Goal: Task Accomplishment & Management: Complete application form

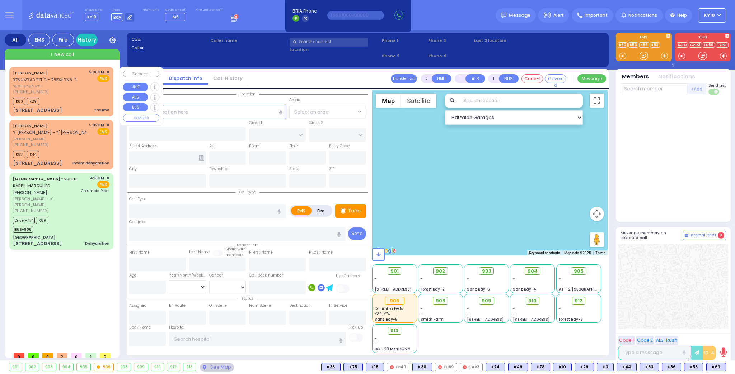
click at [70, 95] on div "(718) 388-2971" at bounding box center [50, 92] width 74 height 6
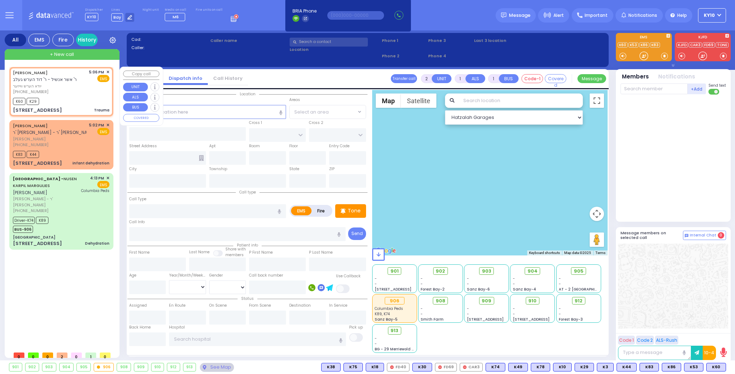
type input "0"
select select
type input "Trauma"
radio input "true"
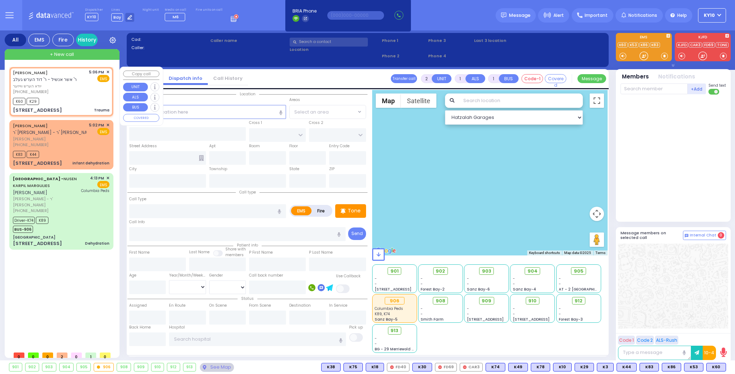
type input "YIDA HERSH"
type input "WEISER"
select select
type input "17:06"
type input "17:07"
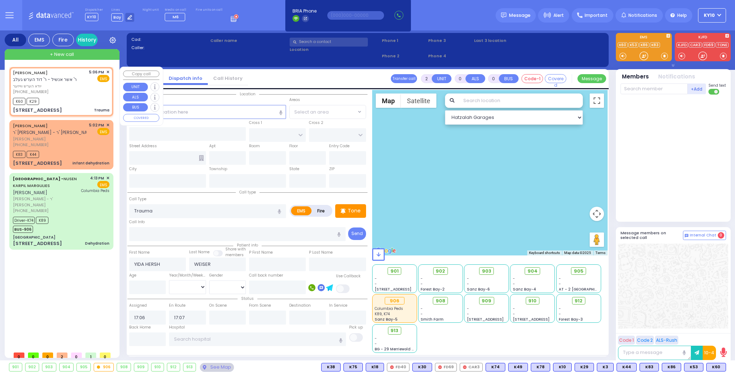
type input "GORLITZ COURT"
type input "SCHUNNEMUNK RD"
type input "77 FOREST RD"
type input "113"
type input "[PERSON_NAME]"
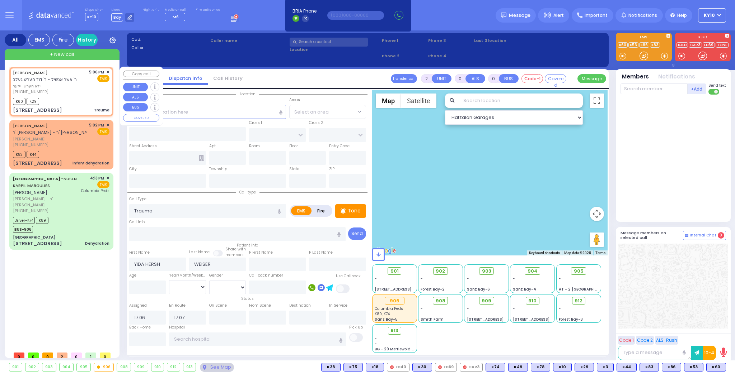
type input "[US_STATE]"
type input "10950"
select select "Hatzalah Garages"
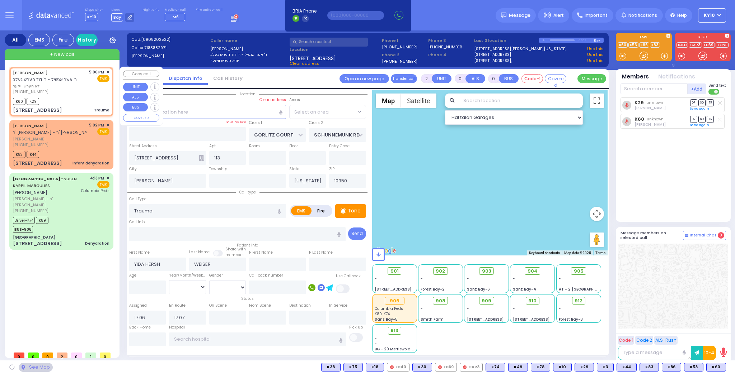
select select "PALM TREE"
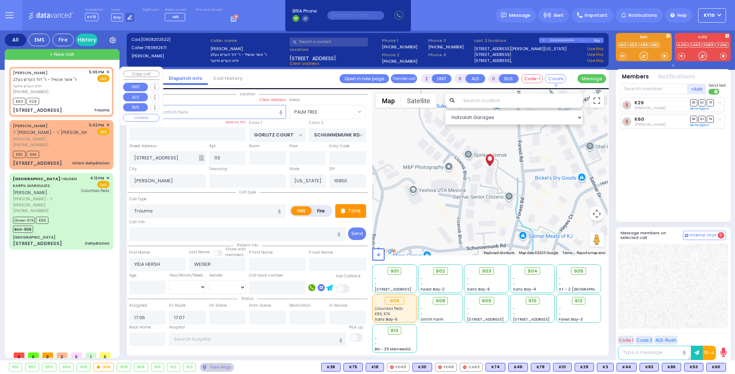
click at [108, 72] on span "✕" at bounding box center [107, 72] width 3 height 6
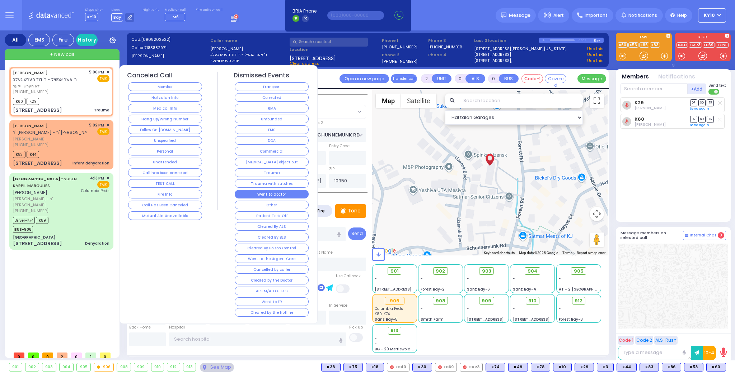
click at [273, 190] on button "Went to doctor" at bounding box center [272, 194] width 74 height 9
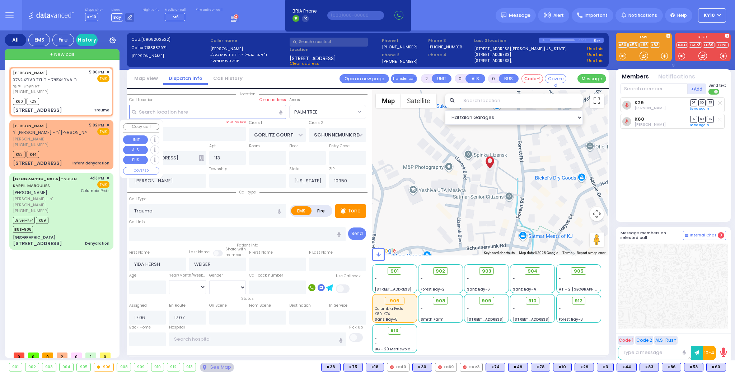
select select
radio input "true"
select select
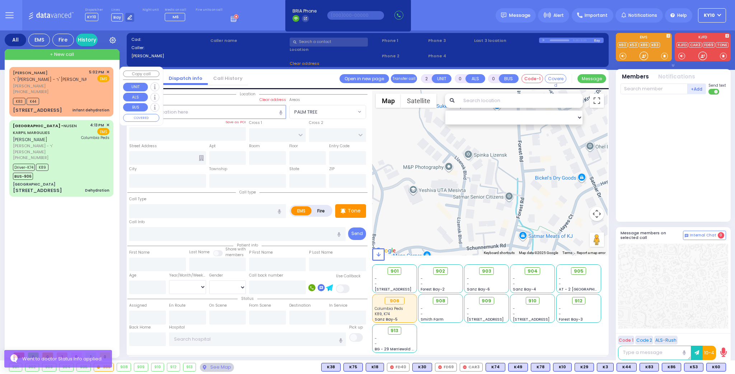
click at [85, 92] on div "(845) 637-1765" at bounding box center [50, 92] width 74 height 6
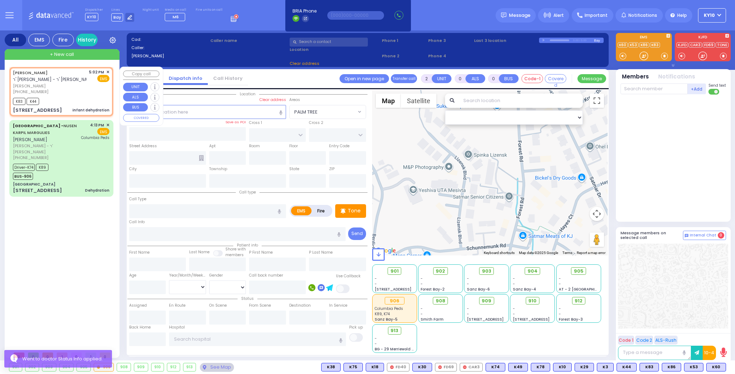
type input "1"
select select
type input "infant dehydration"
radio input "true"
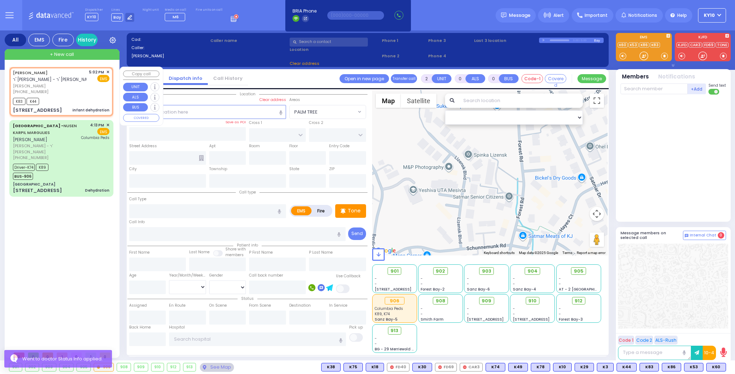
type input "JOSEPH LEIB"
type input "KOHN"
select select
type input "17:02"
type input "17:05"
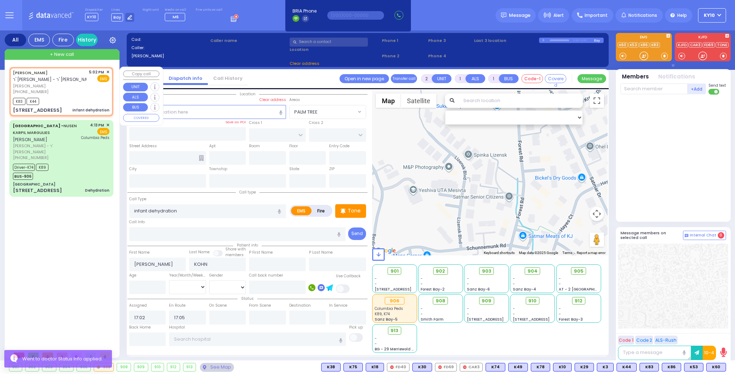
type input "DINEV RD"
type input "HAMASPIK WAY"
type input "73 BAKERTOWN RD"
type input "011"
type input "[PERSON_NAME]"
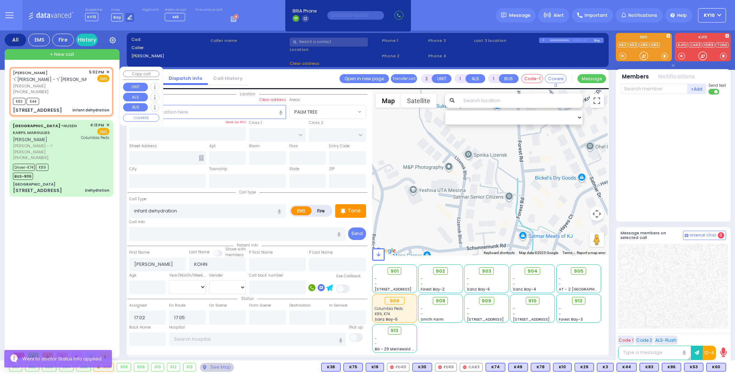
type input "[US_STATE]"
type input "10950"
select select "BEIRECH MOSHE"
select select "Hatzalah Garages"
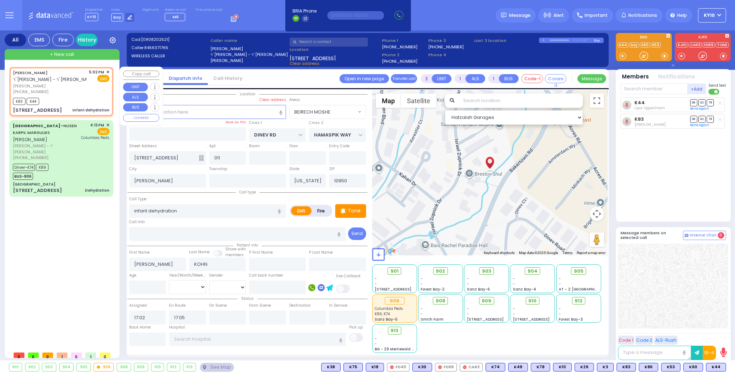
drag, startPoint x: 79, startPoint y: 95, endPoint x: 107, endPoint y: 89, distance: 29.0
click at [79, 95] on div "JOSEPH LEIB KOHN ר' יושע - ר' יואל מאשקאוויטש יוסף לייב קאהן (845) 637-1765 5:0…" at bounding box center [61, 91] width 101 height 47
select select
radio input "true"
select select
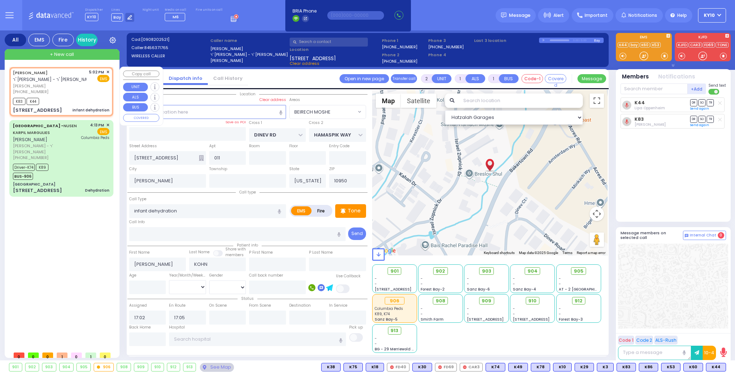
select select "Hatzalah Garages"
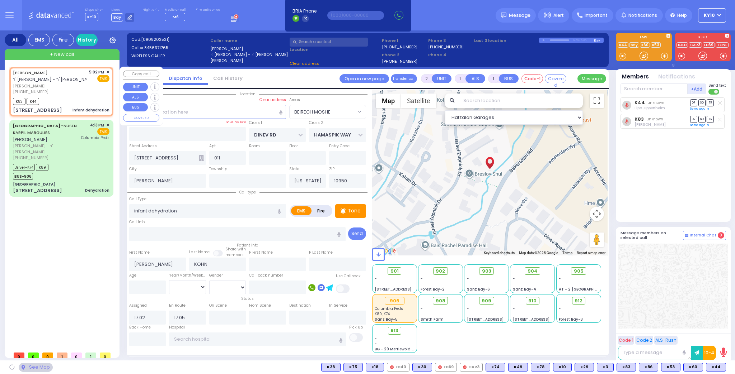
select select "BEIRECH MOSHE"
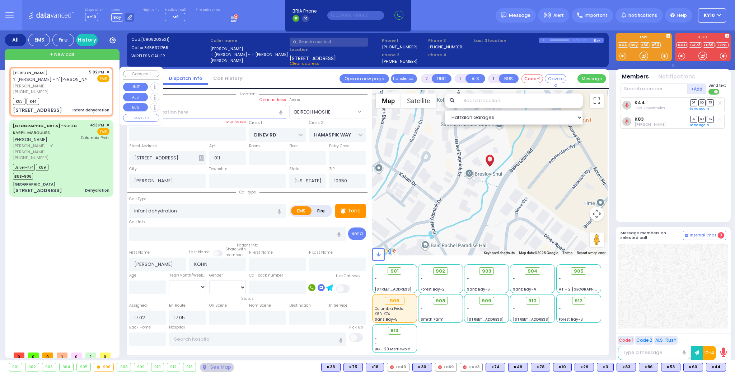
click at [107, 72] on span "✕" at bounding box center [107, 72] width 3 height 6
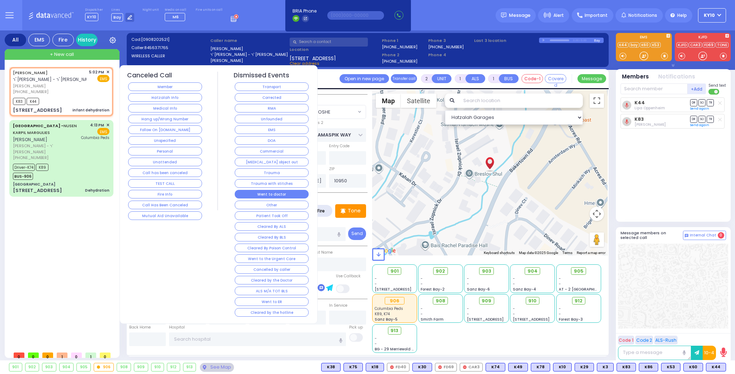
click at [283, 190] on button "Went to doctor" at bounding box center [272, 194] width 74 height 9
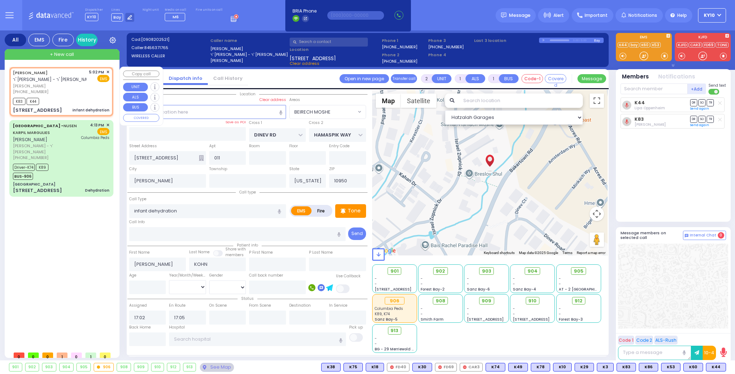
select select
radio input "true"
select select
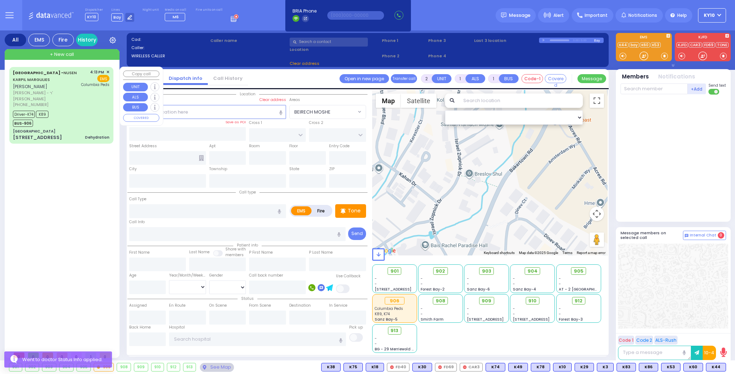
click at [97, 102] on div "Aizer Health Center - NUSEN KARPIL MARGULIES נתן קרפיל מרגליות הרר אלכסנדר אשר …" at bounding box center [61, 105] width 101 height 74
type input "6"
select select
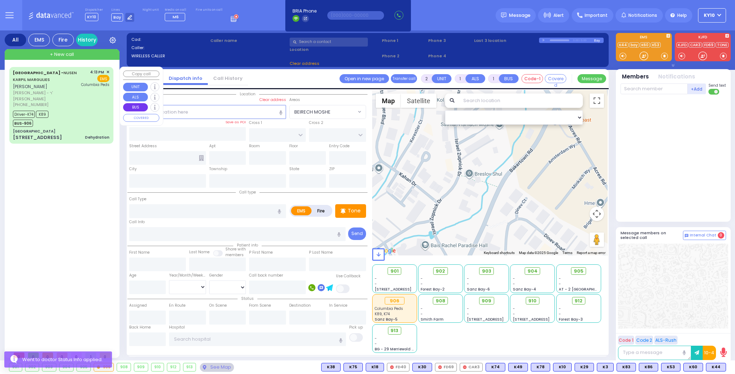
type input "Dehydration"
radio input "true"
type input "NUSEN KARPIL"
type input "MARGULIES"
type input "Meshulem"
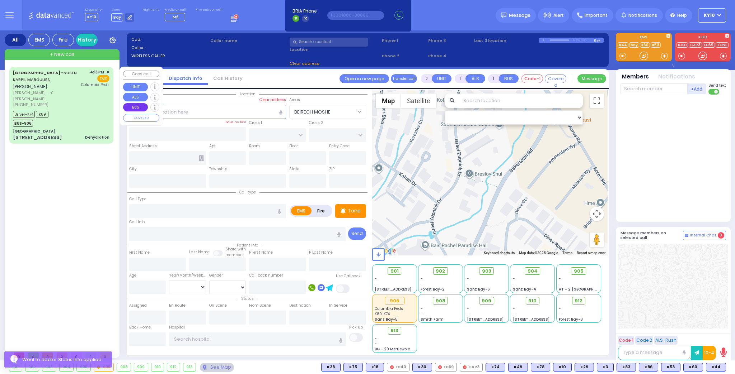
type input "Margulies"
type input "7"
select select "Month"
select select "[DEMOGRAPHIC_DATA]"
type input "16:13"
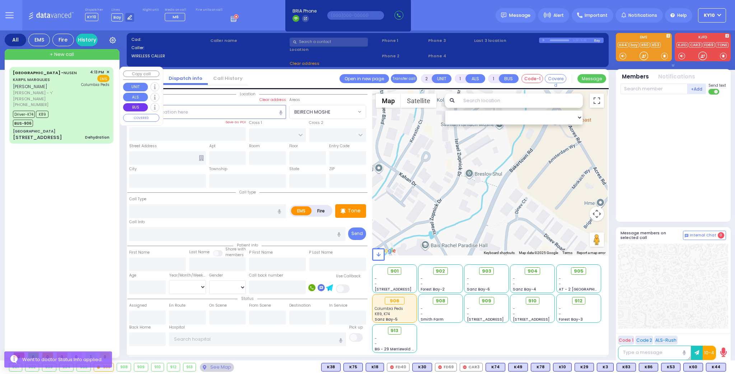
type input "16:16"
type input "16:20"
type input "16:33"
type input "17:15"
type input "17:30"
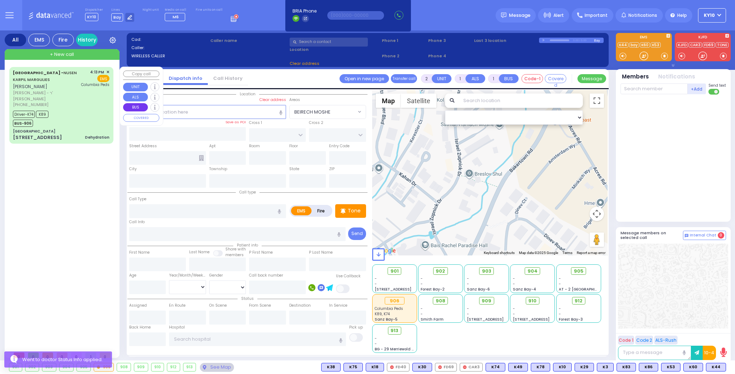
type input "Colombia Children's Hospital"
select select "Hatzalah Garages"
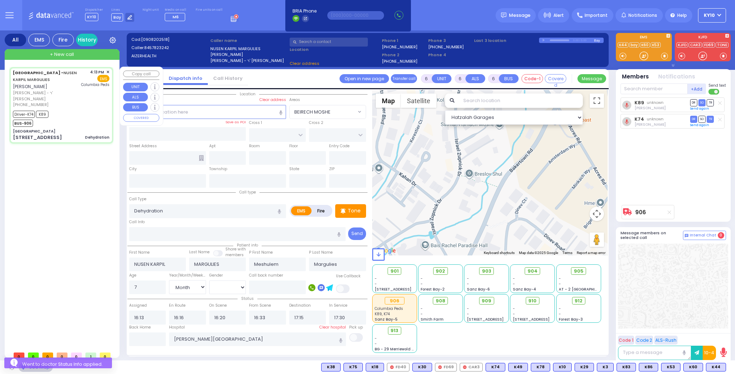
type input "[PERSON_NAME][GEOGRAPHIC_DATA]"
type input "[PERSON_NAME] DR"
type input "CARTER LN"
type input "[STREET_ADDRESS]"
type input "[PERSON_NAME]"
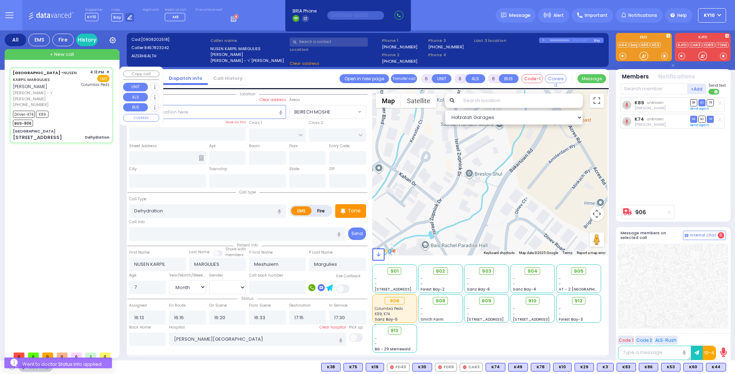
type input "[US_STATE]"
type input "10950"
select select "SECTION 2"
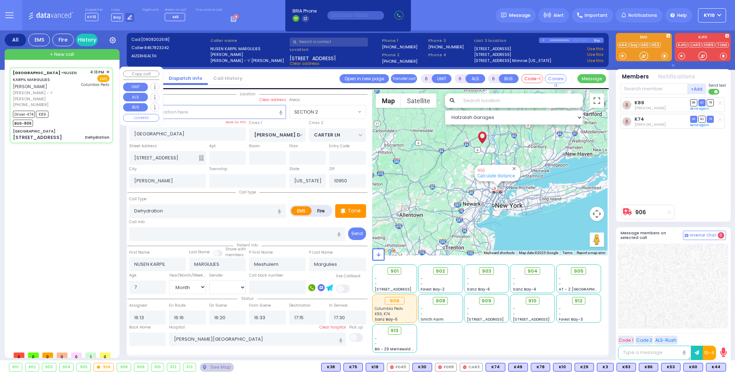
click at [74, 113] on div "Driver-K74 K89 BUS-906" at bounding box center [61, 118] width 96 height 18
select select
radio input "true"
select select "Month"
select select "[DEMOGRAPHIC_DATA]"
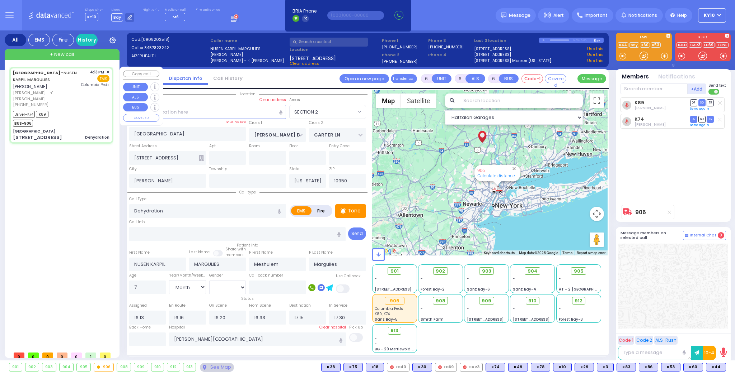
select select "Hatzalah Garages"
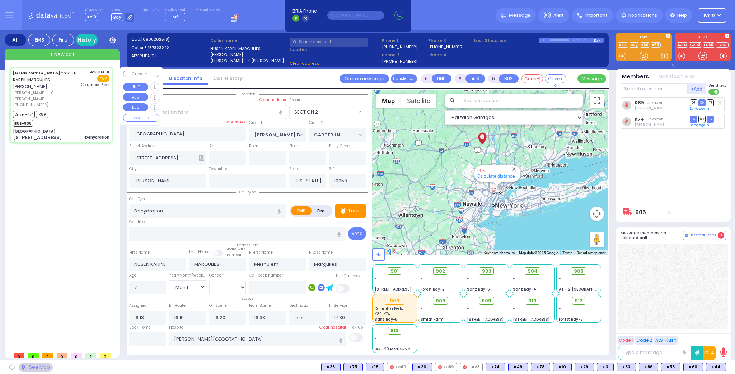
select select "SECTION 2"
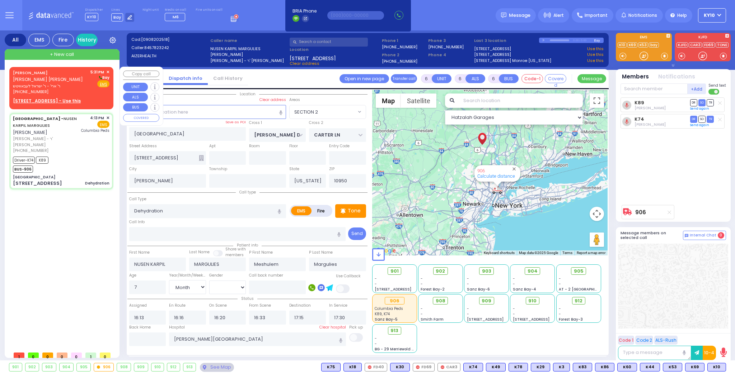
click at [78, 86] on span "ר' ארי' - ר' ישראל לעבאוויטש" at bounding box center [50, 86] width 75 height 6
type input "2"
type input "1"
select select
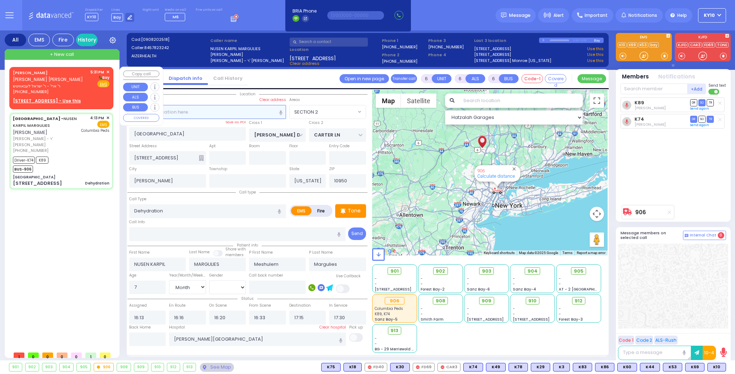
radio input "true"
type input "JACOB JOSEPH"
type input "HOFMAN"
select select
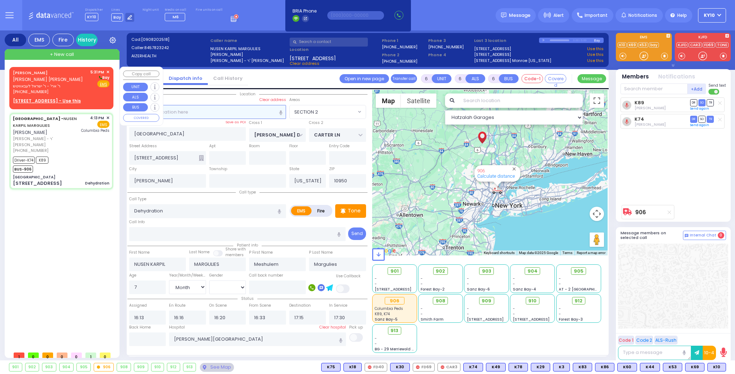
type input "17:31"
select select "Hatzalah Garages"
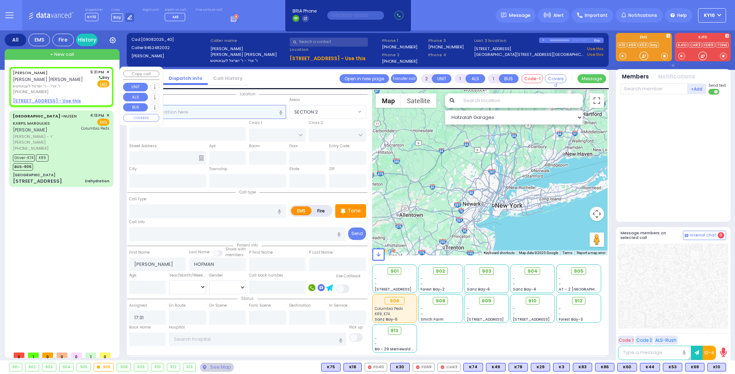
select select
radio input "true"
select select
select select "Hatzalah Garages"
click at [39, 102] on u "22 CHEVRON RD 301 - Use this" at bounding box center [47, 101] width 68 height 6
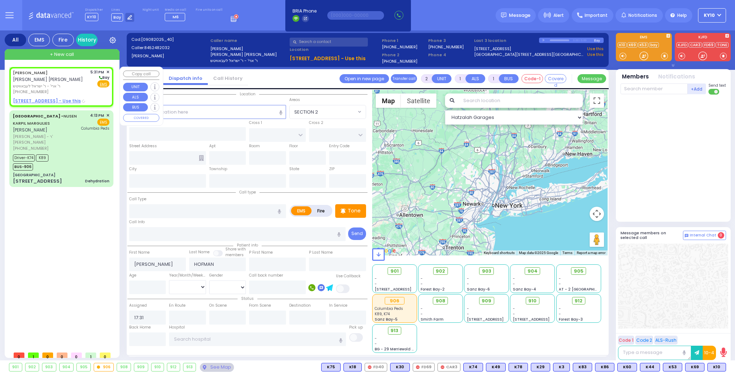
select select
radio input "true"
select select
select select "Hatzalah Garages"
select select
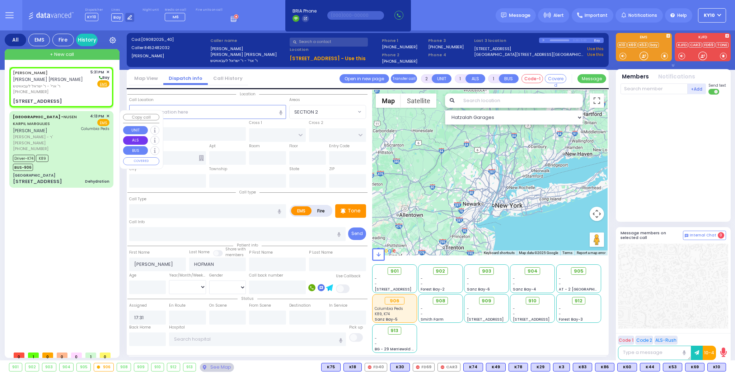
radio input "true"
select select
select select "Hatzalah Garages"
type input "CHEVRON RD"
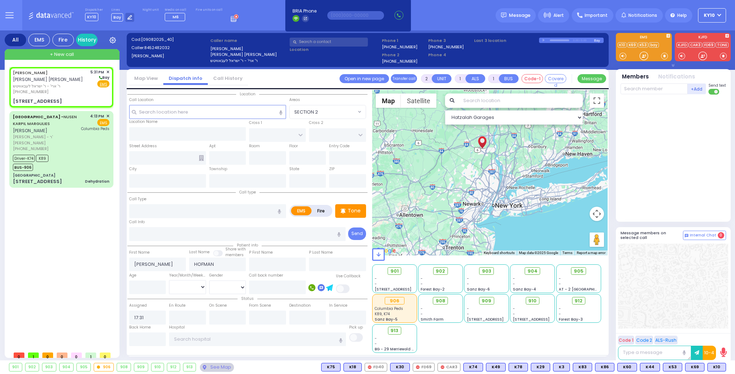
type input "[GEOGRAPHIC_DATA]"
type input "22 CHEVRON RD"
type input "301"
type input "Monroe"
type input "[US_STATE]"
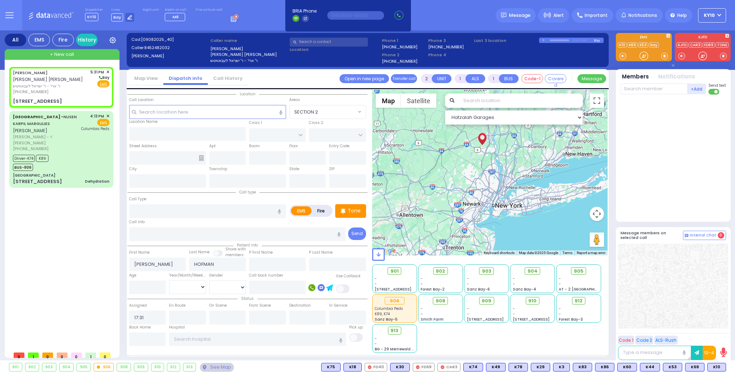
type input "10950"
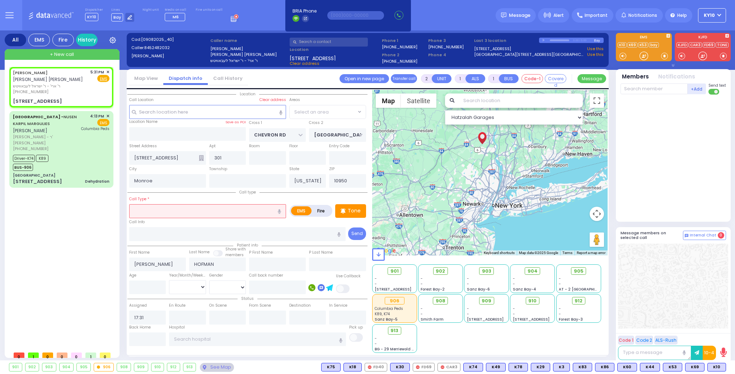
select select
radio input "true"
select select
select select "SECTION 5"
select select "Hatzalah Garages"
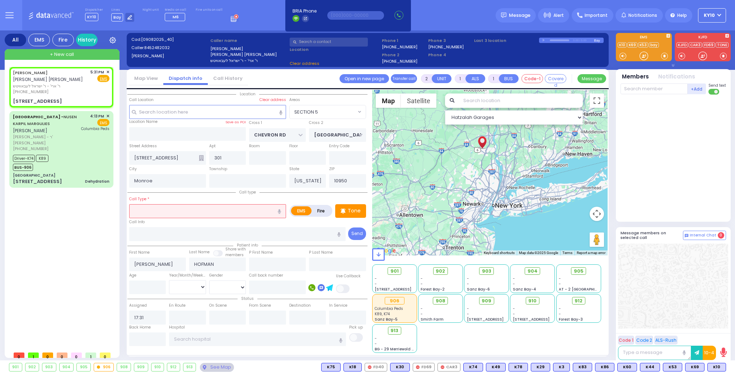
select select "SECTION 5"
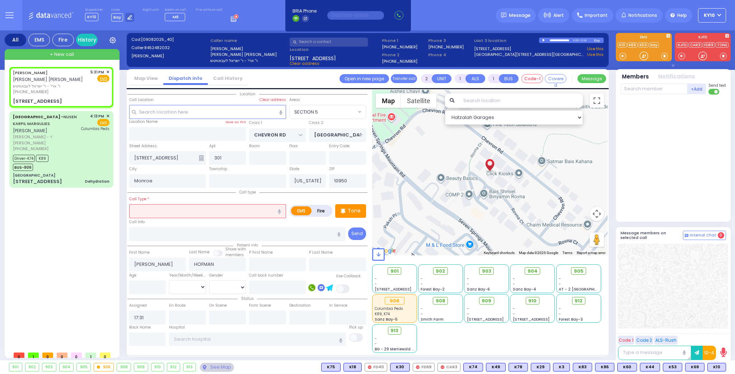
click at [167, 207] on input "text" at bounding box center [207, 211] width 157 height 14
type input "possible dislocation"
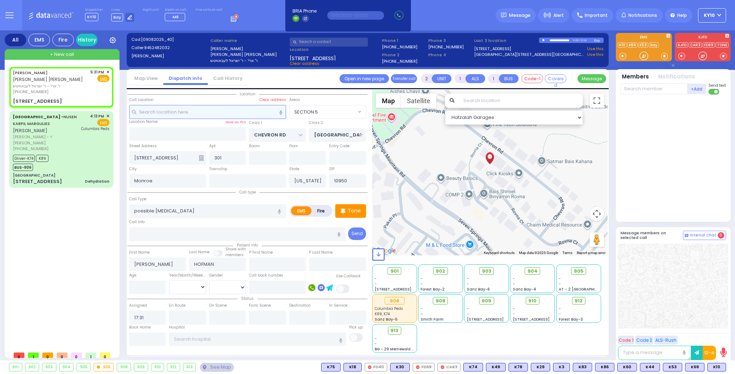
drag, startPoint x: 189, startPoint y: 112, endPoint x: 277, endPoint y: 110, distance: 87.2
click at [190, 112] on input "text" at bounding box center [207, 112] width 157 height 14
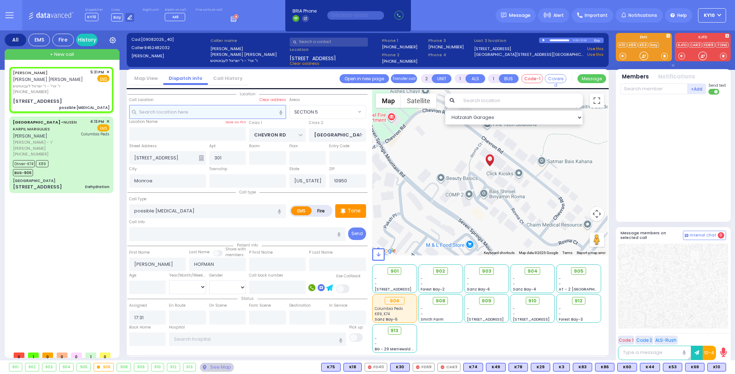
select select
radio input "true"
select select
select select "Hatzalah Garages"
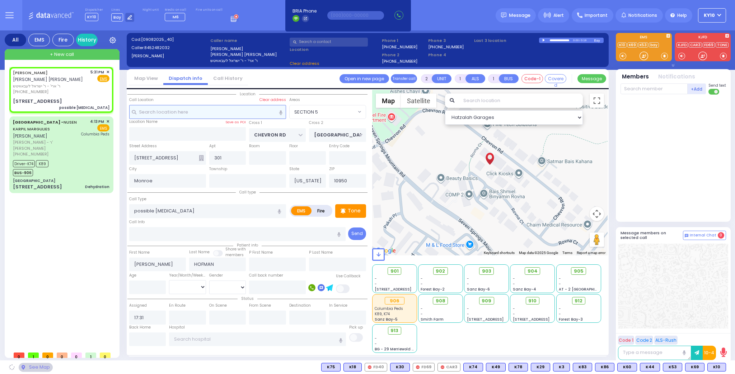
select select "SECTION 5"
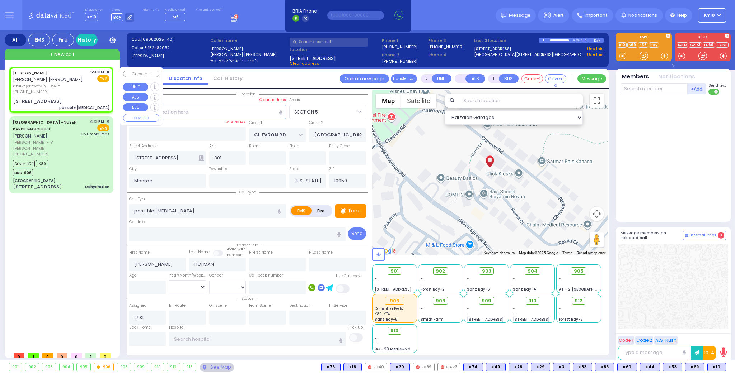
click at [87, 88] on span "ר' ארי' - ר' ישראל לעבאוויטש" at bounding box center [50, 86] width 75 height 6
select select
radio input "true"
select select
select select "SECTION 5"
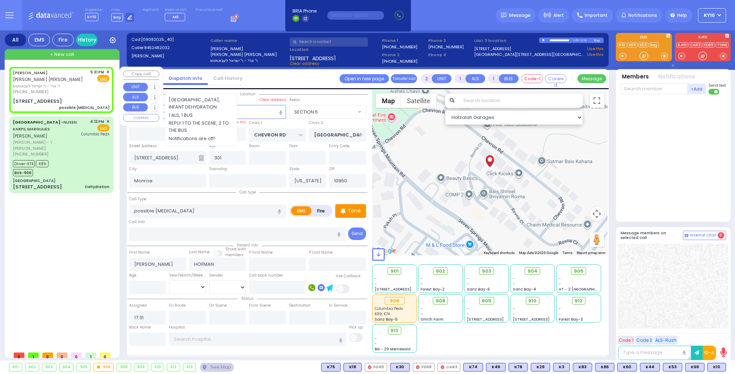
select select "Hatzalah Garages"
click at [80, 91] on div "(845) 248-2032" at bounding box center [50, 92] width 75 height 6
select select
radio input "true"
select select
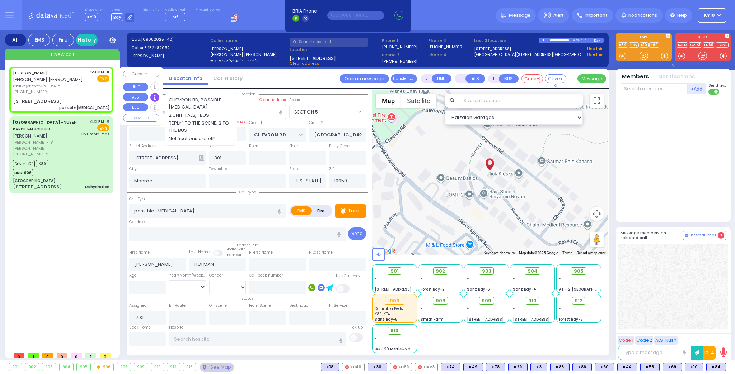
select select "Hatzalah Garages"
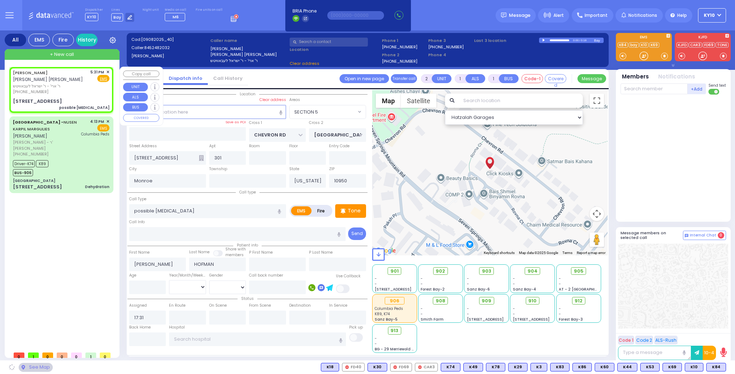
select select "SECTION 5"
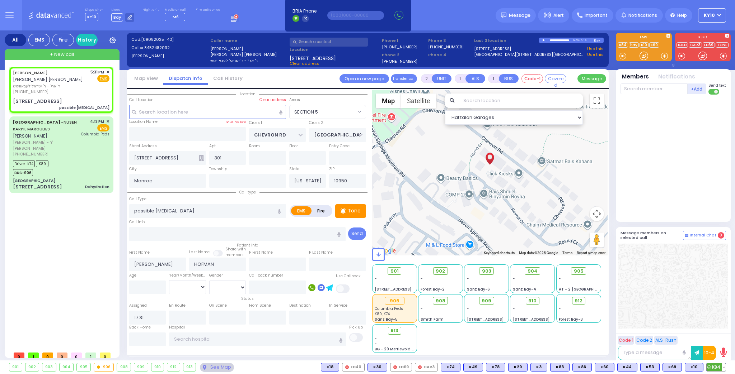
click at [714, 365] on span "K84" at bounding box center [715, 368] width 19 height 8
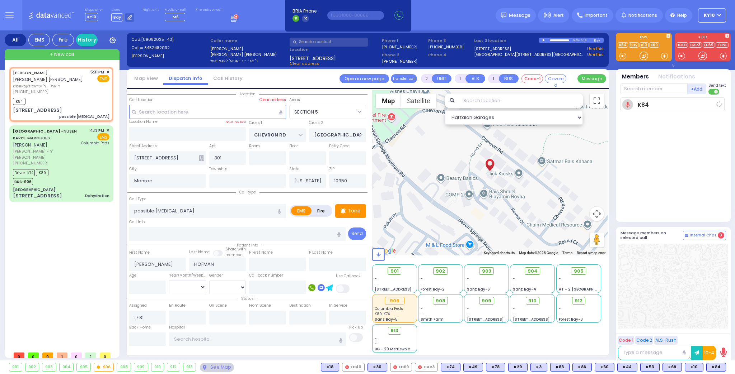
select select
radio input "true"
select select
type input "17:32"
select select "SECTION 5"
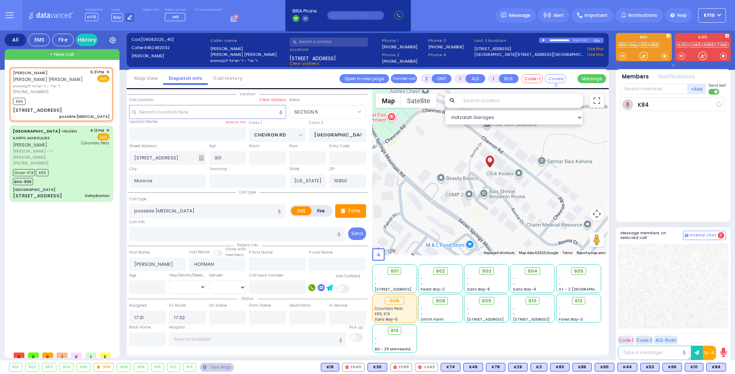
select select "Hatzalah Garages"
click at [70, 100] on div "K84" at bounding box center [61, 100] width 96 height 9
select select
radio input "true"
select select
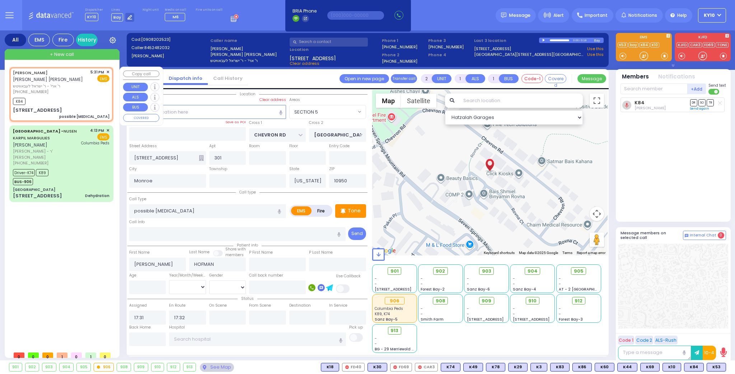
select select "SECTION 5"
select select "Hatzalah Garages"
drag, startPoint x: 634, startPoint y: 89, endPoint x: 693, endPoint y: 86, distance: 58.9
click at [634, 89] on input "text" at bounding box center [653, 89] width 67 height 11
click at [714, 366] on span "K53" at bounding box center [716, 368] width 19 height 8
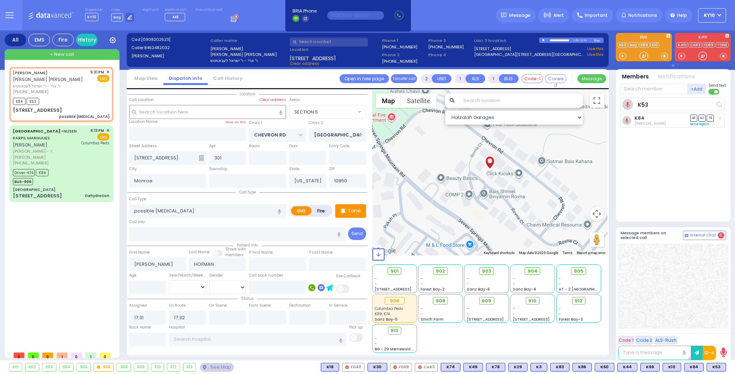
select select
radio input "true"
select select
select select "Hatzalah Garages"
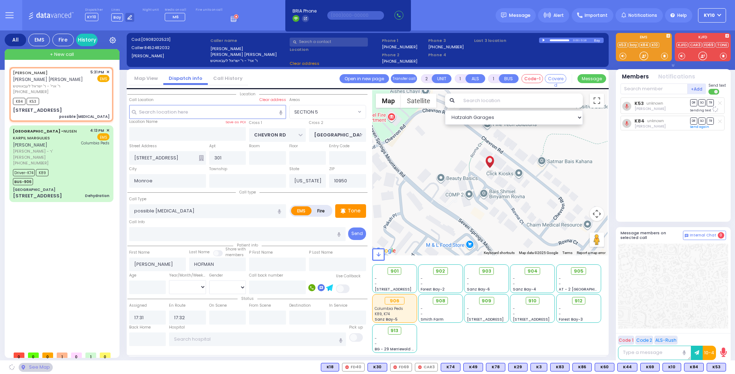
select select "SECTION 5"
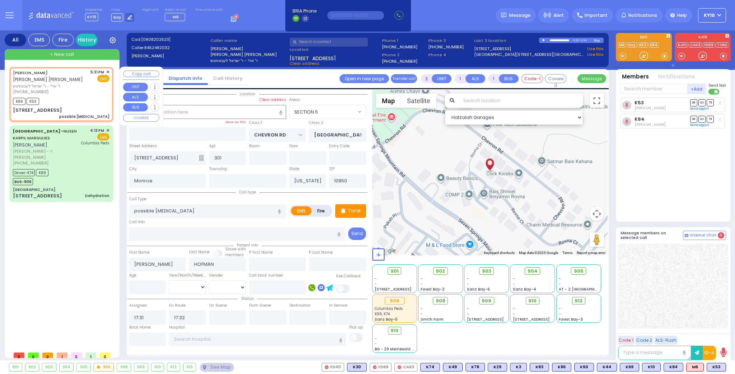
drag, startPoint x: 79, startPoint y: 82, endPoint x: 124, endPoint y: 76, distance: 46.3
click at [79, 82] on div "JACOB JOSEPH HOFMAN יעקב יוסף האפמאן" at bounding box center [50, 76] width 75 height 14
select select
radio input "true"
select select
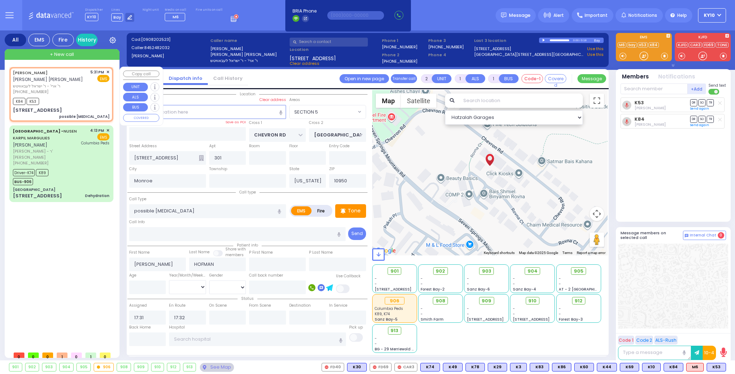
select select "SECTION 5"
select select "Hatzalah Garages"
click at [109, 71] on span "✕" at bounding box center [107, 72] width 3 height 6
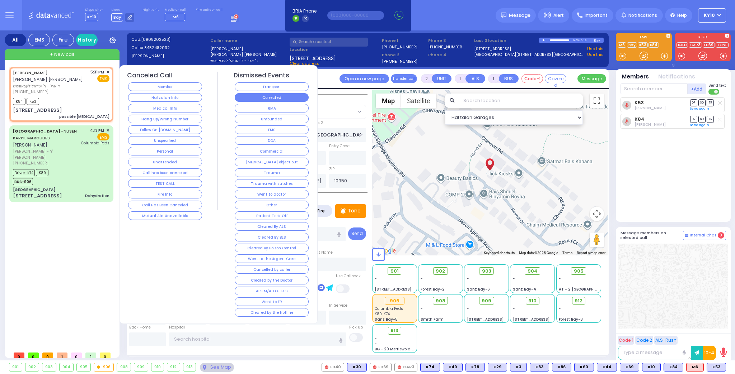
click at [276, 97] on button "Corrected" at bounding box center [272, 97] width 74 height 9
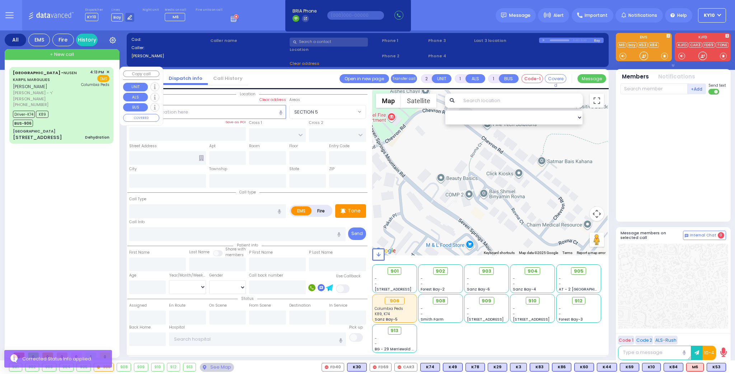
click at [96, 113] on div "Driver-K74 K89 BUS-906" at bounding box center [61, 118] width 96 height 18
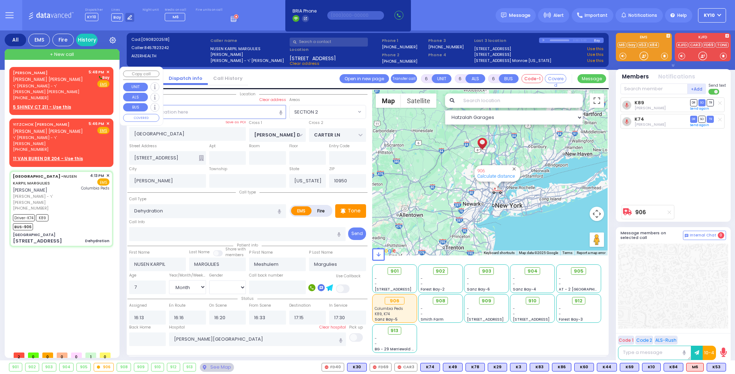
click at [77, 86] on span "ר' [PERSON_NAME] - ר' בנציון [PERSON_NAME]" at bounding box center [49, 89] width 73 height 12
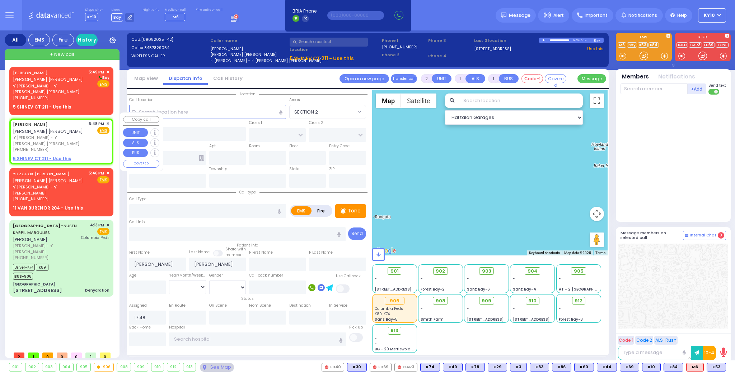
click at [53, 156] on u "5 SHINEV CT 211 - Use this" at bounding box center [42, 159] width 58 height 6
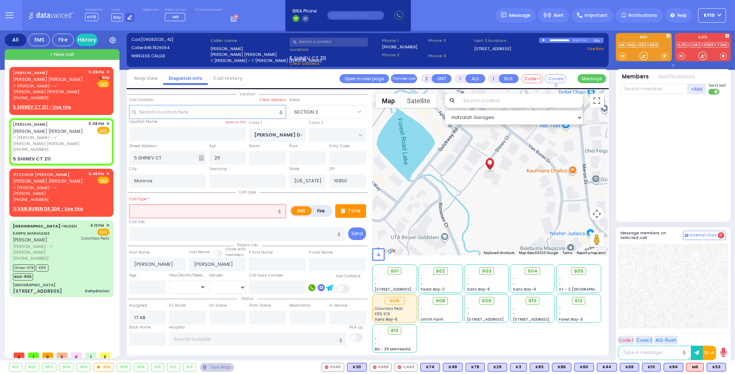
click at [178, 210] on input "text" at bounding box center [207, 211] width 157 height 14
click at [179, 213] on input "text" at bounding box center [207, 211] width 157 height 14
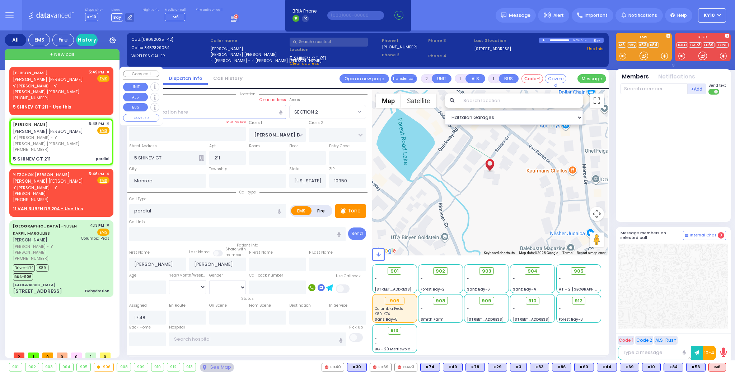
click at [93, 89] on div "5:49 PM ✕ Fire EMS" at bounding box center [99, 85] width 21 height 32
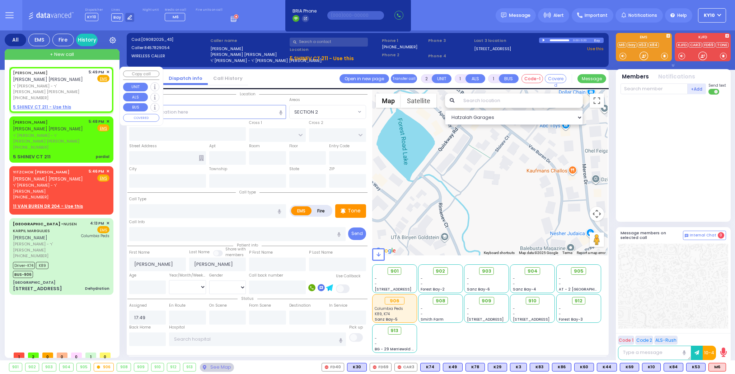
click at [89, 85] on div "JOSEPH PINCHUS SCHWARTZ יוסף פנחס שווארץ ר' אברהם - ר' בנציון יעקב פריעדמאן (84…" at bounding box center [61, 85] width 96 height 32
click at [81, 145] on div "[PHONE_NUMBER]" at bounding box center [49, 148] width 73 height 6
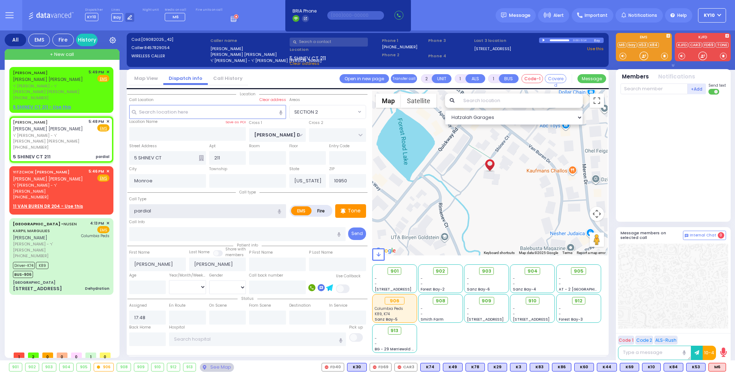
click at [174, 212] on input "pardial" at bounding box center [207, 211] width 157 height 14
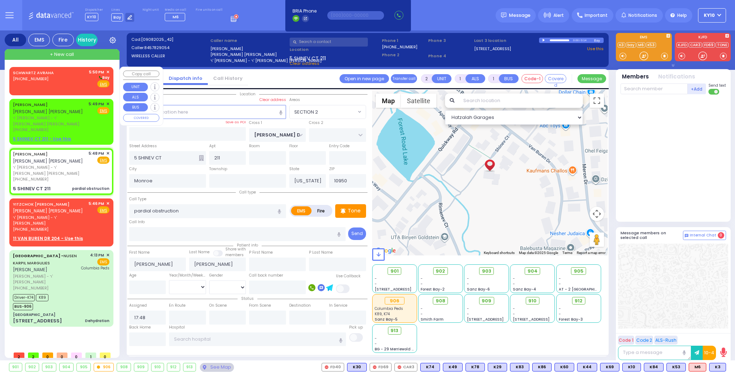
click at [76, 83] on div "SCHWARTZ AVRAHA (347) 857-2045 5:50 PM ✕ Bay" at bounding box center [61, 78] width 96 height 19
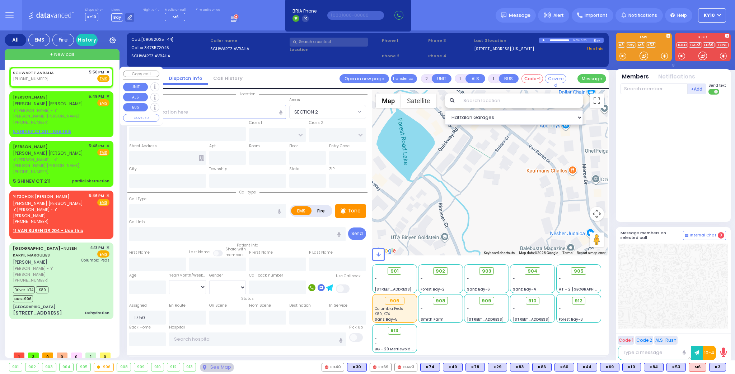
click at [73, 74] on div "SCHWARTZ AVRAHA (347) 857-2045 5:50 PM ✕ Fire EMS" at bounding box center [61, 75] width 96 height 13
click at [236, 110] on input "text" at bounding box center [207, 112] width 157 height 14
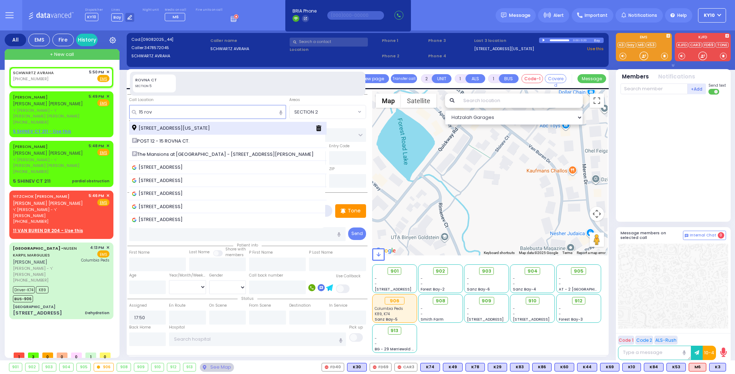
click at [212, 128] on span "[STREET_ADDRESS][US_STATE]" at bounding box center [172, 128] width 80 height 7
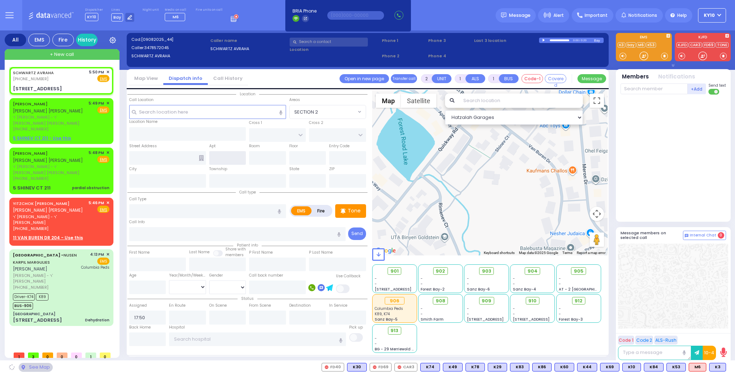
click at [231, 160] on input "text" at bounding box center [227, 158] width 37 height 14
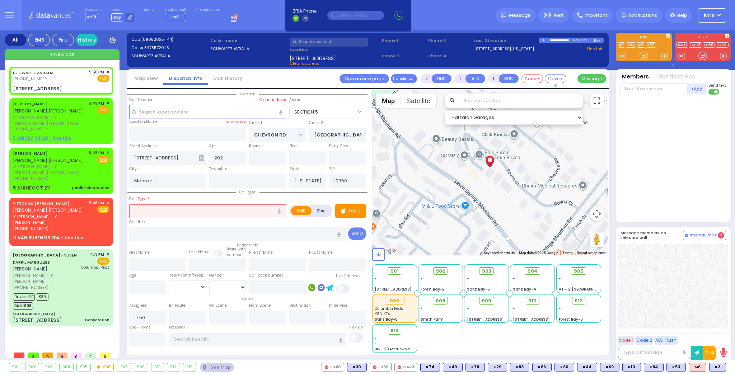
click at [222, 208] on input "text" at bounding box center [207, 211] width 157 height 14
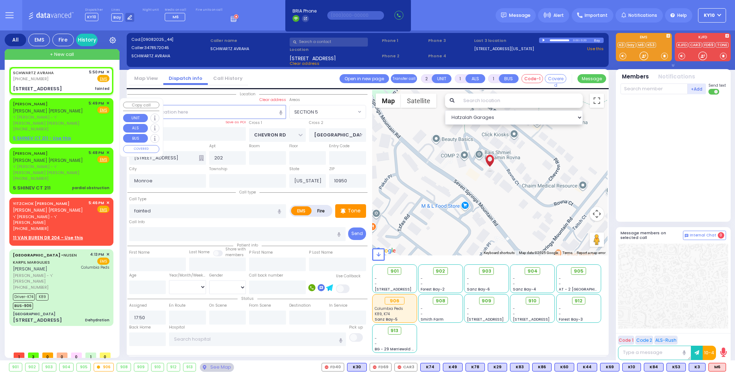
click at [86, 126] on div "[PHONE_NUMBER]" at bounding box center [49, 129] width 73 height 6
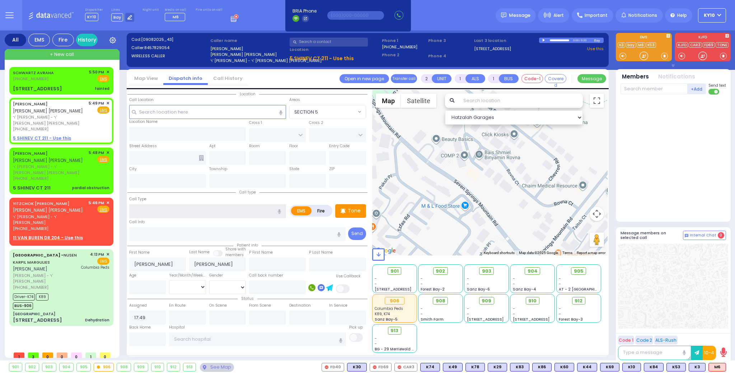
click at [169, 209] on input "text" at bounding box center [207, 211] width 157 height 14
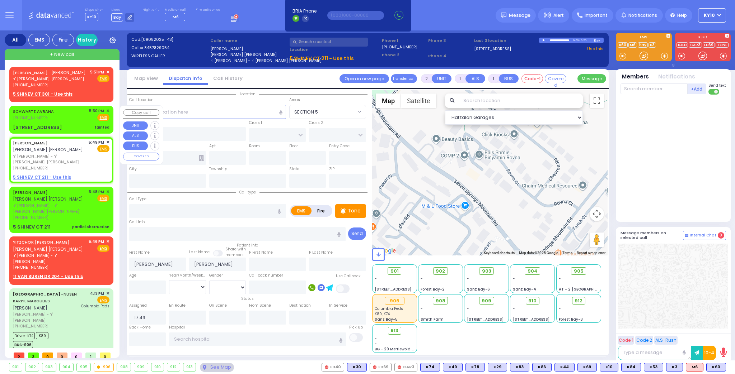
click at [75, 122] on div "SCHWARTZ AVRAHA (347) 857-2045 5:50 PM ✕ Fire EMS fainted" at bounding box center [61, 119] width 101 height 25
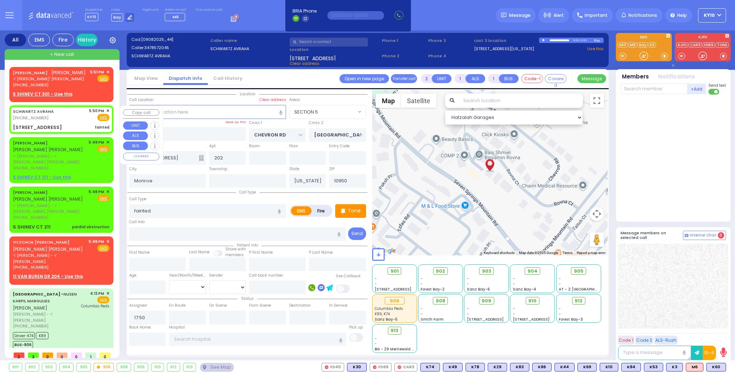
click at [67, 122] on div "SCHWARTZ AVRAHA (347) 857-2045 5:50 PM ✕ Fire EMS fainted" at bounding box center [61, 119] width 101 height 25
click at [645, 89] on input "text" at bounding box center [653, 89] width 67 height 11
click at [710, 364] on span "K60" at bounding box center [715, 368] width 19 height 8
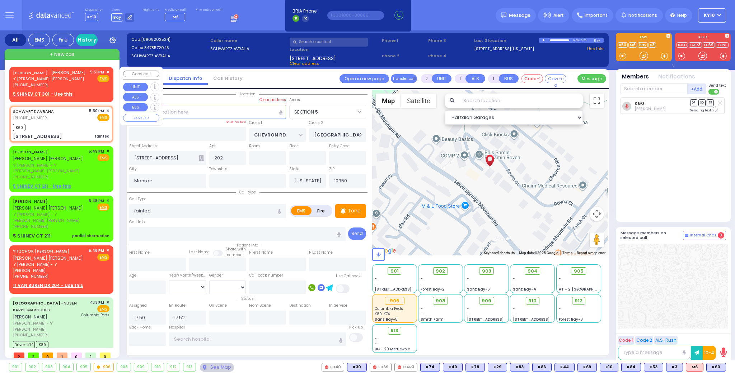
click at [73, 87] on div "JOEL KRAUS יואל קרויס ר' אהרן - ר' אהרן שווארץ (845) 774-7964 5:51 PM ✕ Fire EMS" at bounding box center [61, 78] width 96 height 19
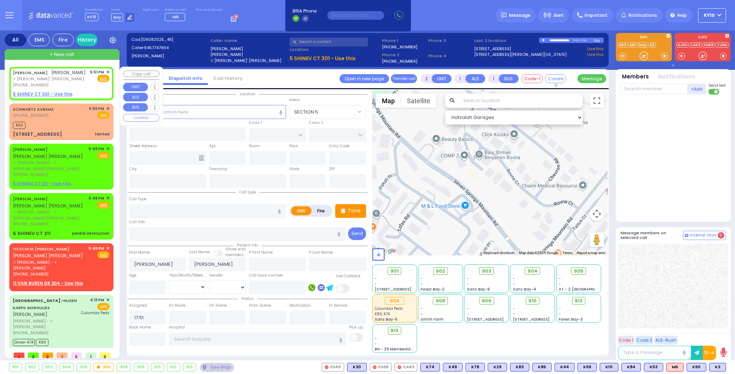
click at [64, 95] on u "5 SHINEV CT 301 - Use this" at bounding box center [43, 94] width 60 height 6
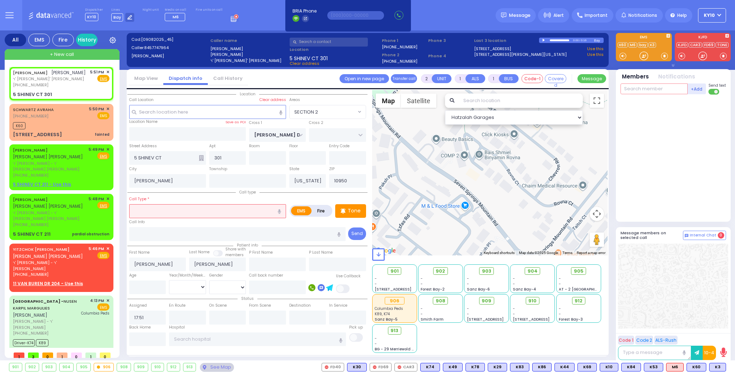
click at [644, 93] on input "text" at bounding box center [653, 89] width 67 height 11
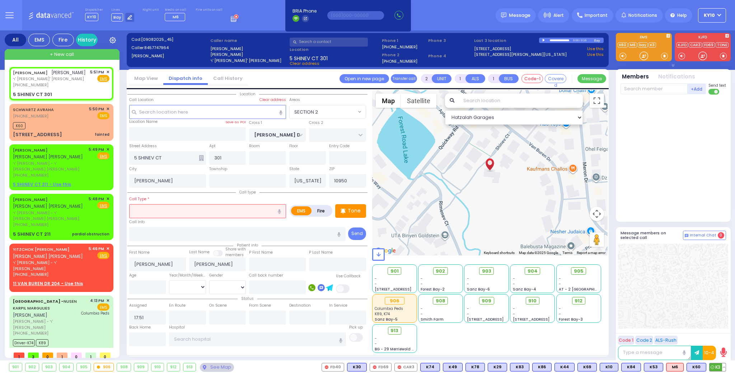
click at [714, 366] on span "K3" at bounding box center [717, 368] width 16 height 8
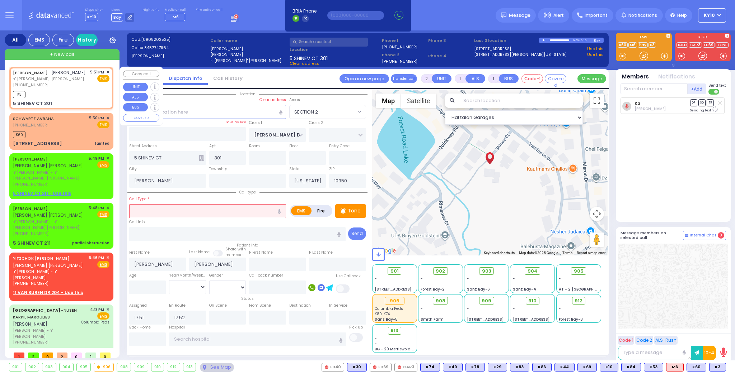
click at [66, 92] on div "K3" at bounding box center [61, 93] width 96 height 9
click at [82, 136] on div "K60" at bounding box center [61, 133] width 96 height 9
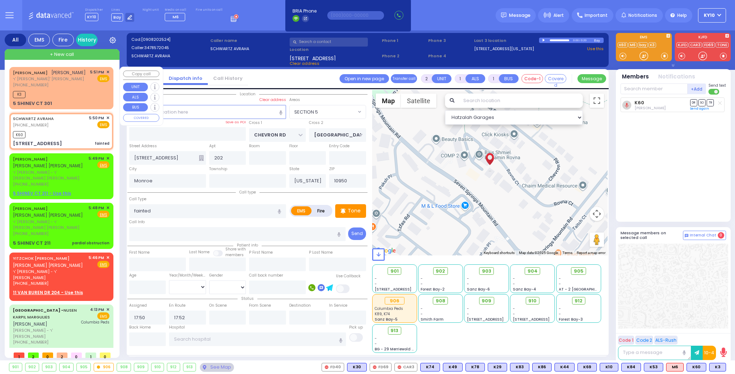
click at [78, 85] on div "[PERSON_NAME] [PERSON_NAME] ר' [PERSON_NAME]' [PERSON_NAME] [PHONE_NUMBER] 5:51…" at bounding box center [61, 78] width 96 height 19
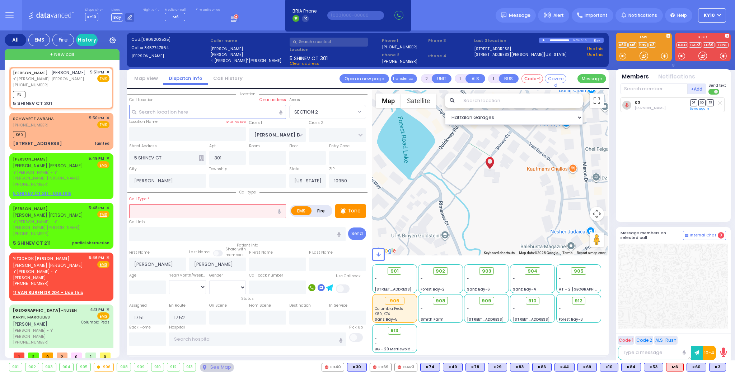
click at [157, 207] on input "text" at bounding box center [207, 211] width 157 height 14
click at [66, 92] on div "K3" at bounding box center [61, 93] width 96 height 9
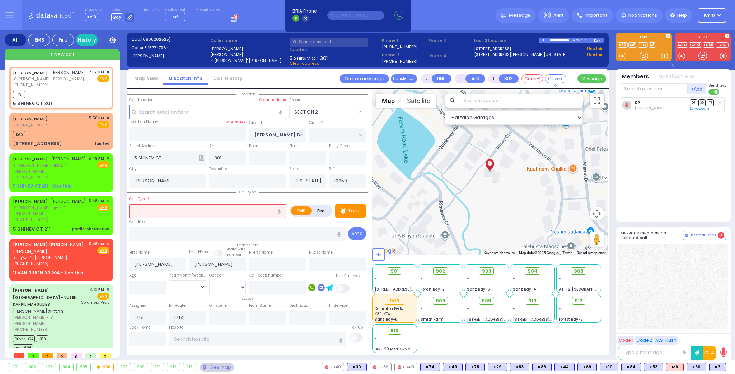
select select "SECTION 2"
select select
click at [86, 91] on div "K3" at bounding box center [61, 93] width 96 height 9
select select
radio input "true"
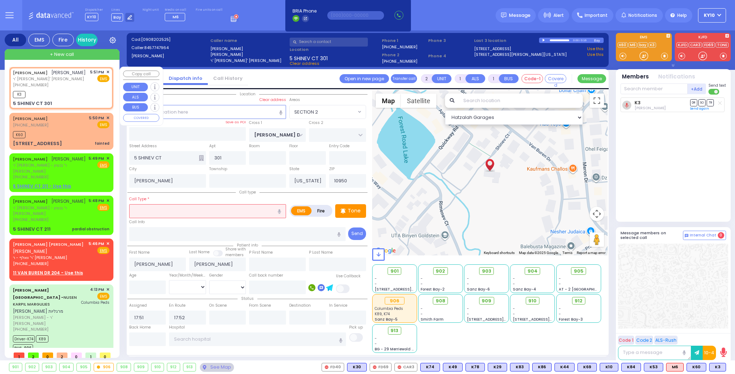
select select
select select "SECTION 2"
select select "Hatzalah Garages"
click at [80, 135] on div "K60" at bounding box center [61, 133] width 96 height 9
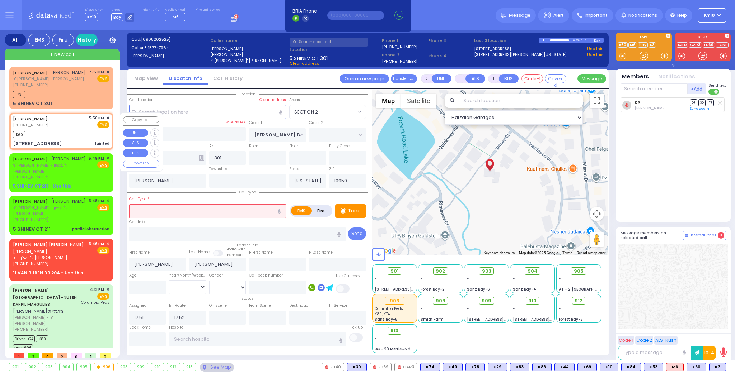
select select
type input "fainted"
radio input "true"
select select
type input "17:50"
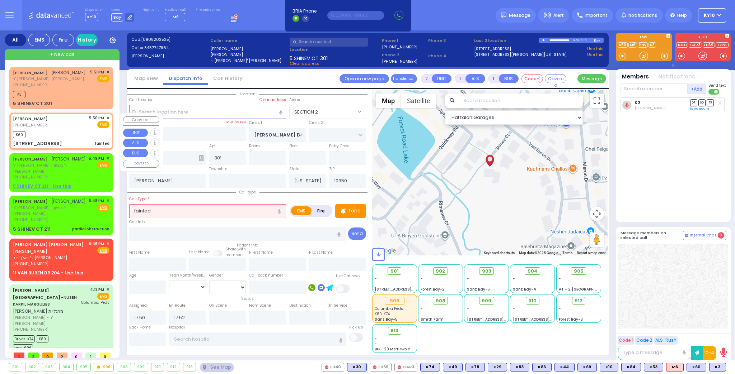
type input "CHEVRON RD"
type input "[GEOGRAPHIC_DATA]"
type input "[STREET_ADDRESS]"
type input "202"
type input "Monroe"
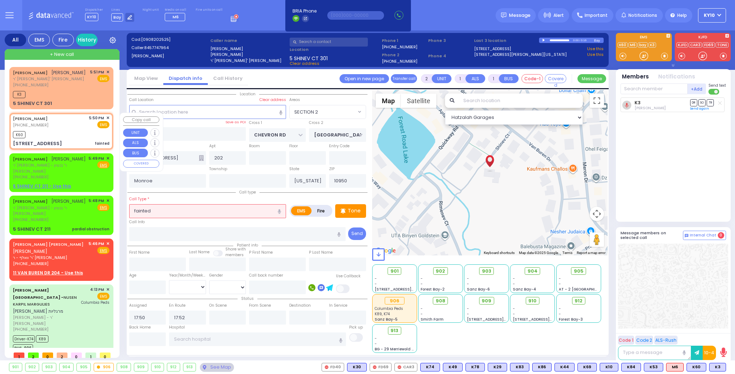
select select "SECTION 5"
select select "Hatzalah Garages"
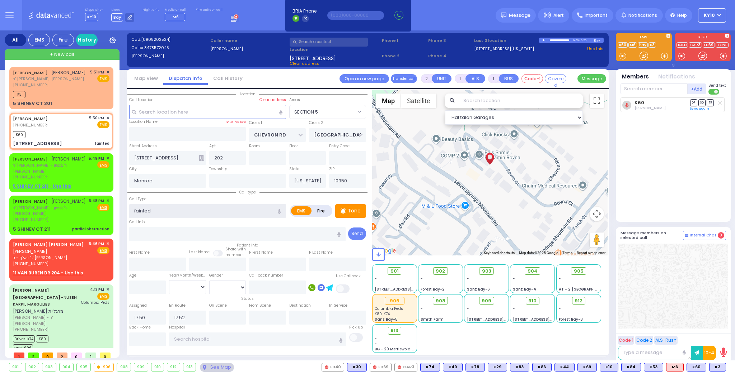
click at [176, 210] on input "fainted" at bounding box center [207, 211] width 157 height 14
click at [98, 176] on div "5:49 PM ✕ Fire EMS" at bounding box center [99, 168] width 21 height 25
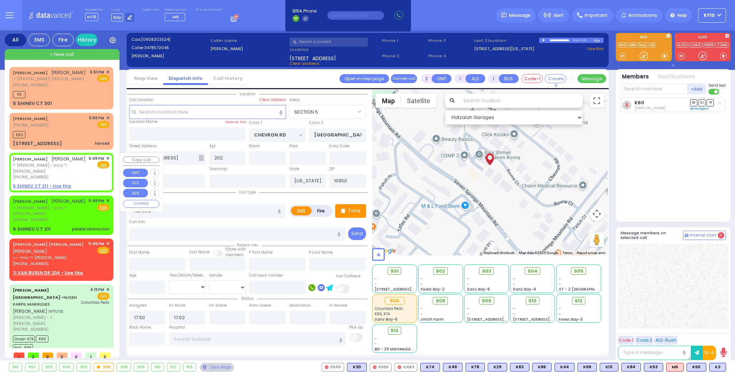
select select
radio input "true"
type input "[PERSON_NAME]"
select select
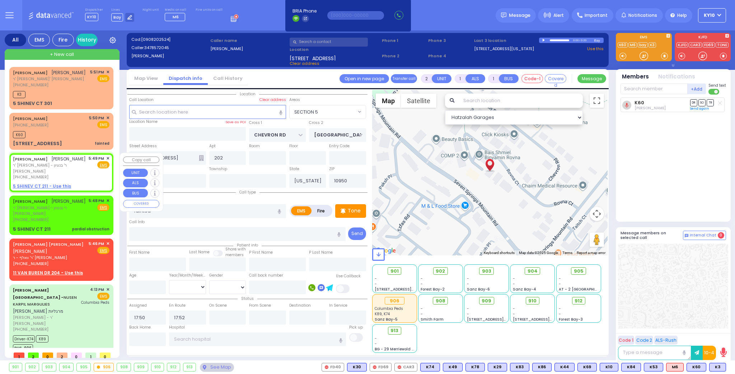
type input "17:49"
select select "Hatzalah Garages"
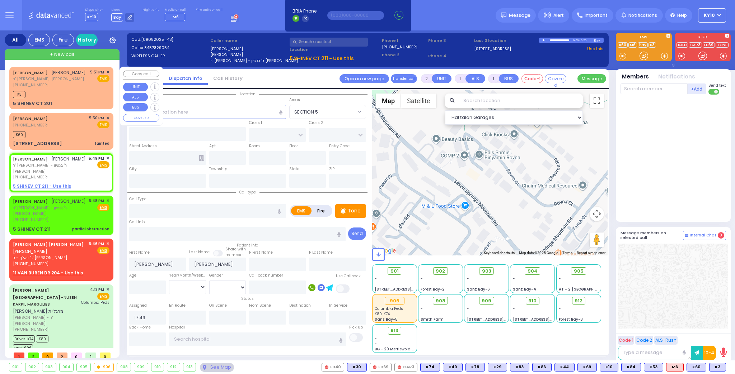
click at [73, 93] on div "K3" at bounding box center [61, 93] width 96 height 9
select select
radio input "true"
type input "[PERSON_NAME]"
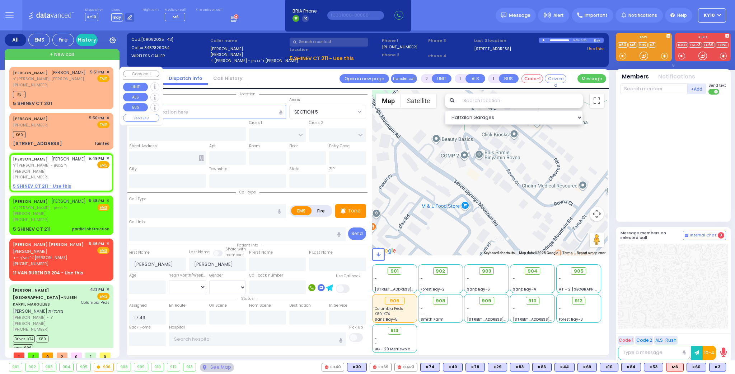
select select
type input "17:51"
type input "17:52"
select select "Hatzalah Garages"
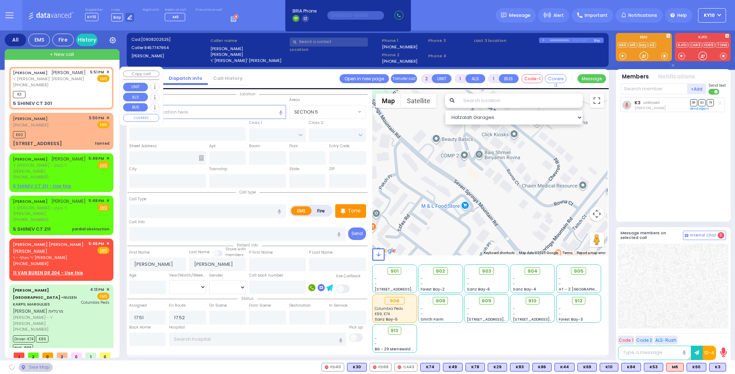
type input "[PERSON_NAME] DR"
type input "5 SHINEV CT"
type input "301"
type input "[PERSON_NAME]"
type input "[US_STATE]"
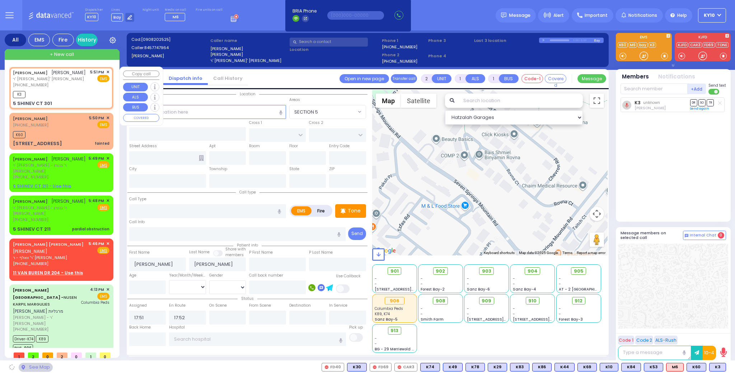
type input "10950"
select select "SECTION 2"
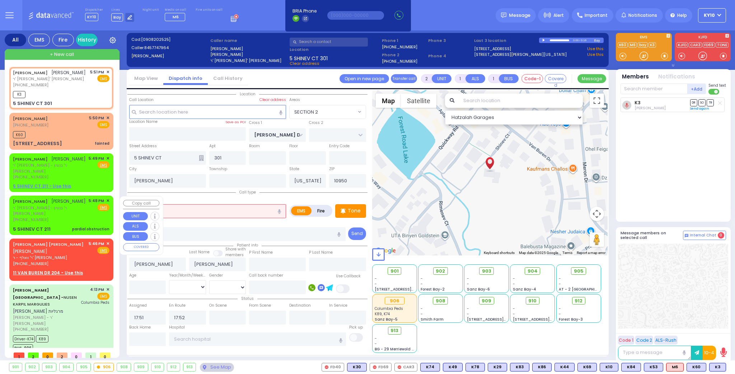
click at [102, 220] on div "5:48 PM ✕ Fire EMS" at bounding box center [99, 210] width 21 height 25
select select
type input "pardial obstruction"
radio input "true"
type input "[PERSON_NAME]"
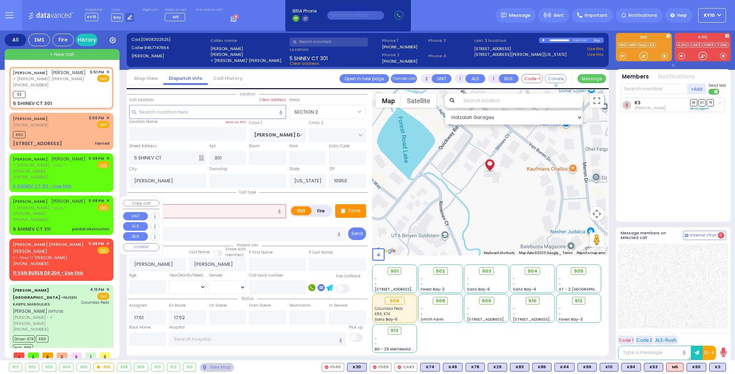
type input "[PERSON_NAME]"
select select
type input "17:48"
select select "Hatzalah Garages"
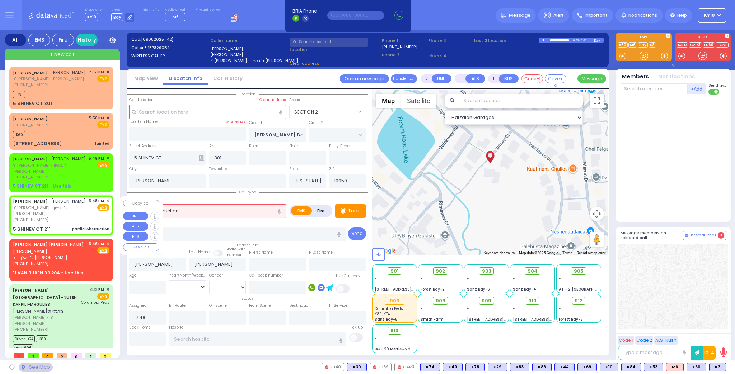
type input "211"
type input "Monroe"
select select "SECTION 2"
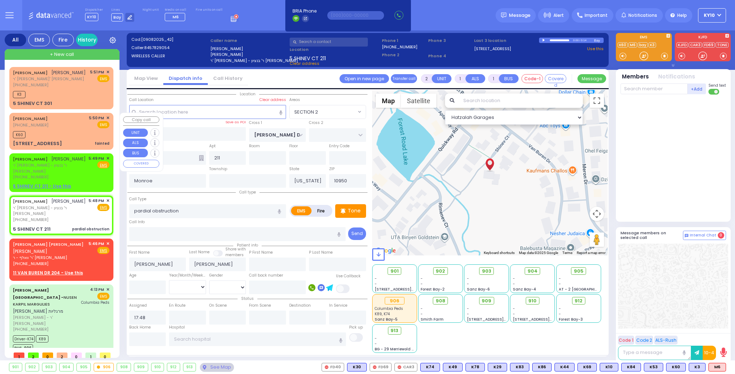
click at [83, 134] on div "K60" at bounding box center [61, 133] width 96 height 9
select select
type input "fainted"
radio input "true"
select select
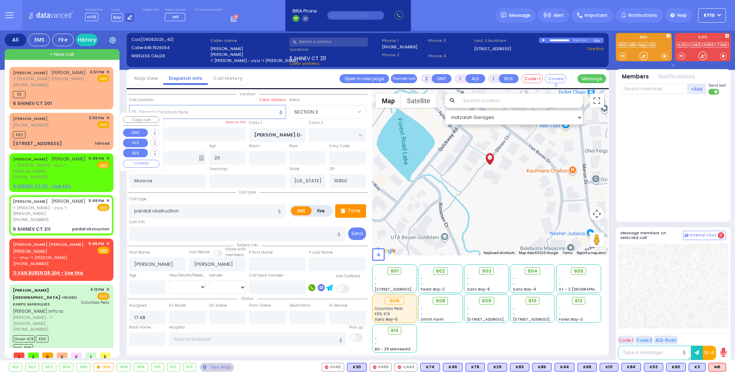
type input "17:50"
type input "17:52"
type input "CHEVRON RD"
type input "[GEOGRAPHIC_DATA]"
type input "[STREET_ADDRESS]"
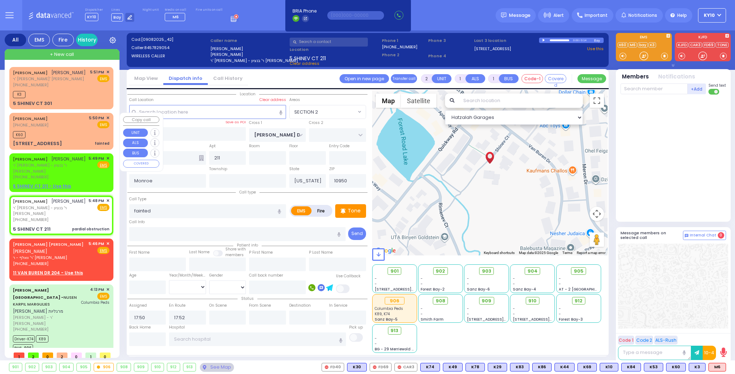
type input "202"
select select "Hatzalah Garages"
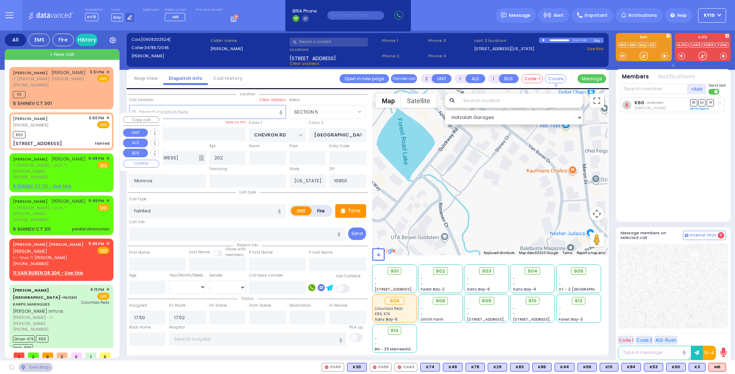
select select "SECTION 5"
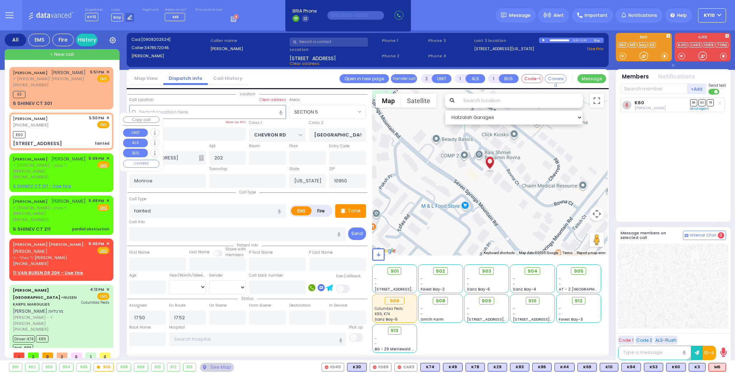
click at [89, 133] on div "K60" at bounding box center [61, 133] width 96 height 9
select select
radio input "true"
select select
select select "SECTION 5"
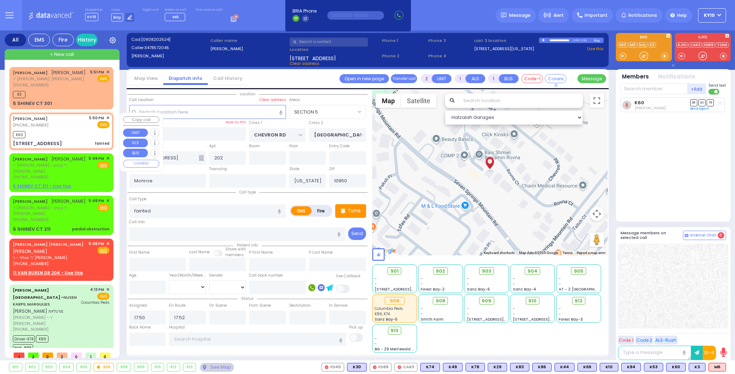
select select "Hatzalah Garages"
click at [624, 89] on input "text" at bounding box center [653, 89] width 67 height 11
click at [715, 364] on span "M6" at bounding box center [716, 368] width 17 height 8
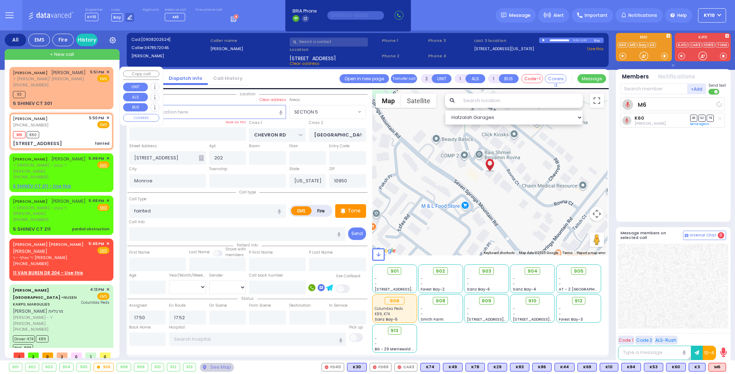
select select
radio input "true"
select select
select select "Hatzalah Garages"
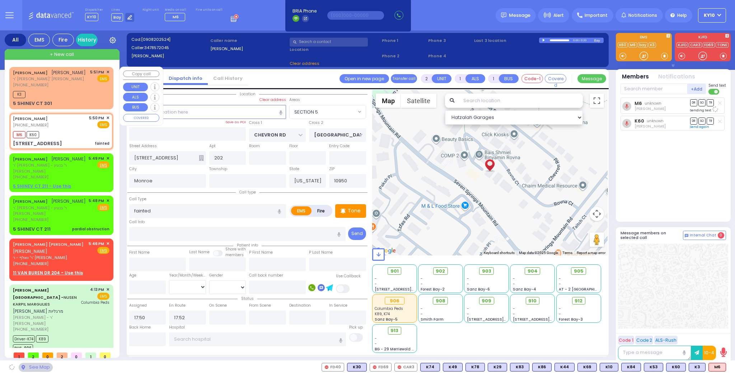
click at [79, 97] on div "K3" at bounding box center [61, 93] width 96 height 9
select select
radio input "true"
type input "[PERSON_NAME]"
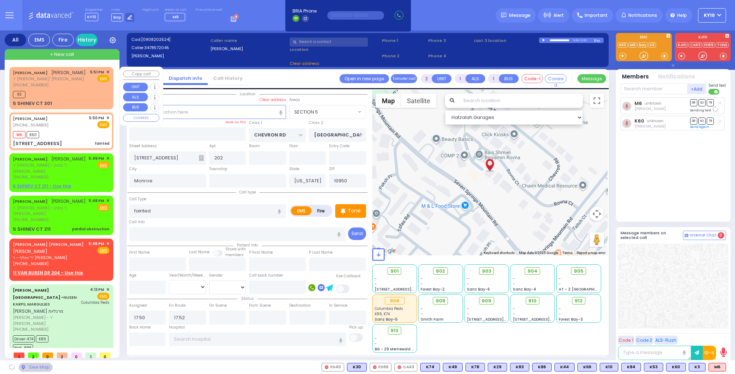
select select
type input "17:51"
select select "Hatzalah Garages"
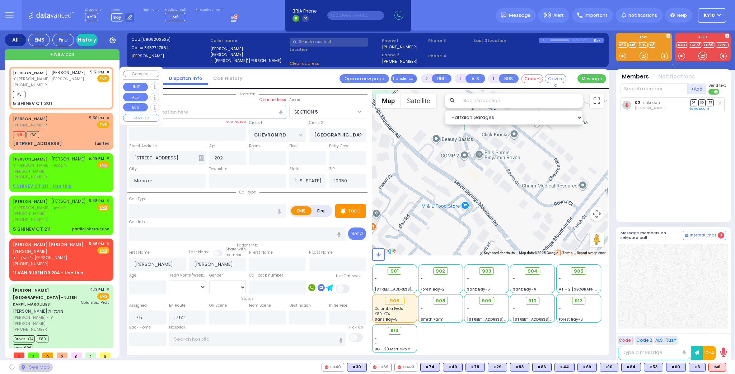
type input "[PERSON_NAME] DR"
type input "5 SHINEV CT"
type input "301"
type input "[PERSON_NAME]"
select select "SECTION 2"
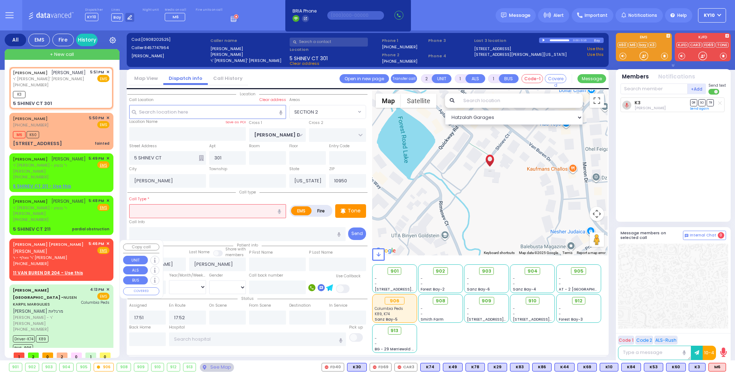
click at [87, 264] on div "[PERSON_NAME] [PERSON_NAME] [PERSON_NAME] [PERSON_NAME]' [PERSON_NAME] [PHONE_N…" at bounding box center [61, 254] width 96 height 26
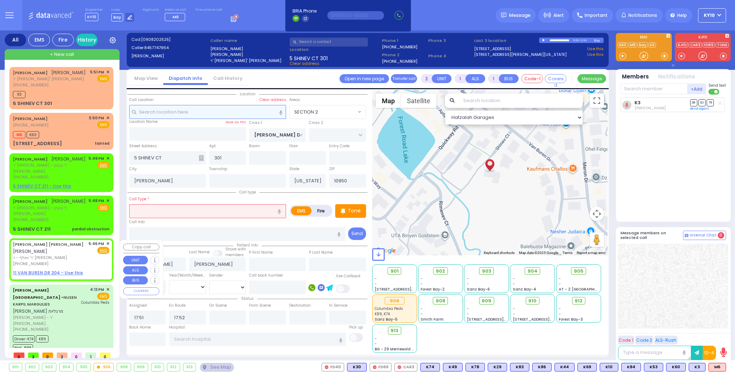
select select
radio input "true"
type input "[PERSON_NAME] ELYUKIM"
type input "[PERSON_NAME]"
select select
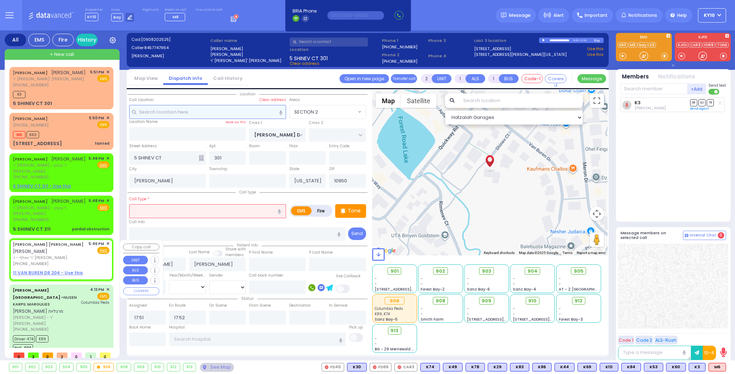
type input "17:46"
select select "Hatzalah Garages"
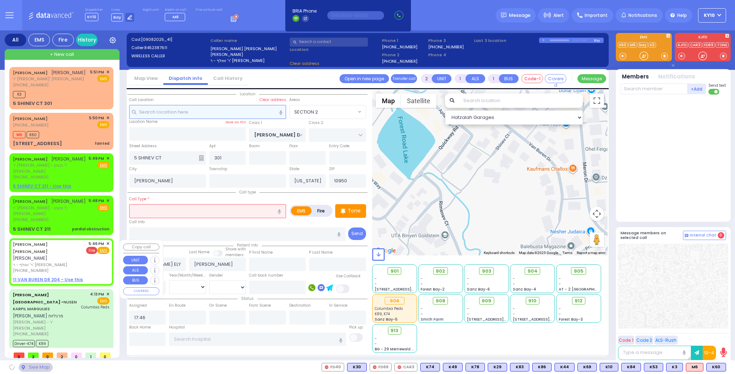
select select
radio input "true"
select select
select select "Hatzalah Garages"
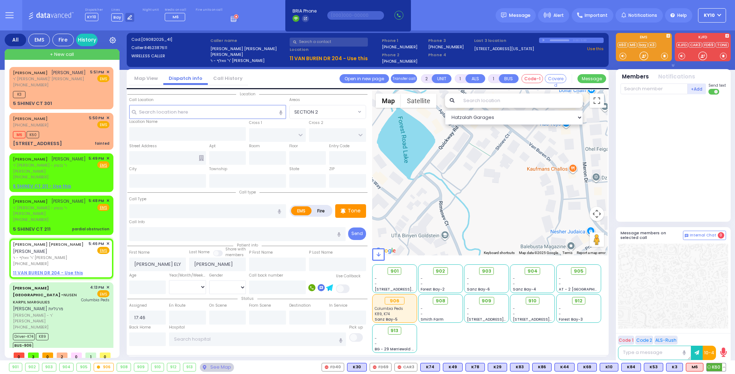
click at [723, 367] on button at bounding box center [724, 368] width 4 height 8
click at [719, 336] on icon at bounding box center [718, 336] width 8 height 8
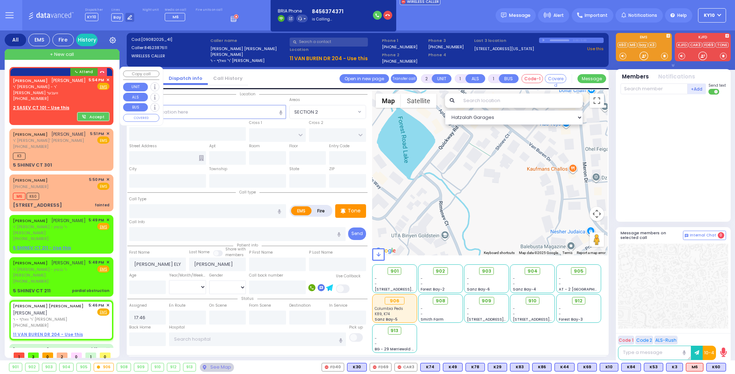
click at [76, 95] on div "[PERSON_NAME] [PERSON_NAME] ר' [PERSON_NAME] - ר' [PERSON_NAME] וועבער [PHONE_N…" at bounding box center [61, 89] width 96 height 25
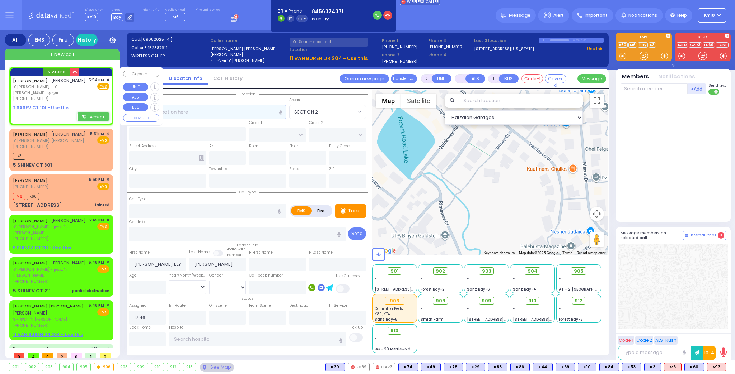
select select
radio input "true"
type input "YITZCHOK"
type input "[PERSON_NAME]"
select select
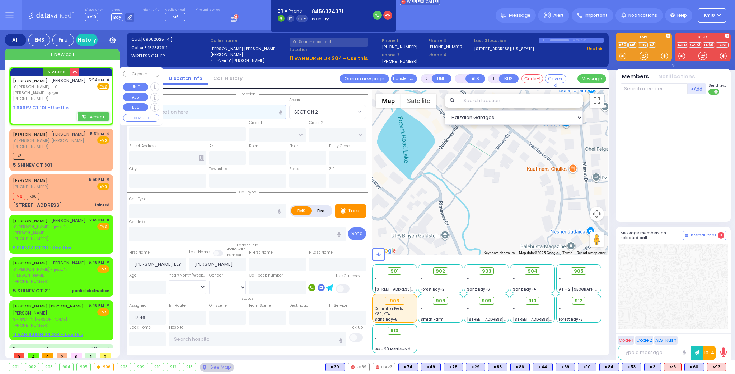
type input "17:54"
select select "Hatzalah Garages"
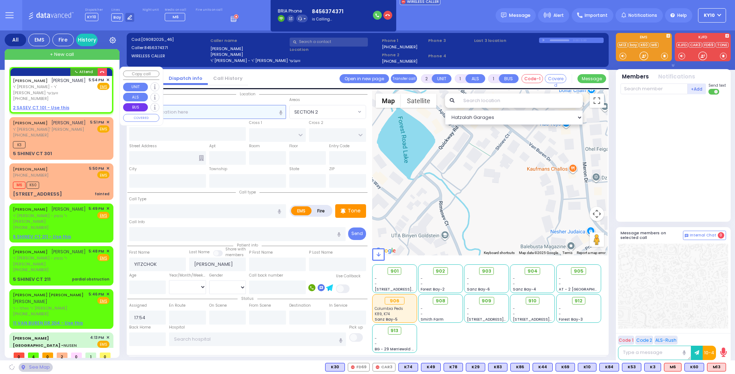
select select
radio input "true"
select select
select select "Hatzalah Garages"
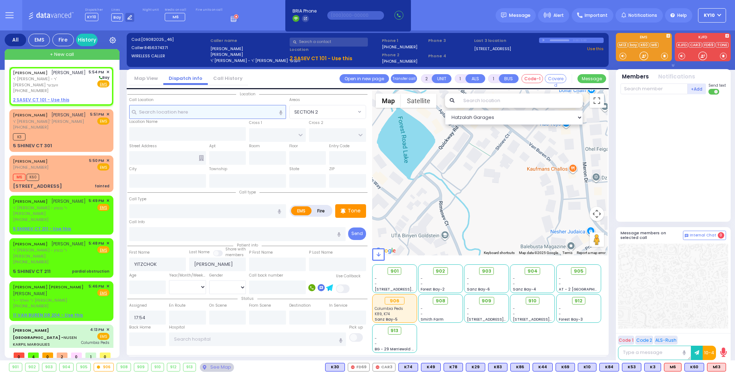
select select
radio input "true"
select select
select select "Hatzalah Garages"
click at [85, 175] on div "[PERSON_NAME] [PHONE_NUMBER] 5:50 PM ✕ EMS M6 K60" at bounding box center [61, 174] width 101 height 34
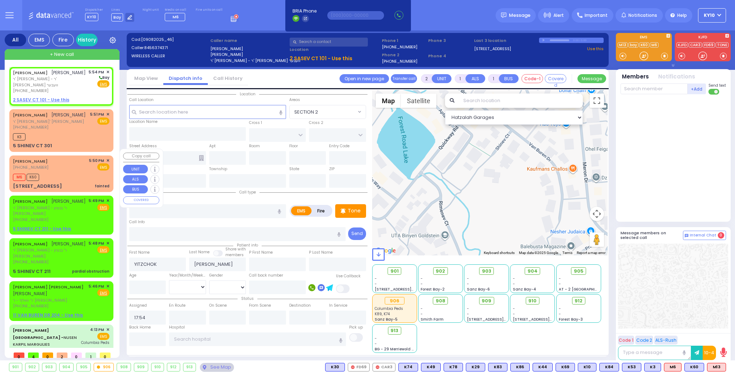
select select
type input "fainted"
radio input "true"
select select
type input "17:50"
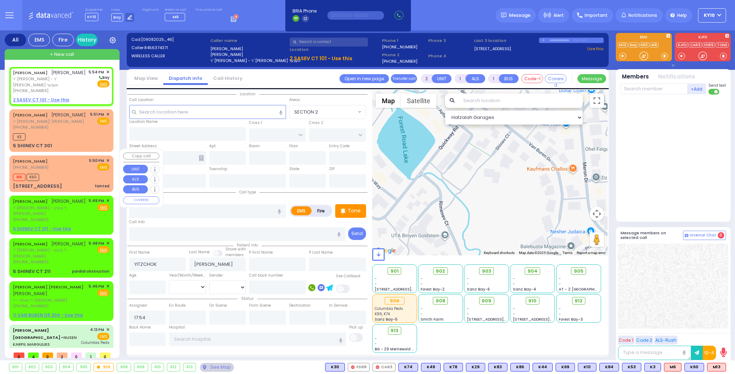
type input "17:52"
type input "CHEVRON RD"
type input "[GEOGRAPHIC_DATA]"
type input "[STREET_ADDRESS]"
type input "202"
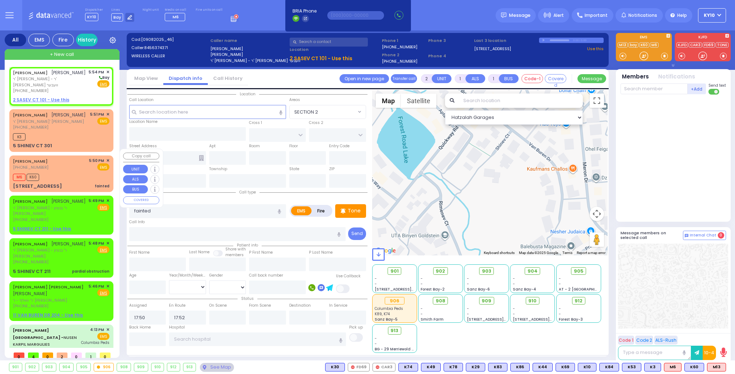
type input "Monroe"
type input "[US_STATE]"
type input "10950"
select select "Hatzalah Garages"
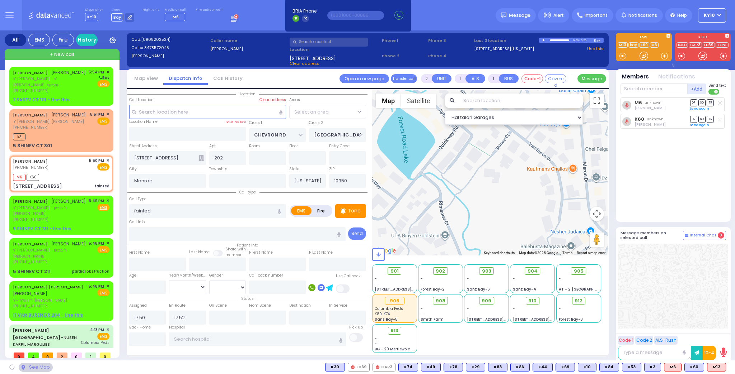
select select "SECTION 5"
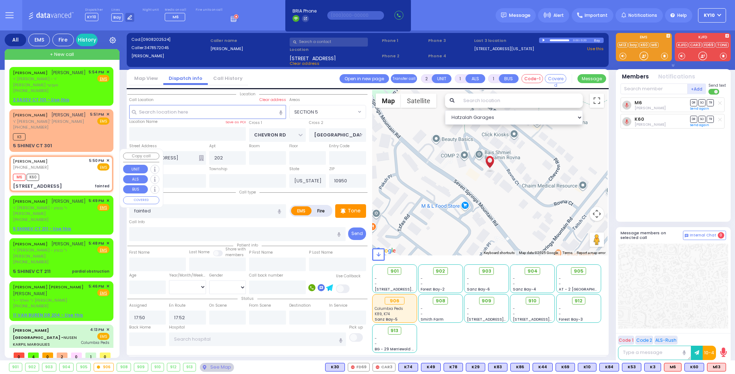
click at [78, 172] on div "M6 K60" at bounding box center [61, 176] width 96 height 9
select select
radio input "true"
select select
select select "Hatzalah Garages"
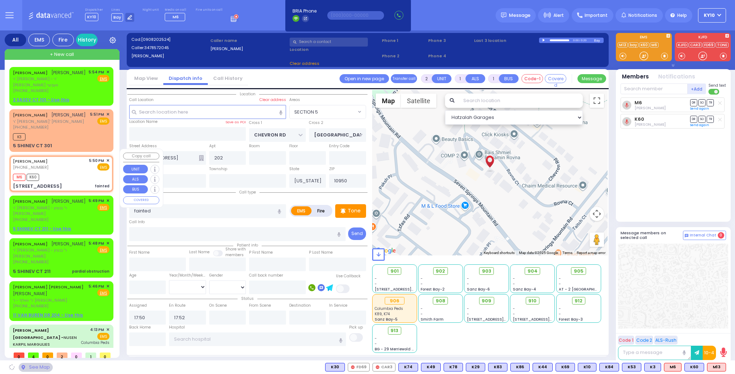
select select "SECTION 5"
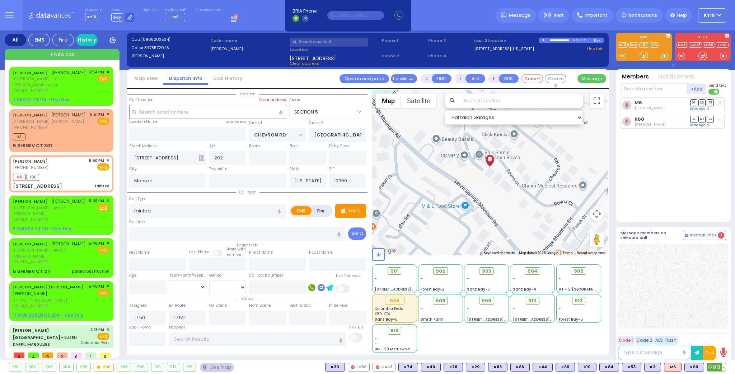
click at [713, 365] on span "M13" at bounding box center [716, 368] width 18 height 8
select select
radio input "true"
select select
select select "Hatzalah Garages"
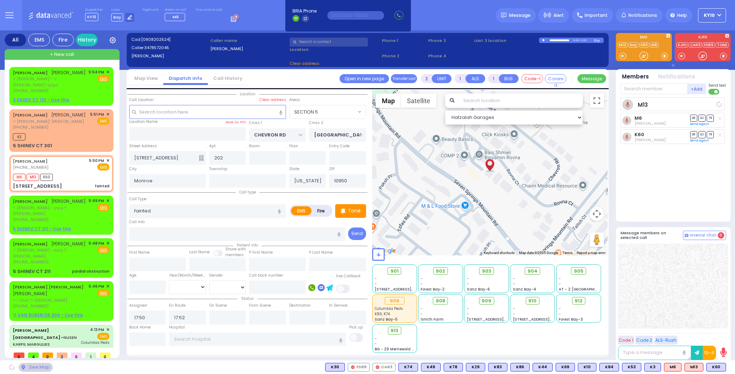
select select "SECTION 5"
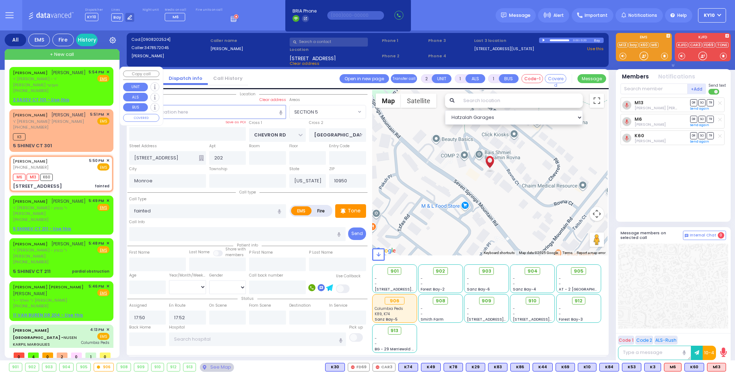
click at [73, 88] on div "[PERSON_NAME] [PERSON_NAME] ר' [PERSON_NAME] - ר' [PERSON_NAME] וועבער [PHONE_N…" at bounding box center [61, 86] width 101 height 37
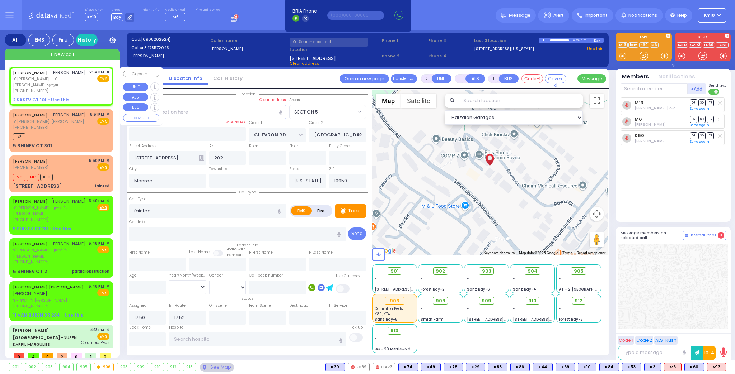
select select
radio input "true"
type input "YITZCHOK"
type input "[PERSON_NAME]"
select select
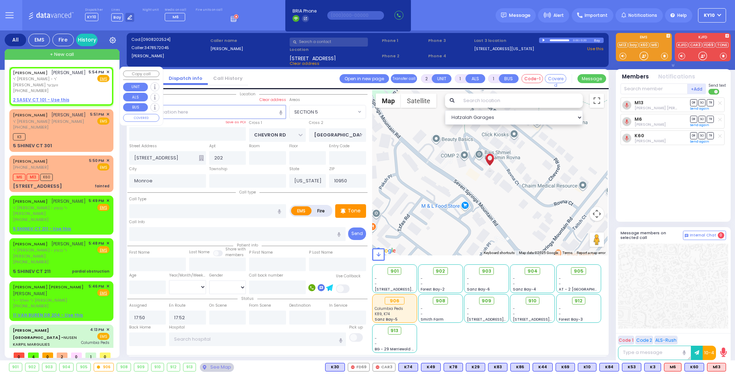
type input "17:54"
select select "Hatzalah Garages"
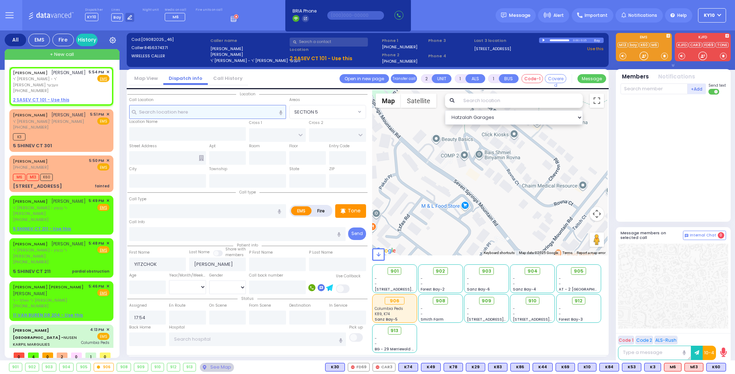
click at [190, 114] on input "text" at bounding box center [207, 112] width 157 height 14
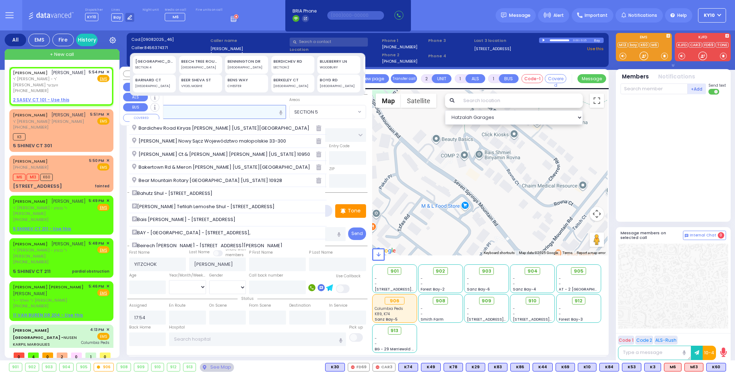
type input "b"
click at [86, 85] on div "[PERSON_NAME] [PERSON_NAME] ר' [PERSON_NAME] - ר' [PERSON_NAME] וועבער [PHONE_N…" at bounding box center [61, 81] width 96 height 25
select select
radio input "true"
select select
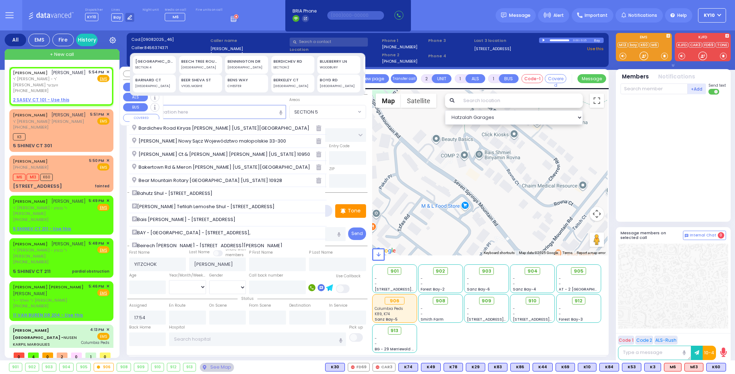
select select "Hatzalah Garages"
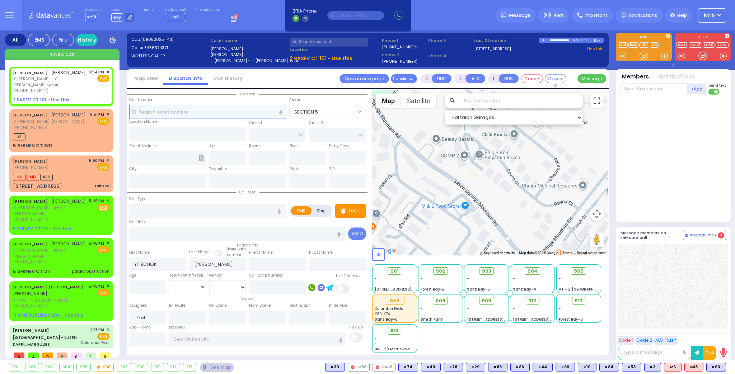
click at [186, 110] on input "text" at bounding box center [207, 112] width 157 height 14
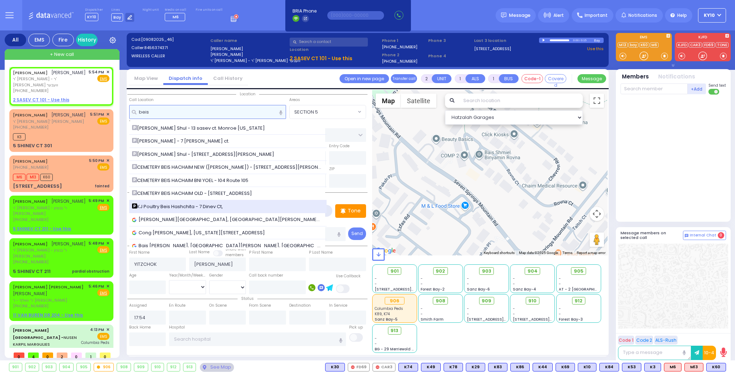
type input "beis"
click at [199, 204] on span "KJ Poultry Beis Hashchita - 7 Dinev Ct," at bounding box center [178, 206] width 93 height 7
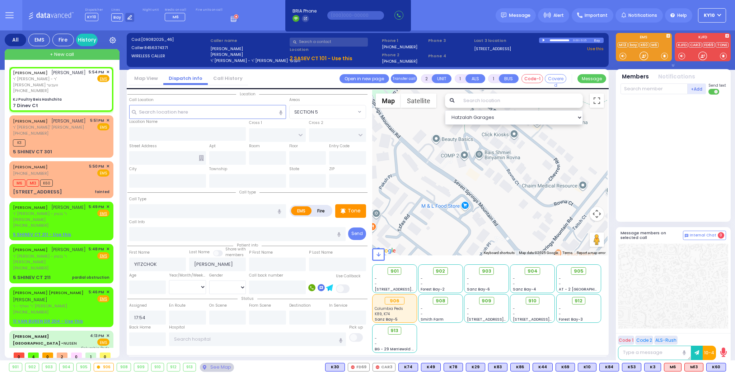
select select
radio input "true"
select select
select select "Hatzalah Garages"
type input "KJ Poultry Beis Hashchita"
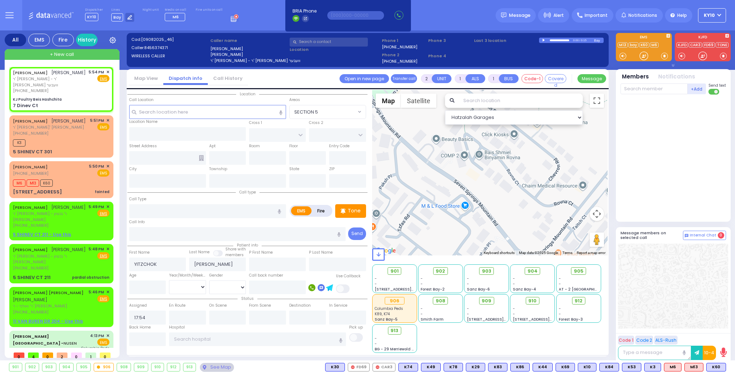
type input "DINEV RD"
type input "7 Dinev Ct"
type input "Monroe"
type input "[US_STATE]"
type input "10950"
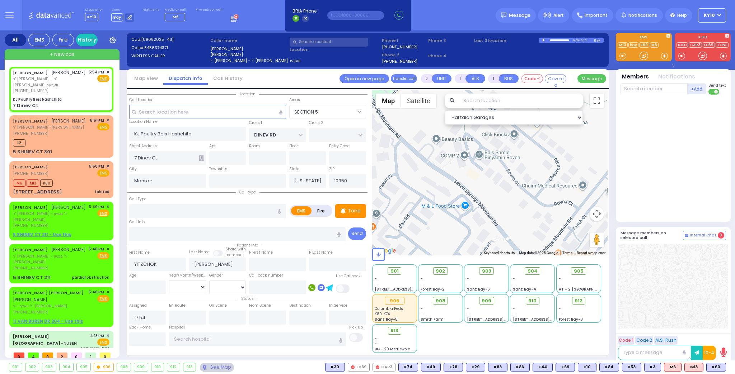
select select "BEIRECH MOSHE"
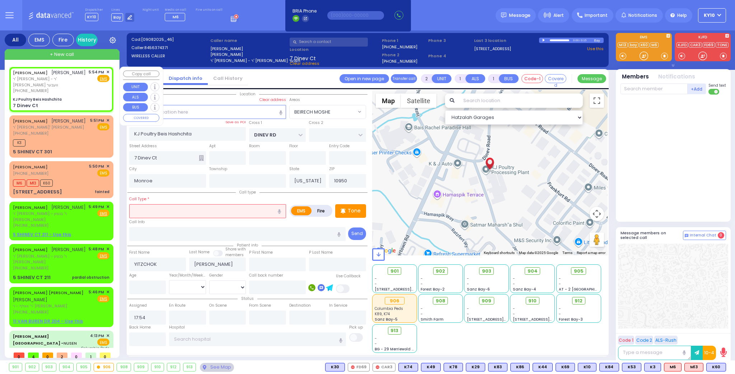
click at [82, 90] on div "[PERSON_NAME] [PERSON_NAME] ר' [PERSON_NAME] - ר' [PERSON_NAME] וועבער [PHONE_N…" at bounding box center [61, 89] width 101 height 42
select select
radio input "true"
select select
select select "BEIRECH MOSHE"
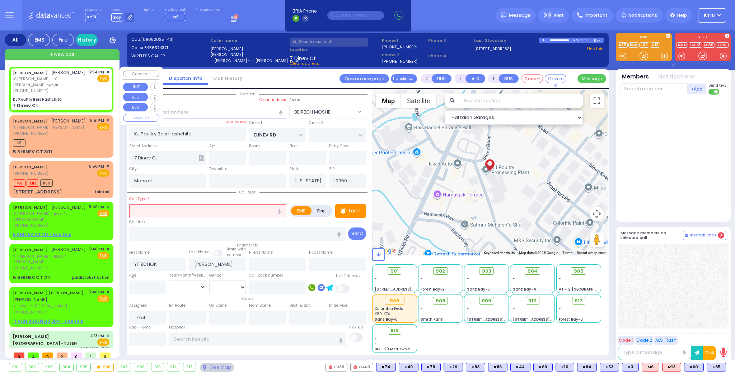
click at [88, 84] on div "[PERSON_NAME] [PERSON_NAME] ר' [PERSON_NAME] - ר' [PERSON_NAME] וועבער [PHONE_N…" at bounding box center [61, 81] width 96 height 25
click at [90, 97] on div "KJ Poultry Beis Hashchita" at bounding box center [61, 99] width 96 height 5
click at [197, 211] on input "text" at bounding box center [207, 211] width 157 height 14
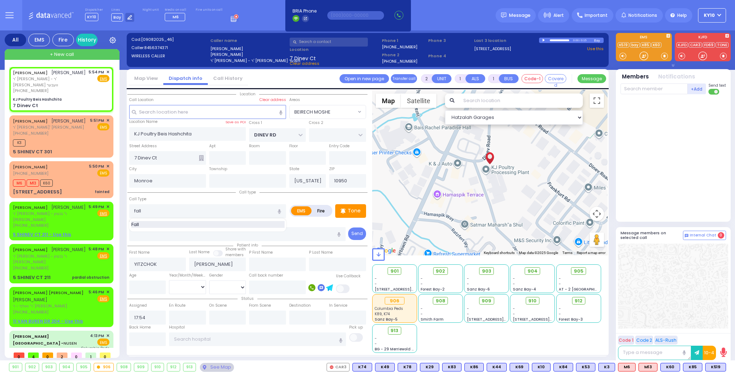
click at [227, 225] on div "Fall" at bounding box center [207, 224] width 153 height 7
click at [85, 86] on div "[PERSON_NAME] [PERSON_NAME] ר' [PERSON_NAME] - ר' [PERSON_NAME] וועבער [PHONE_N…" at bounding box center [61, 81] width 96 height 25
click at [659, 87] on input "text" at bounding box center [653, 89] width 67 height 11
click at [693, 367] on span "K519" at bounding box center [693, 368] width 20 height 8
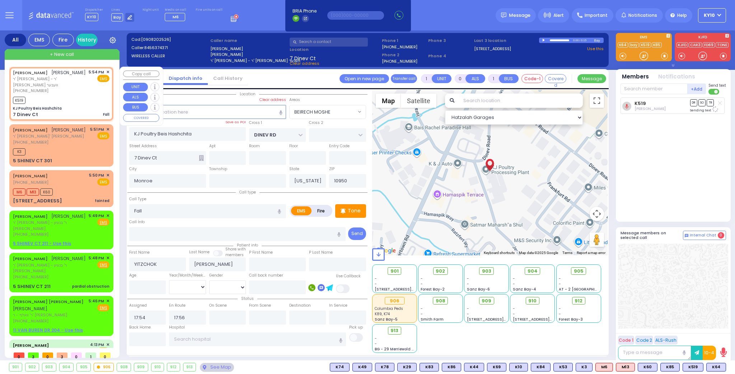
click at [90, 95] on div "K519" at bounding box center [61, 99] width 96 height 9
click at [671, 368] on span "K85" at bounding box center [669, 368] width 19 height 8
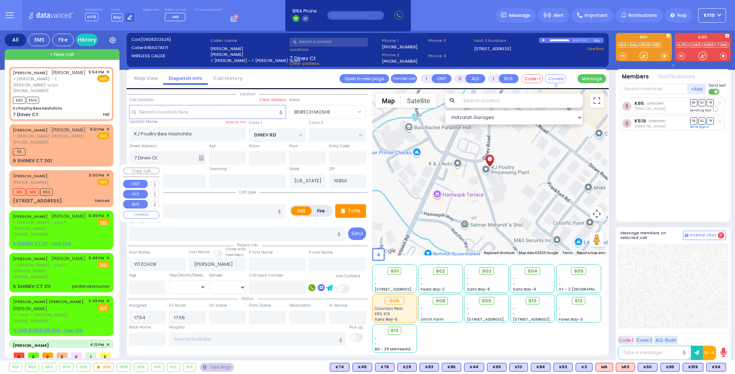
click at [84, 187] on div "M6 M13 K60" at bounding box center [61, 191] width 96 height 9
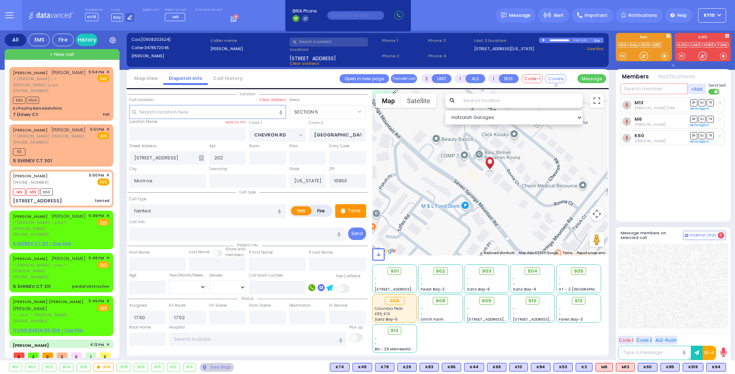
click at [648, 90] on input "text" at bounding box center [653, 89] width 67 height 11
click at [715, 366] on span "K64" at bounding box center [715, 368] width 19 height 8
click at [77, 187] on div "M6 M13 K60 K64" at bounding box center [61, 191] width 96 height 9
click at [96, 187] on div "M6 M13 K60 K64" at bounding box center [61, 191] width 96 height 9
click at [636, 88] on input "text" at bounding box center [653, 89] width 67 height 11
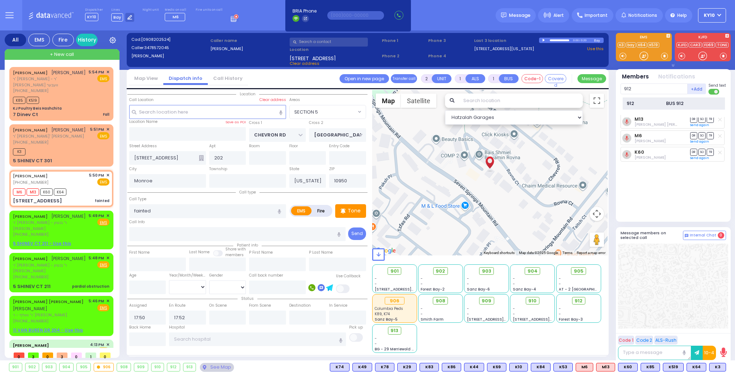
click at [642, 104] on div "912" at bounding box center [644, 103] width 36 height 7
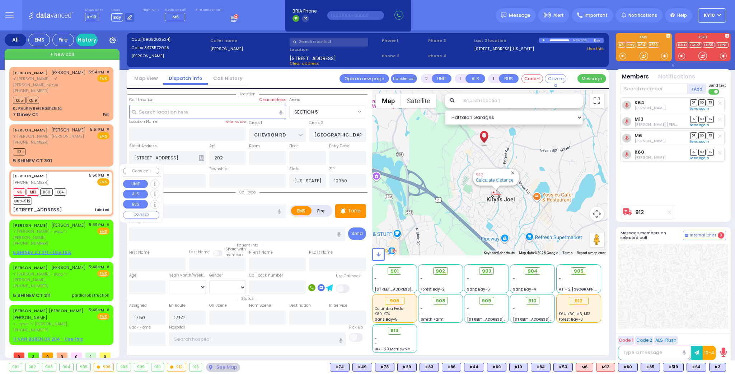
click at [89, 192] on div "M6 M13 K60 K64 BUS-912" at bounding box center [61, 196] width 96 height 18
click at [79, 132] on div "[PERSON_NAME] [PERSON_NAME] ר' [PERSON_NAME]' [PERSON_NAME] [PHONE_NUMBER] 5:51…" at bounding box center [61, 136] width 96 height 19
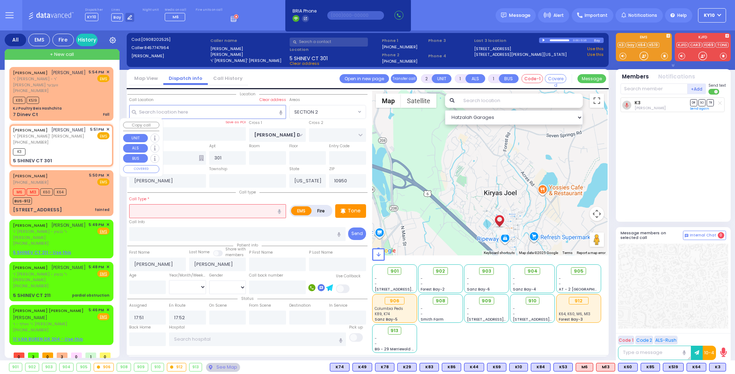
click at [106, 127] on span "✕" at bounding box center [107, 130] width 3 height 6
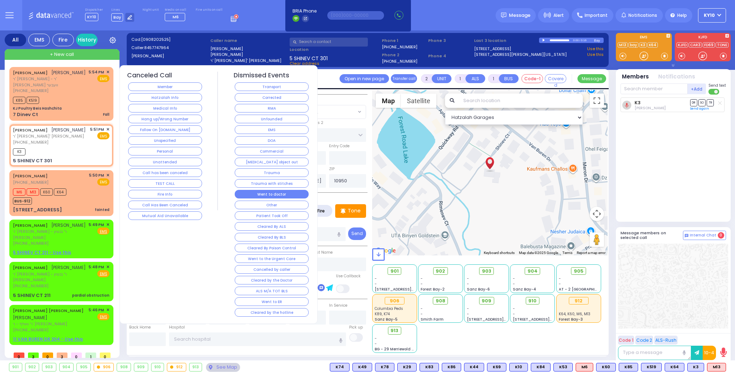
click at [288, 192] on button "Went to doctor" at bounding box center [272, 194] width 74 height 9
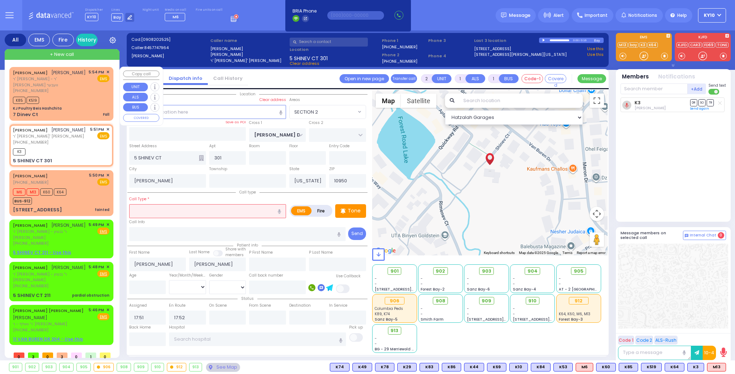
click at [91, 87] on div "5:54 PM ✕ EMS" at bounding box center [99, 81] width 21 height 25
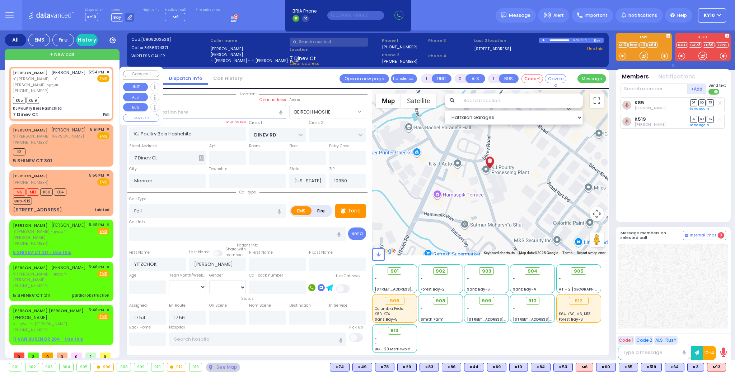
click at [75, 99] on div "[PERSON_NAME] [PERSON_NAME] ר' [PERSON_NAME] - ר' [PERSON_NAME] וועבער [PHONE_N…" at bounding box center [61, 93] width 101 height 51
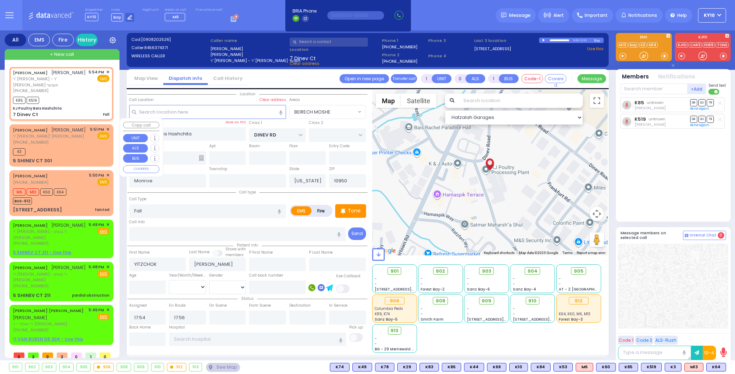
click at [83, 147] on div "K3" at bounding box center [61, 151] width 96 height 9
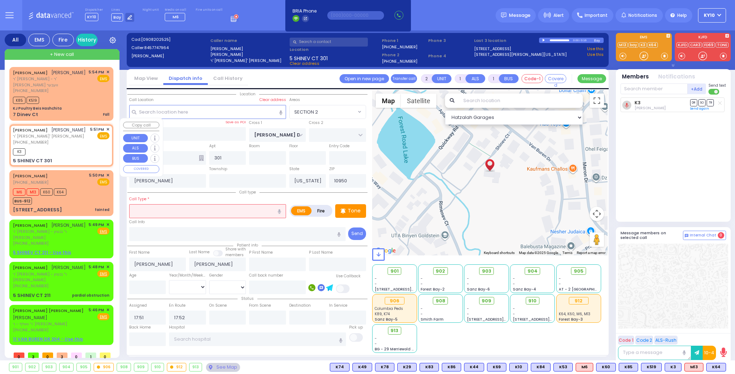
click at [76, 138] on div "[PERSON_NAME] [PERSON_NAME] ר' [PERSON_NAME]' [PERSON_NAME] [PHONE_NUMBER] 5:51…" at bounding box center [61, 136] width 96 height 19
click at [75, 138] on div "[PERSON_NAME] [PERSON_NAME] ר' [PERSON_NAME]' [PERSON_NAME] [PHONE_NUMBER] 5:51…" at bounding box center [61, 136] width 96 height 19
click at [106, 127] on span "✕" at bounding box center [107, 130] width 3 height 6
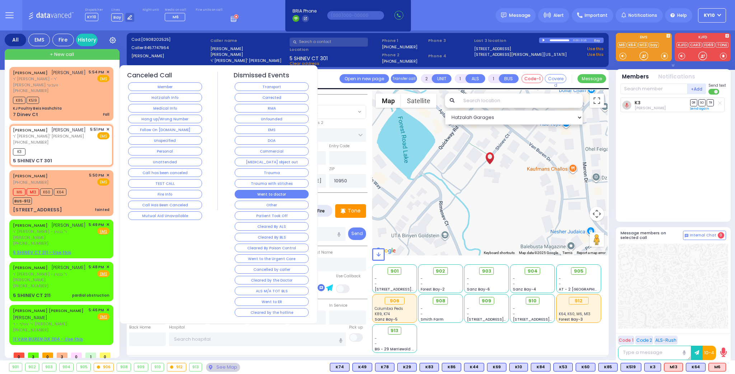
click at [282, 190] on button "Went to doctor" at bounding box center [272, 194] width 74 height 9
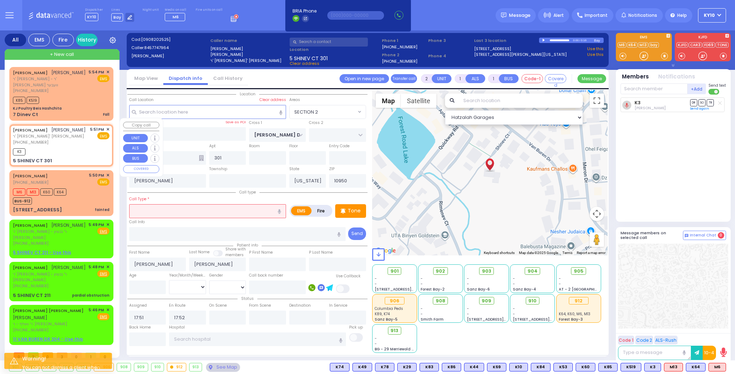
click at [71, 147] on div "K3" at bounding box center [61, 151] width 96 height 9
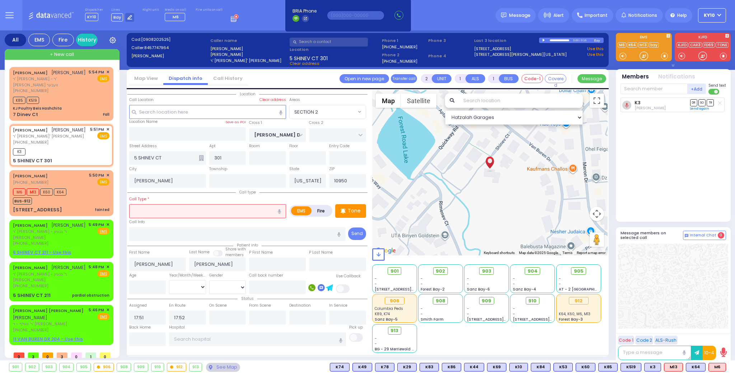
click at [250, 211] on input "text" at bounding box center [207, 211] width 157 height 14
click at [75, 269] on div "[PERSON_NAME] [PERSON_NAME]" at bounding box center [49, 267] width 73 height 7
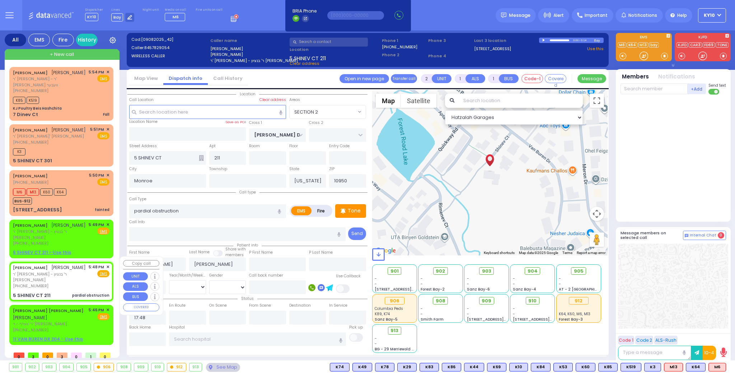
click at [108, 264] on span "✕" at bounding box center [107, 267] width 3 height 6
click at [107, 264] on span "✕" at bounding box center [107, 267] width 3 height 6
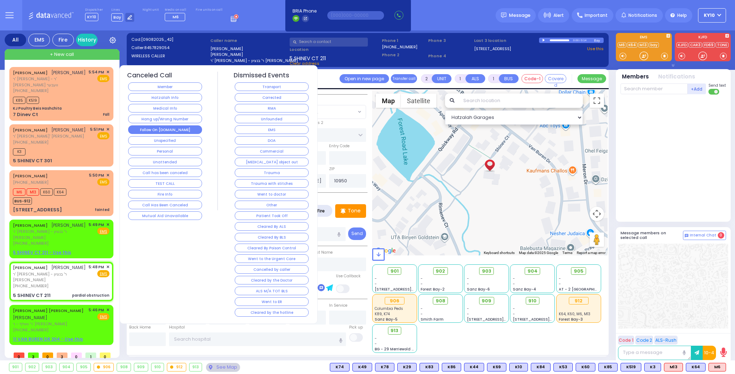
click at [190, 129] on button "Follow On [DOMAIN_NAME]" at bounding box center [165, 130] width 74 height 9
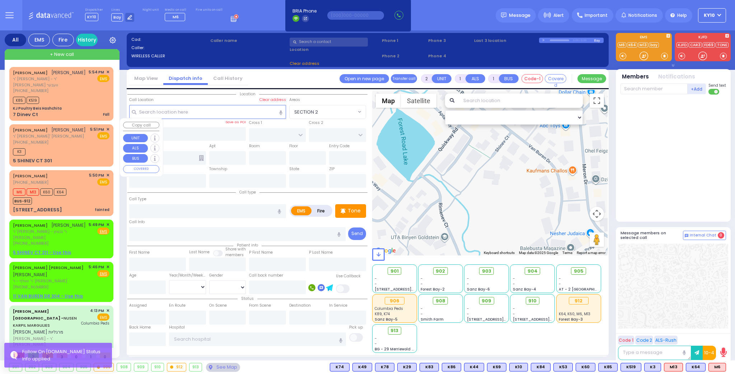
click at [76, 147] on div "K3" at bounding box center [61, 151] width 96 height 9
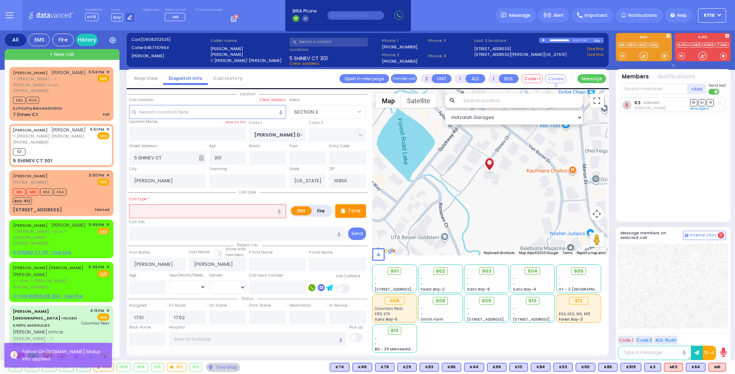
click at [168, 213] on input "text" at bounding box center [207, 211] width 157 height 14
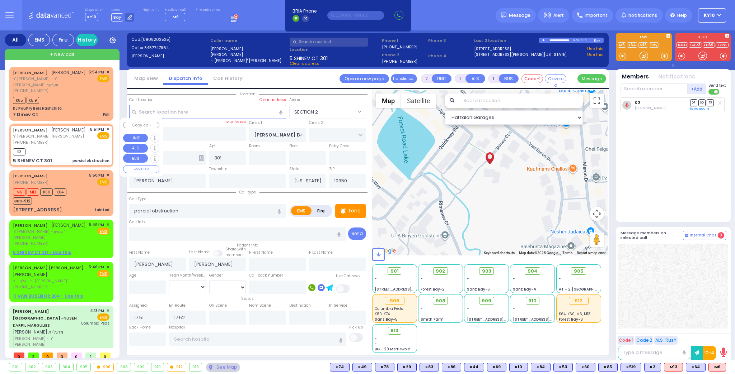
click at [72, 147] on div "K3" at bounding box center [61, 151] width 96 height 9
click at [107, 127] on span "✕" at bounding box center [107, 130] width 3 height 6
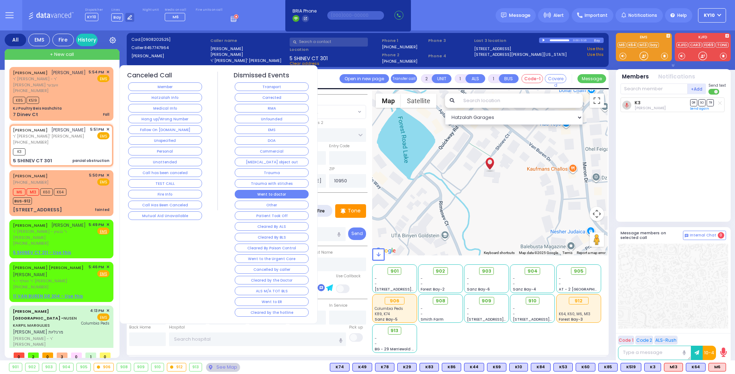
click at [285, 191] on button "Went to doctor" at bounding box center [272, 194] width 74 height 9
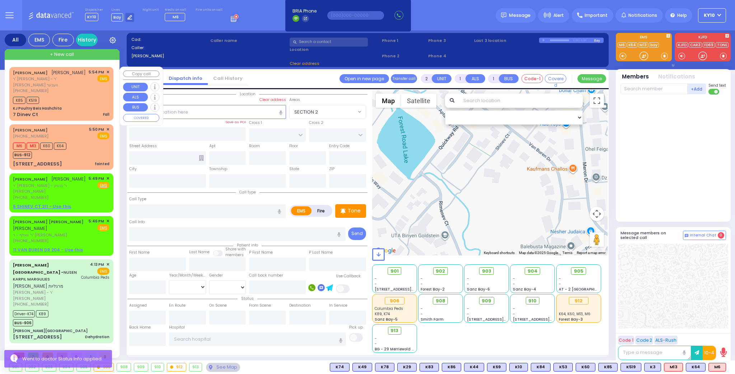
click at [76, 95] on div "K85 K519" at bounding box center [61, 99] width 96 height 9
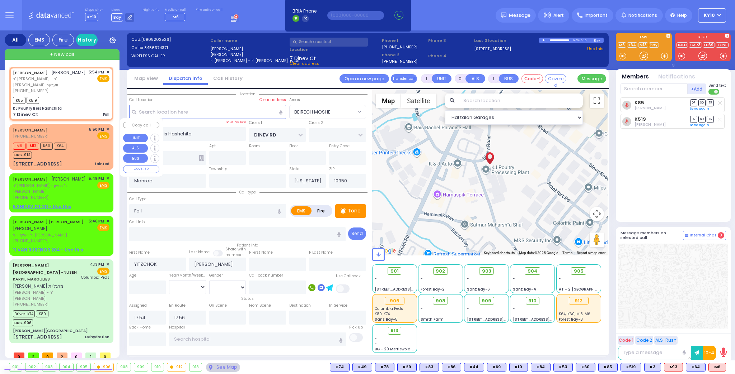
click at [90, 148] on div "M6 M13 K60 K64 BUS-912" at bounding box center [61, 150] width 96 height 18
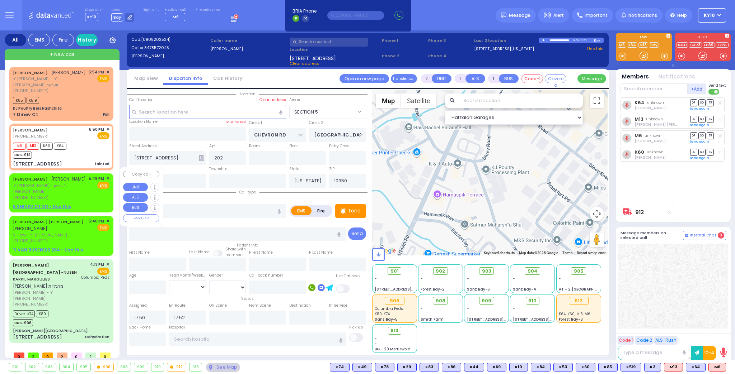
click at [86, 188] on span "ר' [PERSON_NAME] - ר' בנציון [PERSON_NAME]" at bounding box center [49, 189] width 73 height 12
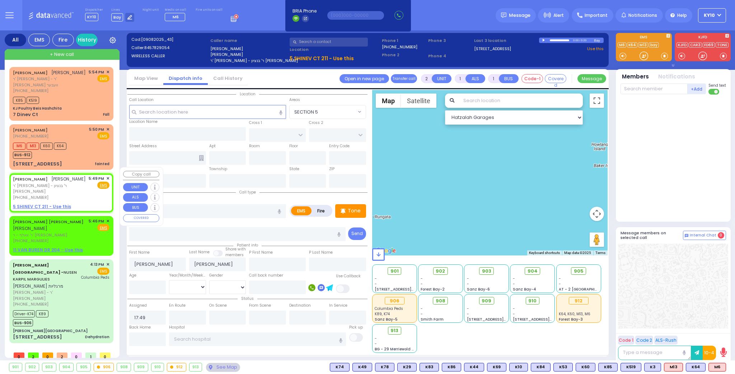
click at [109, 176] on span "✕" at bounding box center [107, 179] width 3 height 6
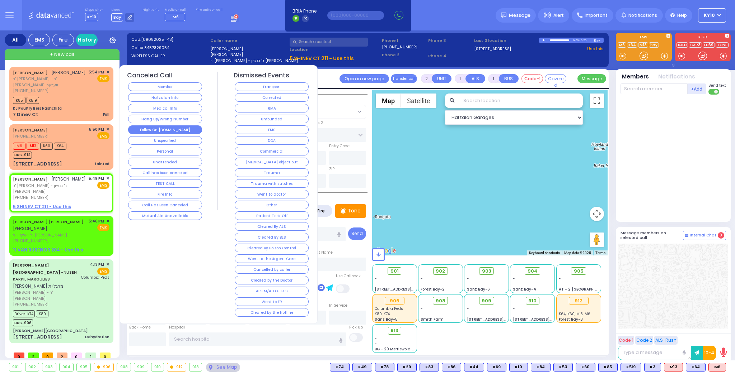
click at [182, 128] on button "Follow On [DOMAIN_NAME]" at bounding box center [165, 130] width 74 height 9
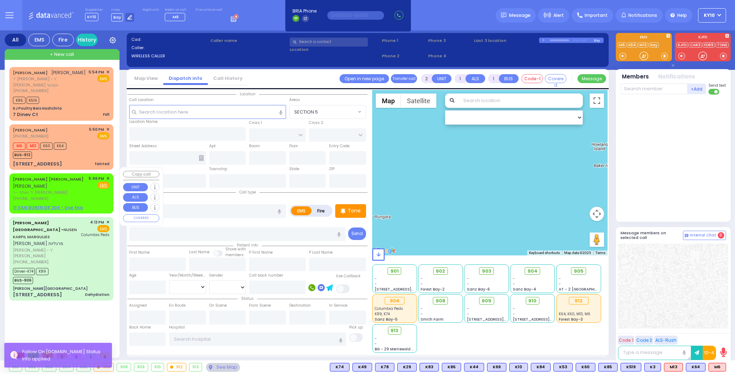
click at [84, 190] on span "ר' וואלף - ר' [PERSON_NAME]" at bounding box center [49, 193] width 73 height 6
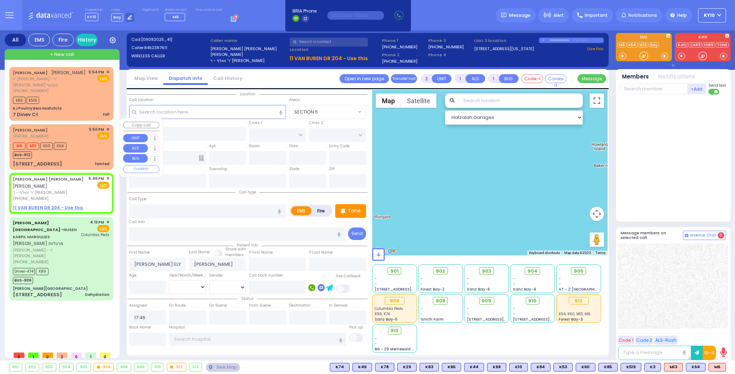
click at [80, 149] on div "M6 M13 K60 K64 BUS-912" at bounding box center [61, 150] width 96 height 18
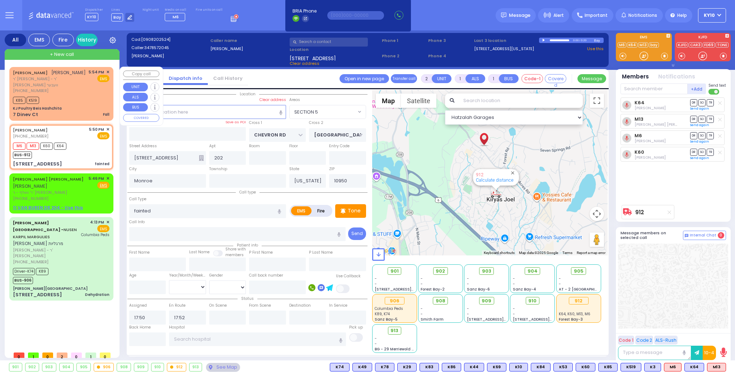
click at [77, 95] on div "K85 K519" at bounding box center [61, 99] width 96 height 9
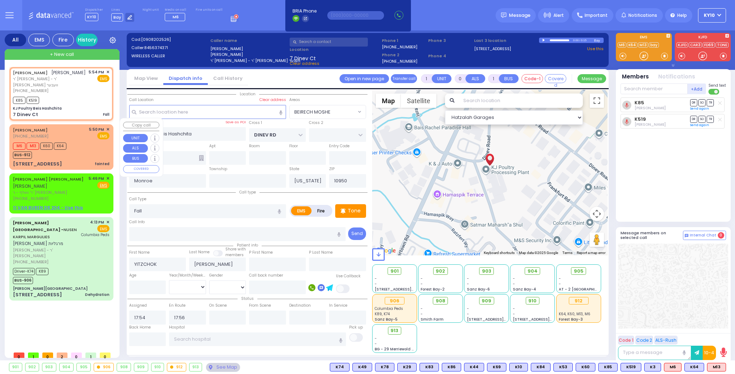
click at [87, 145] on div "M6 M13 K60 K64 BUS-912" at bounding box center [61, 150] width 96 height 18
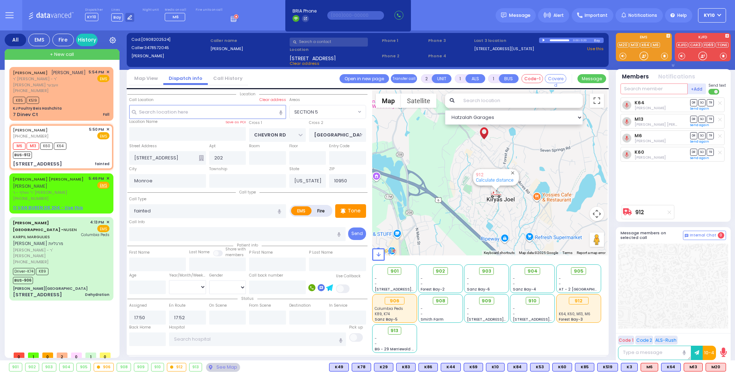
click at [633, 89] on input "text" at bounding box center [653, 89] width 67 height 11
click at [81, 95] on div "K85 K519" at bounding box center [61, 99] width 96 height 9
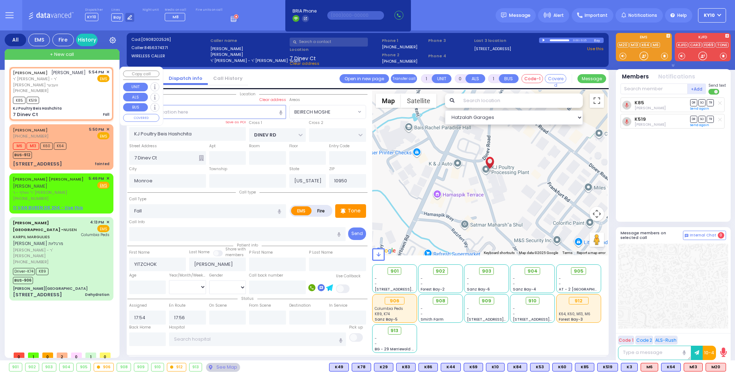
click at [72, 95] on div "K85 K519" at bounding box center [61, 99] width 96 height 9
click at [99, 144] on div "M6 M13 K60 K64 BUS-912" at bounding box center [61, 150] width 96 height 18
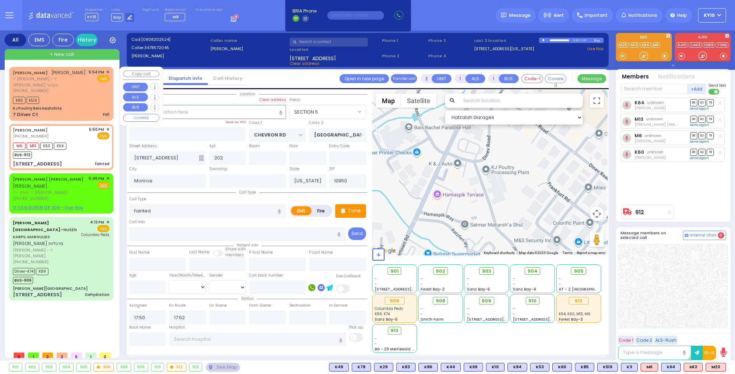
click at [82, 95] on div "K85 K519" at bounding box center [61, 99] width 96 height 9
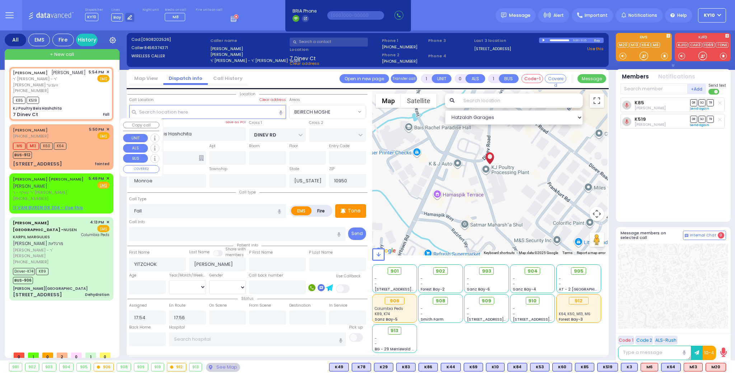
click at [85, 141] on div "M6 M13 K60 K64 BUS-912" at bounding box center [61, 150] width 96 height 18
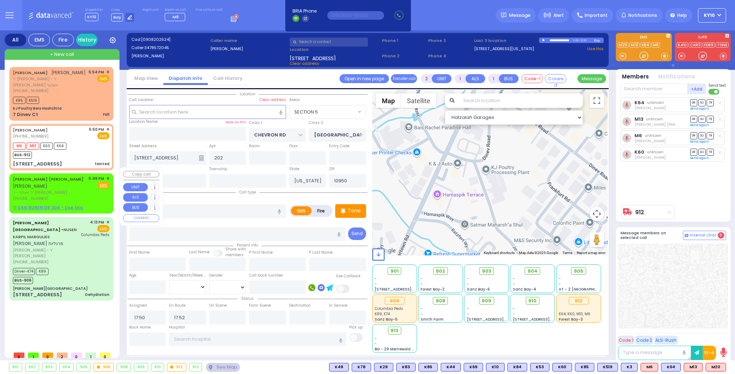
click at [89, 189] on div "[PERSON_NAME] [PERSON_NAME] [PERSON_NAME] [PERSON_NAME]' [PERSON_NAME] [PHONE_N…" at bounding box center [61, 189] width 96 height 26
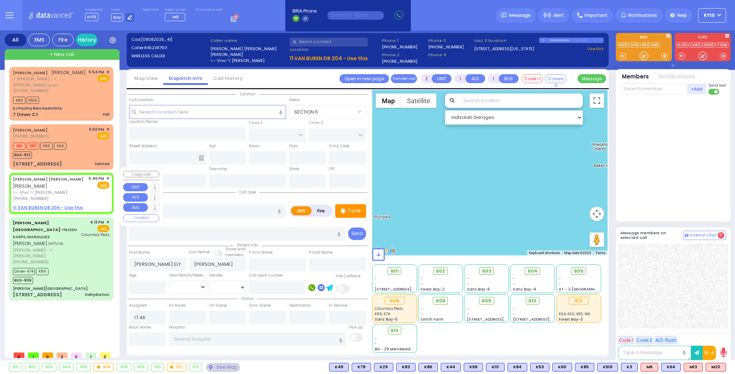
click at [108, 176] on span "✕" at bounding box center [107, 179] width 3 height 6
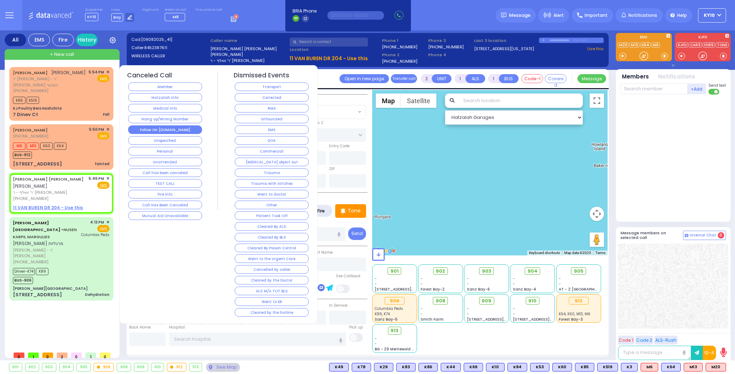
click at [174, 128] on button "Follow On [DOMAIN_NAME]" at bounding box center [165, 130] width 74 height 9
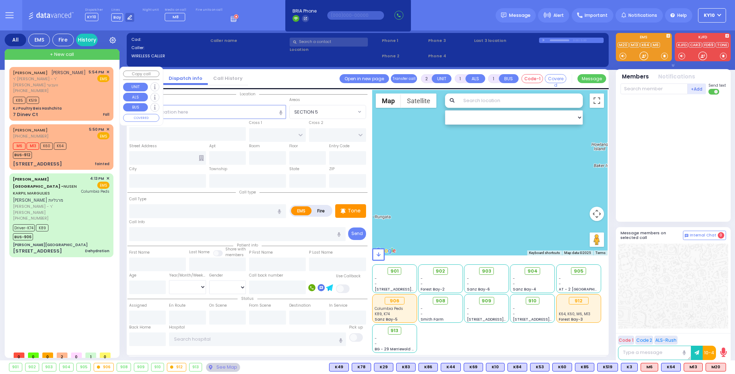
click at [69, 95] on div "K85 K519" at bounding box center [61, 99] width 96 height 9
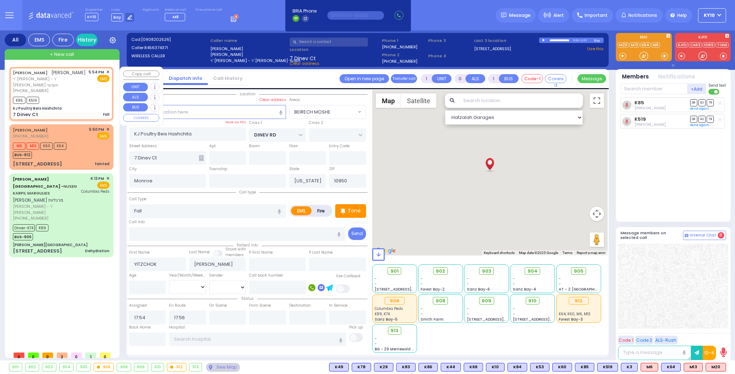
click at [73, 97] on div "K85 K519" at bounding box center [61, 99] width 96 height 9
click at [86, 145] on div "M6 M13 K60 K64 BUS-912" at bounding box center [61, 150] width 96 height 18
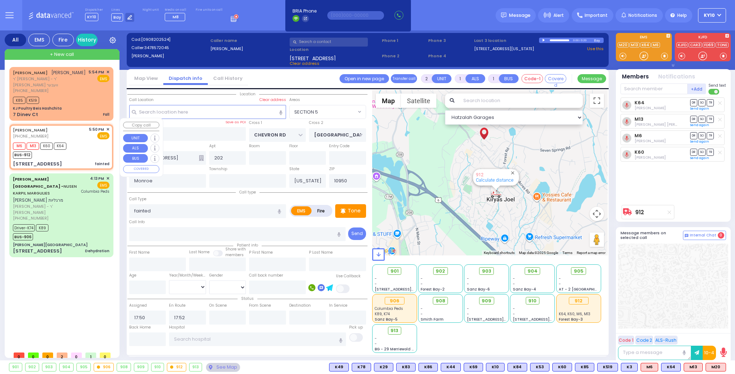
click at [79, 142] on div "M6 M13 K60 K64 BUS-912" at bounding box center [61, 150] width 96 height 18
click at [543, 39] on div at bounding box center [544, 40] width 4 height 3
click at [571, 367] on button at bounding box center [570, 368] width 4 height 8
click at [95, 161] on div "[STREET_ADDRESS] fainted" at bounding box center [61, 164] width 96 height 7
click at [84, 151] on div "M6 M13 K60 K64 BUS-912" at bounding box center [61, 150] width 96 height 18
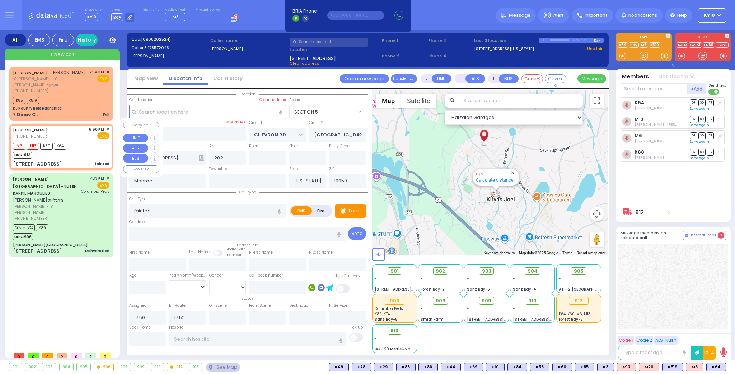
click at [95, 147] on div "M6 M13 K60 K64 BUS-912" at bounding box center [61, 150] width 96 height 18
click at [92, 146] on div "M6 M13 K60 K64 BUS-912" at bounding box center [61, 150] width 96 height 18
click at [90, 146] on div "M6 M13 K60 K64 BUS-912" at bounding box center [61, 150] width 96 height 18
click at [715, 366] on span "K21" at bounding box center [717, 368] width 18 height 8
click at [94, 144] on div "M6 M13 K60 K64 K21 BUS-912" at bounding box center [61, 150] width 96 height 18
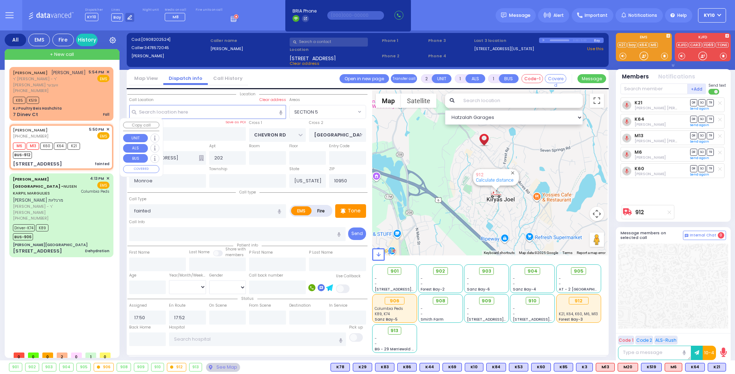
click at [91, 148] on div "M6 M13 K60 K64 K21 BUS-912" at bounding box center [61, 150] width 96 height 18
select select "SECTION 5"
select select
click at [550, 370] on button at bounding box center [549, 368] width 4 height 8
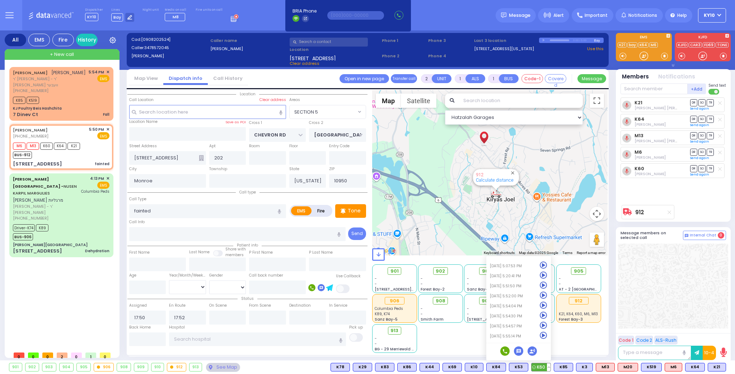
click at [547, 287] on icon at bounding box center [543, 286] width 8 height 8
click at [547, 297] on icon at bounding box center [543, 296] width 8 height 8
click at [547, 306] on icon at bounding box center [543, 306] width 8 height 8
click at [547, 316] on icon at bounding box center [543, 316] width 8 height 8
click at [547, 326] on icon at bounding box center [543, 326] width 8 height 8
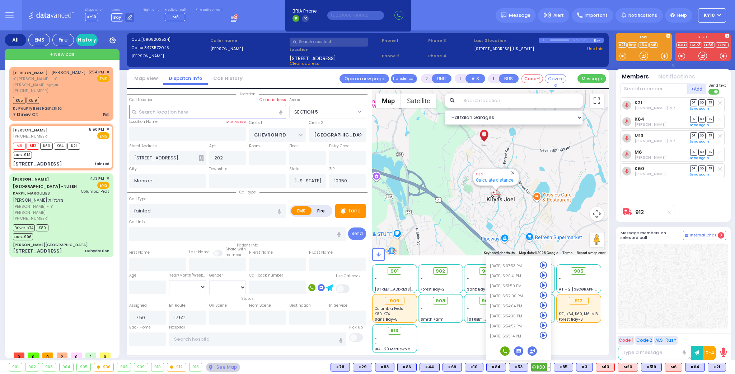
click at [547, 336] on icon at bounding box center [543, 336] width 8 height 8
click at [547, 337] on icon at bounding box center [543, 336] width 8 height 8
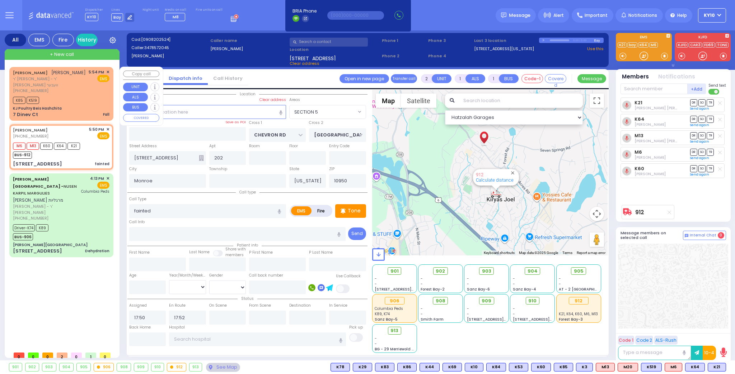
click at [72, 96] on div "K85 K519" at bounding box center [61, 99] width 96 height 9
type input "1"
type input "0"
select select
type input "Fall"
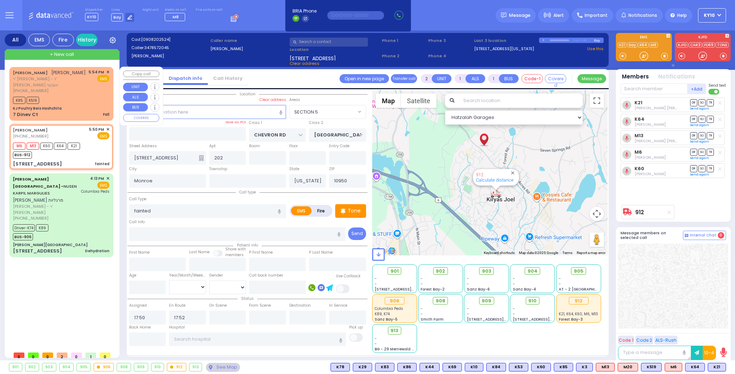
radio input "true"
type input "YITZCHOK"
type input "[PERSON_NAME]"
select select
type input "17:54"
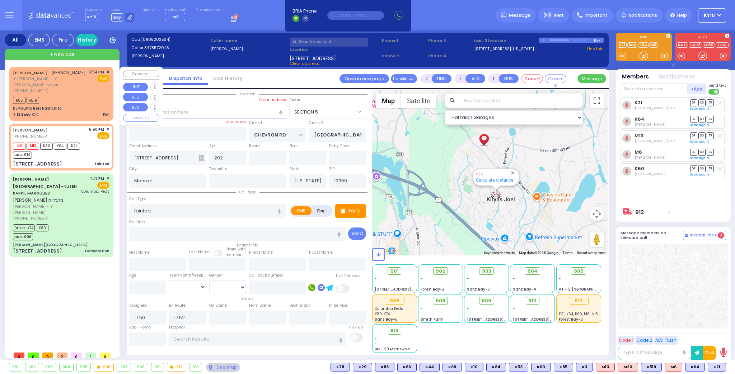
type input "17:56"
select select "Hatzalah Garages"
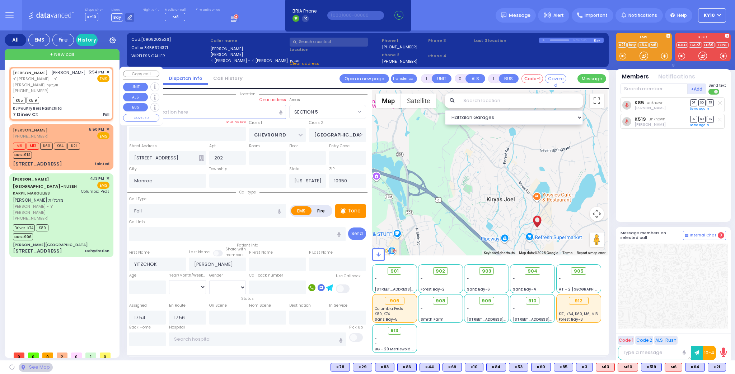
type input "KJ Poultry Beis Hashchita"
type input "DINEV RD"
type input "7 Dinev Ct"
select select "BEIRECH MOSHE"
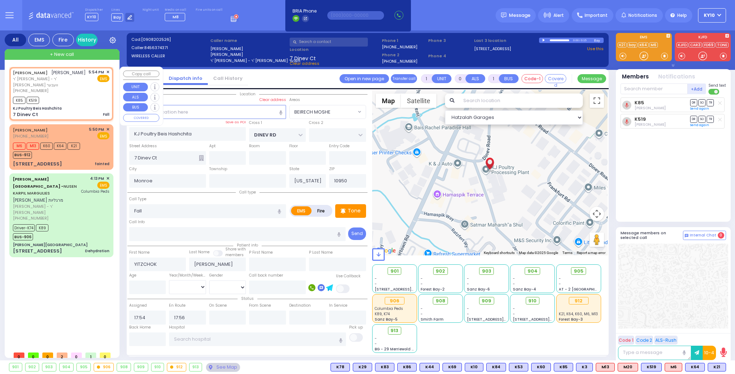
click at [75, 95] on div "K85 K519" at bounding box center [61, 99] width 96 height 9
select select
radio input "true"
select select
select select "Hatzalah Garages"
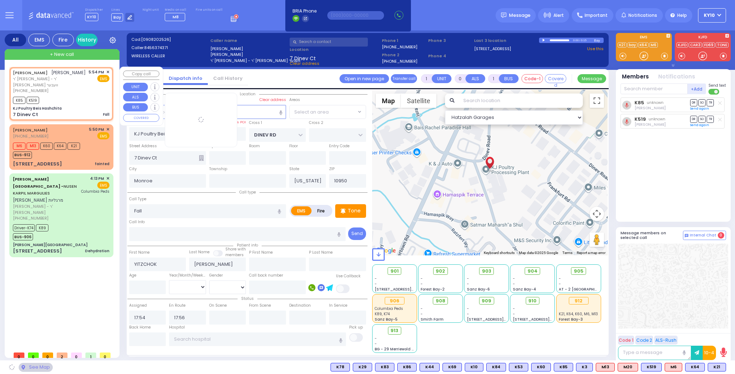
select select "BEIRECH MOSHE"
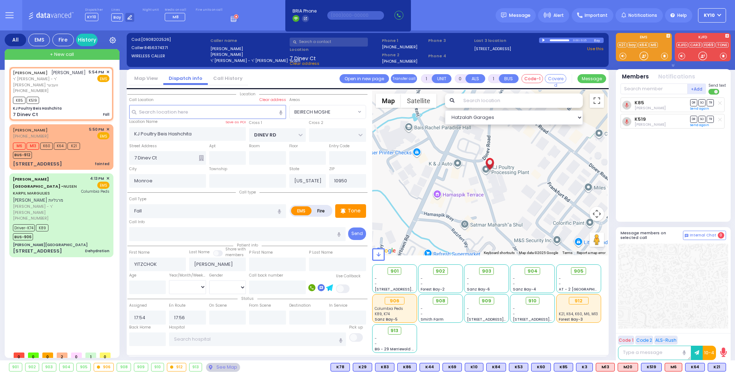
click at [543, 40] on div at bounding box center [544, 40] width 4 height 3
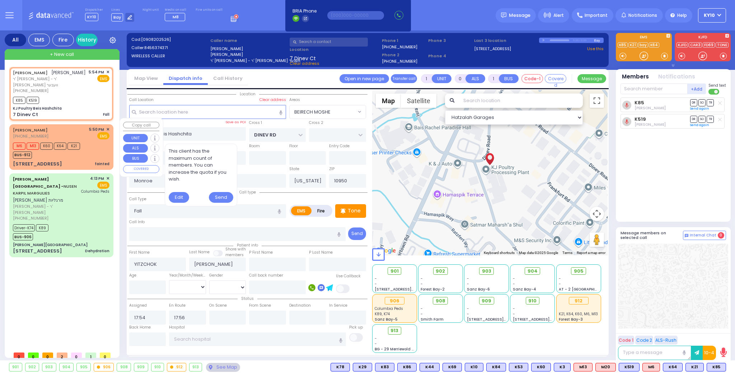
click at [90, 141] on div "M6 M13 K60 K64 K21 BUS-912" at bounding box center [61, 150] width 96 height 18
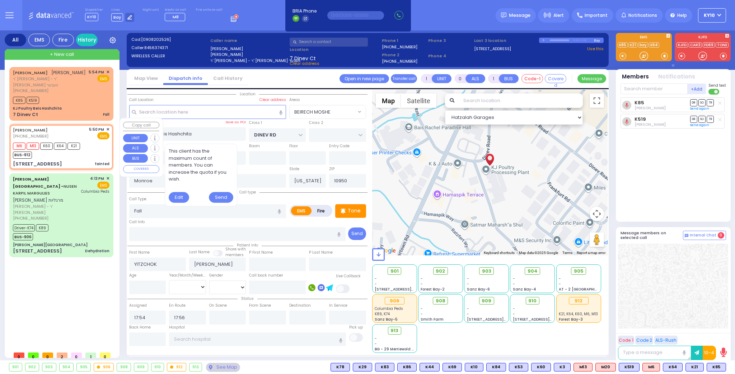
type input "2"
type input "1"
select select
type input "fainted"
radio input "true"
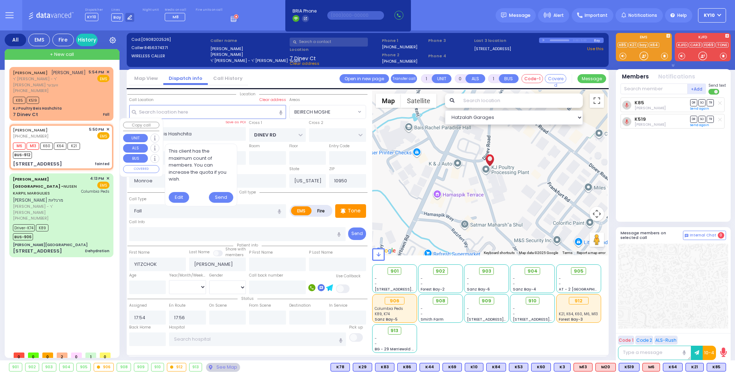
select select
type input "17:50"
type input "17:52"
type input "CHEVRON RD"
type input "[GEOGRAPHIC_DATA]"
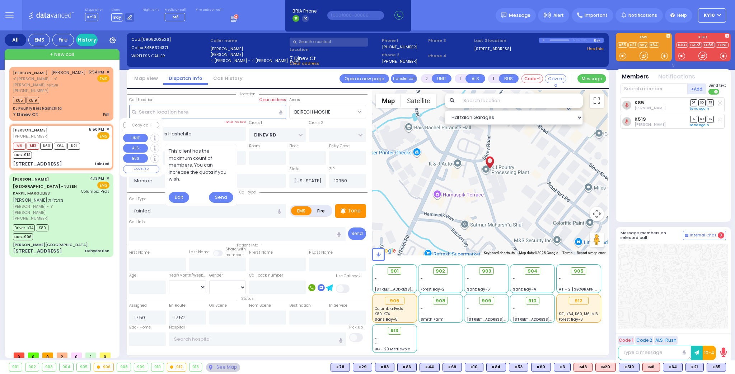
type input "[STREET_ADDRESS]"
type input "202"
select select "SECTION 5"
select select "Hatzalah Garages"
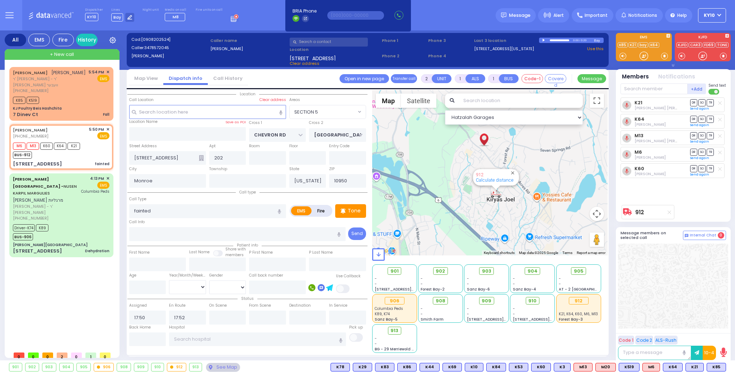
click at [541, 40] on div "0:00 / 0:20" at bounding box center [566, 40] width 55 height 5
click at [544, 39] on div at bounding box center [544, 40] width 4 height 3
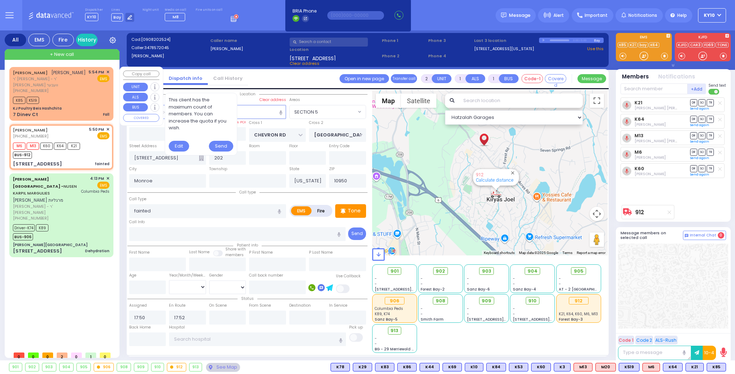
click at [86, 95] on div "K85 K519" at bounding box center [61, 99] width 96 height 9
type input "1"
type input "0"
select select
type input "Fall"
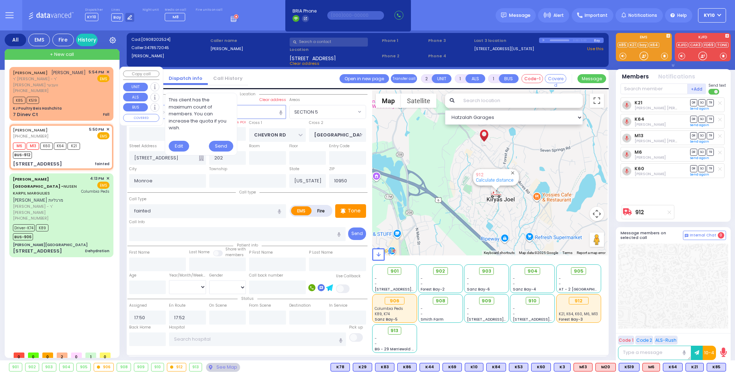
radio input "true"
type input "YITZCHOK"
type input "[PERSON_NAME]"
select select
type input "17:54"
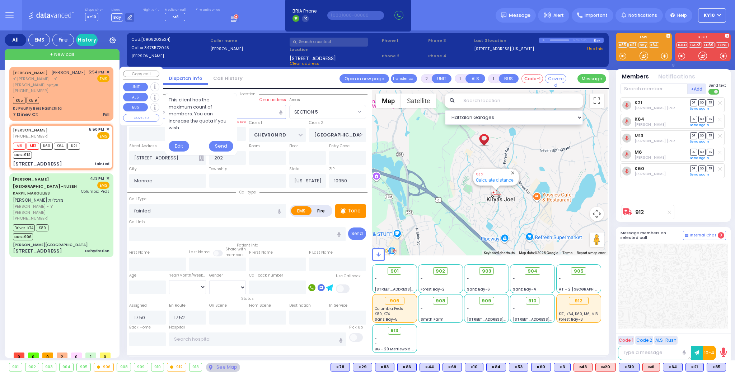
type input "17:56"
select select "Hatzalah Garages"
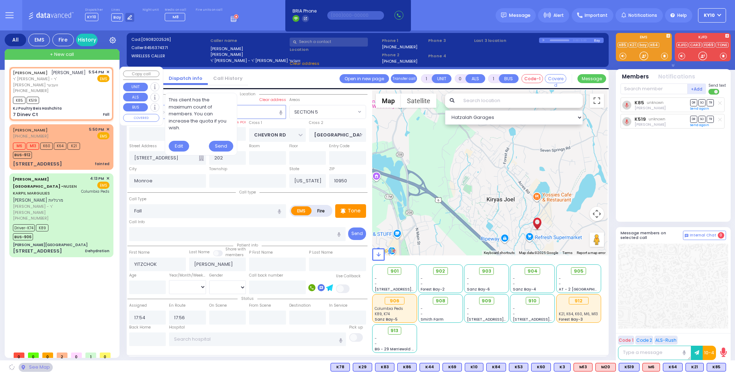
type input "KJ Poultry Beis Hashchita"
type input "DINEV RD"
type input "7 Dinev Ct"
select select "BEIRECH MOSHE"
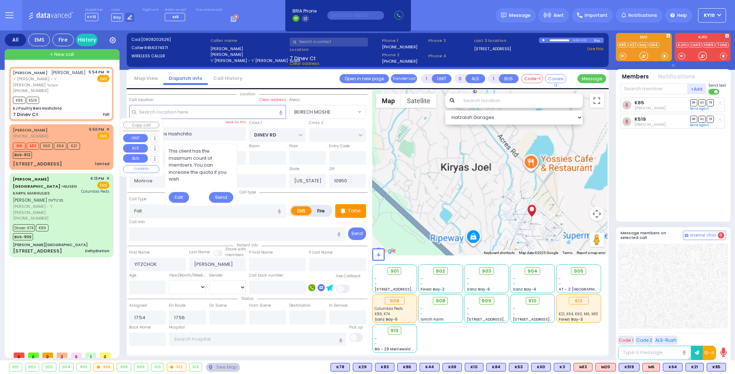
click at [96, 145] on div "M6 M13 K60 K64 K21 BUS-912" at bounding box center [61, 150] width 96 height 18
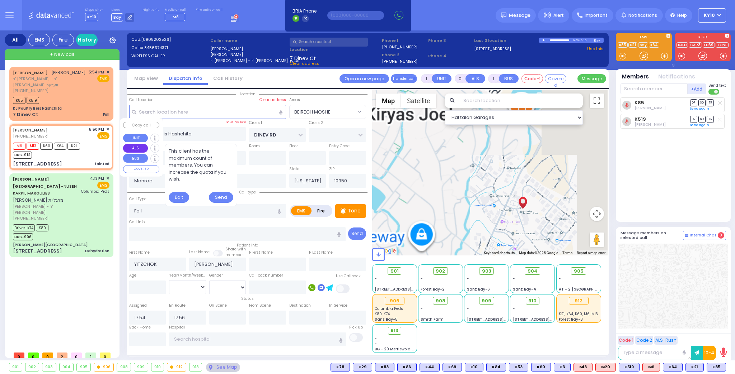
type input "2"
type input "1"
select select
type input "fainted"
radio input "true"
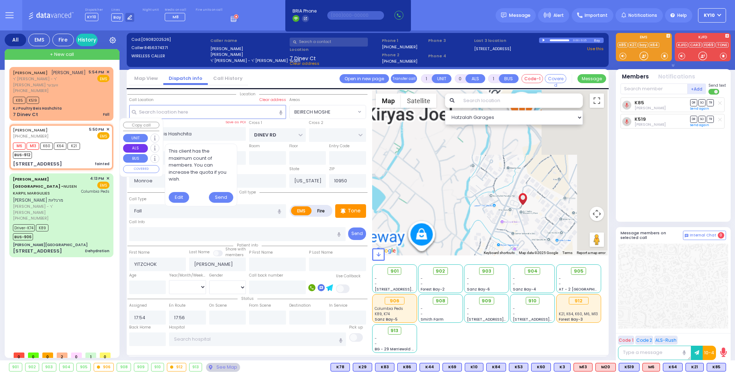
select select
type input "17:50"
type input "17:52"
type input "CHEVRON RD"
type input "[GEOGRAPHIC_DATA]"
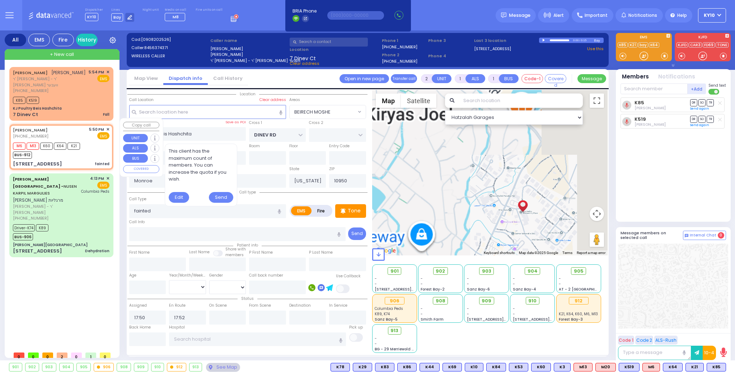
type input "[STREET_ADDRESS]"
type input "202"
select select "SECTION 5"
select select "Hatzalah Garages"
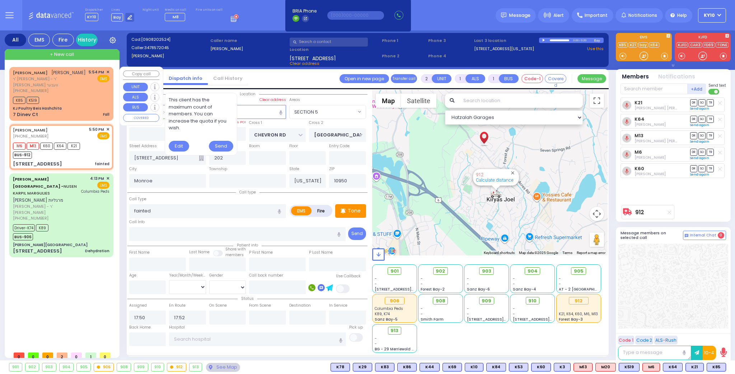
click at [81, 85] on div "[PERSON_NAME] [PERSON_NAME] ר' [PERSON_NAME] - ר' [PERSON_NAME] וועבער [PHONE_N…" at bounding box center [61, 81] width 96 height 25
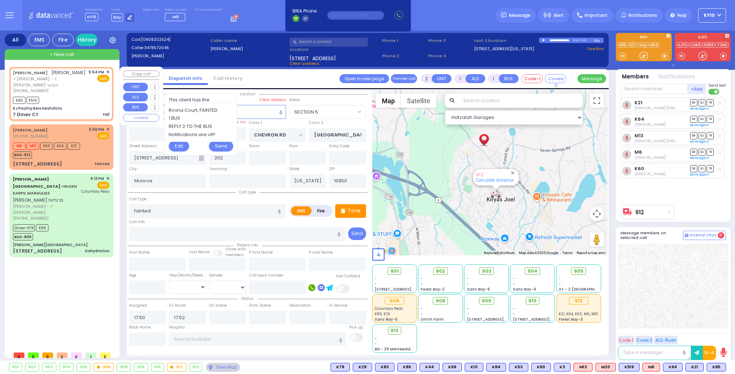
type input "1"
type input "0"
select select
type input "Fall"
radio input "true"
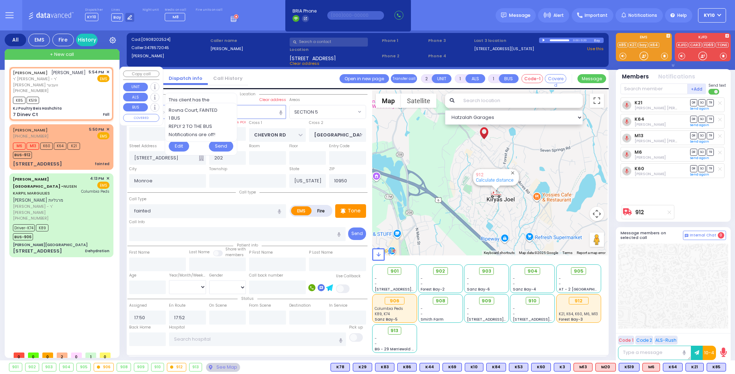
type input "YITZCHOK"
type input "[PERSON_NAME]"
select select
type input "17:54"
type input "17:56"
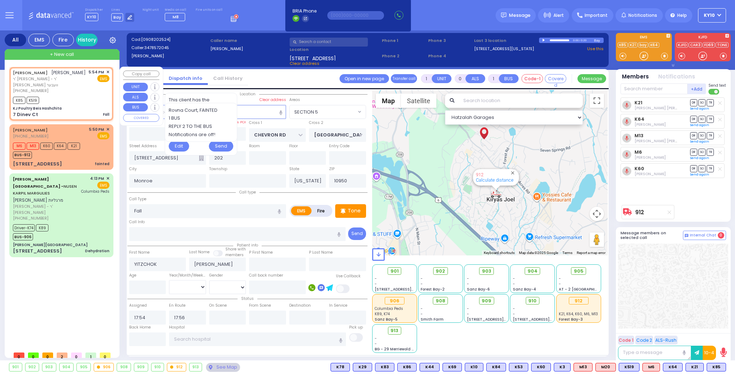
type input "KJ Poultry Beis Hashchita"
type input "DINEV RD"
type input "7 Dinev Ct"
select select "BEIRECH MOSHE"
select select "Hatzalah Garages"
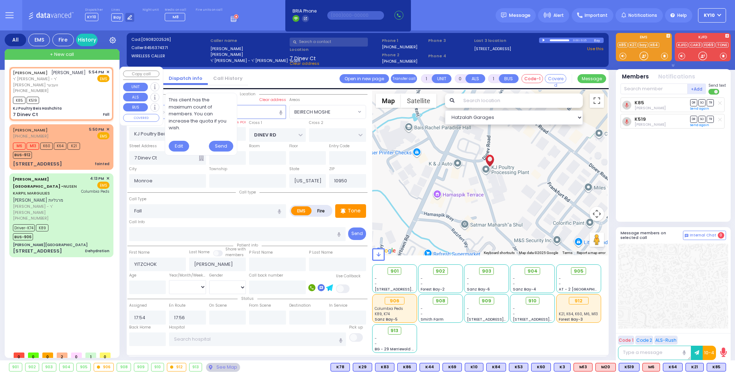
click at [93, 106] on div "KJ Poultry Beis Hashchita" at bounding box center [61, 108] width 96 height 5
select select
radio input "true"
select select
select select "BEIRECH MOSHE"
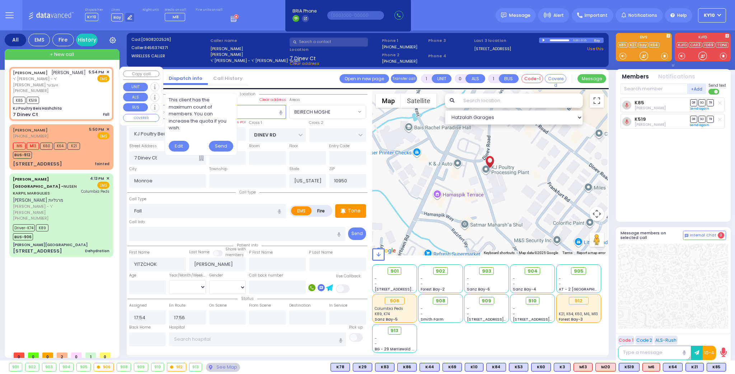
select select "Hatzalah Garages"
click at [87, 95] on div "K85 K519" at bounding box center [61, 99] width 96 height 9
select select
radio input "true"
select select
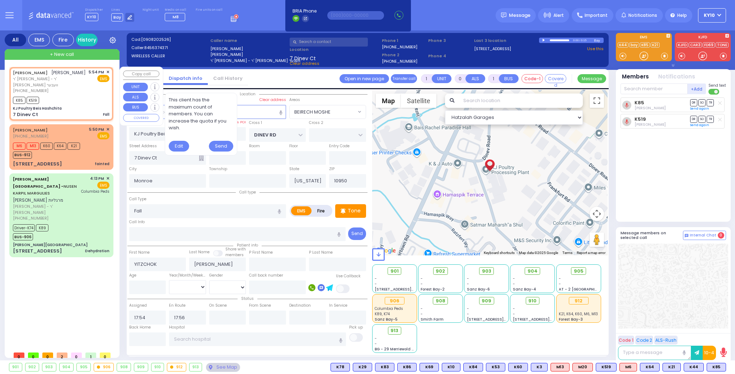
select select "Hatzalah Garages"
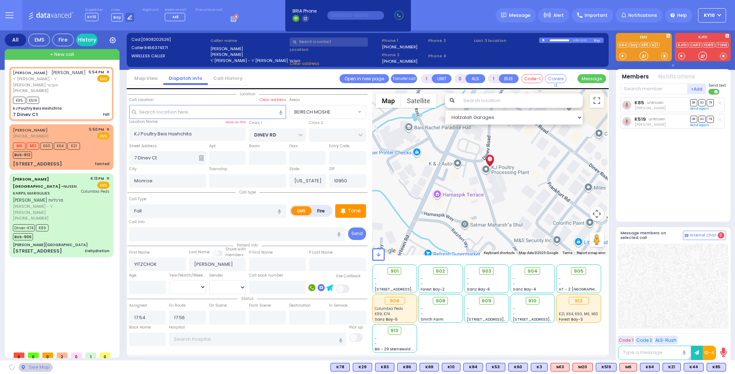
select select "BEIRECH MOSHE"
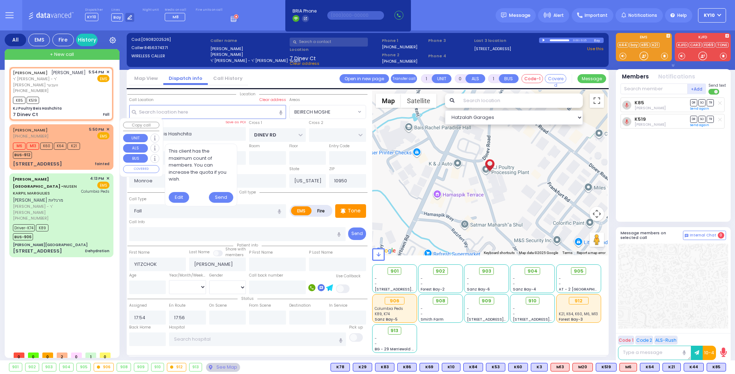
click at [105, 145] on div "M6 M13 K60 K64 K21 BUS-912" at bounding box center [61, 150] width 96 height 18
type input "2"
type input "1"
select select
type input "fainted"
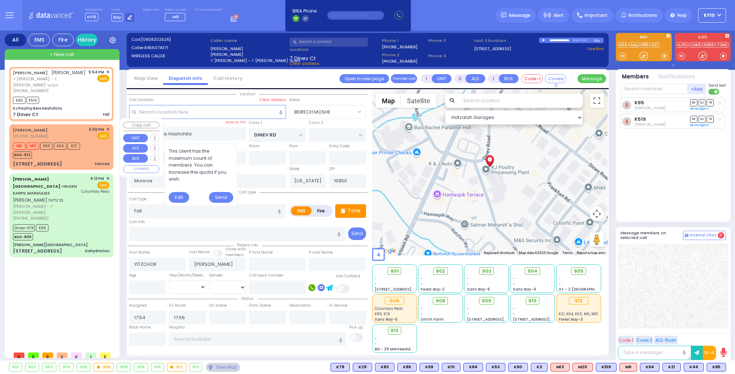
radio input "true"
select select
type input "17:50"
type input "17:52"
select select "Hatzalah Garages"
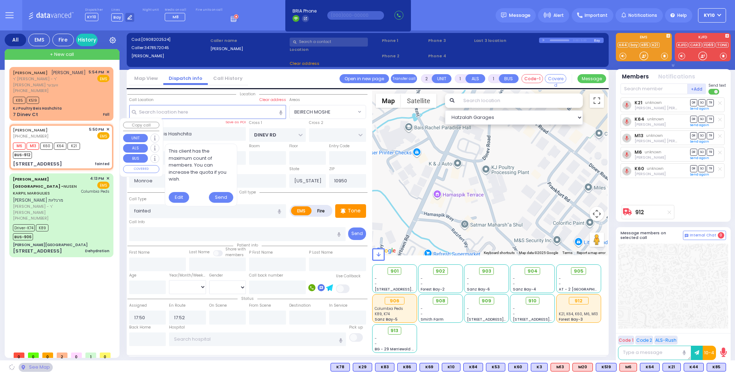
type input "CHEVRON RD"
type input "[GEOGRAPHIC_DATA]"
type input "[STREET_ADDRESS]"
type input "202"
select select "SECTION 5"
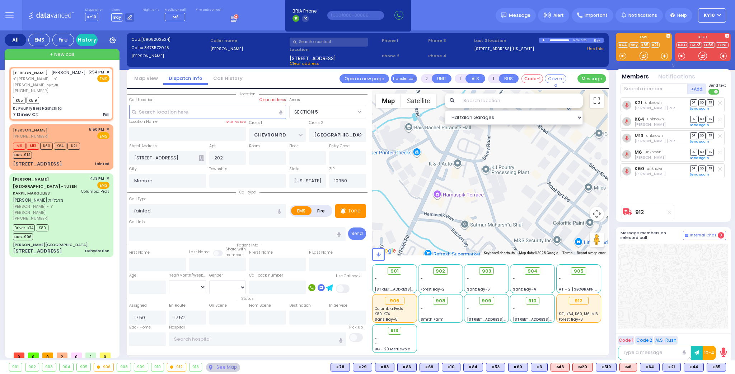
type input "1"
type input "0"
select select
type input "Fall"
radio input "true"
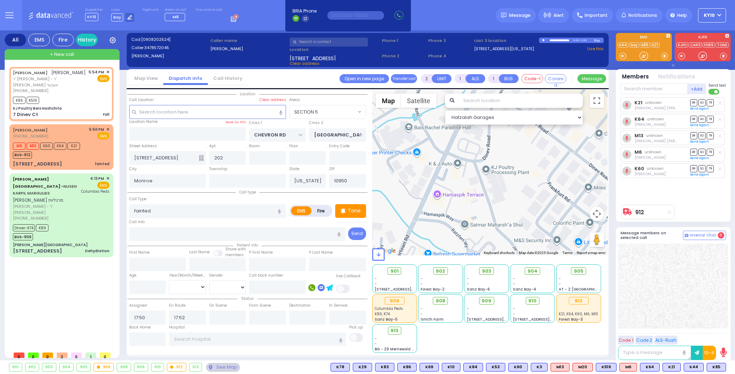
type input "YITZCHOK"
type input "[PERSON_NAME]"
select select
type input "17:54"
type input "17:56"
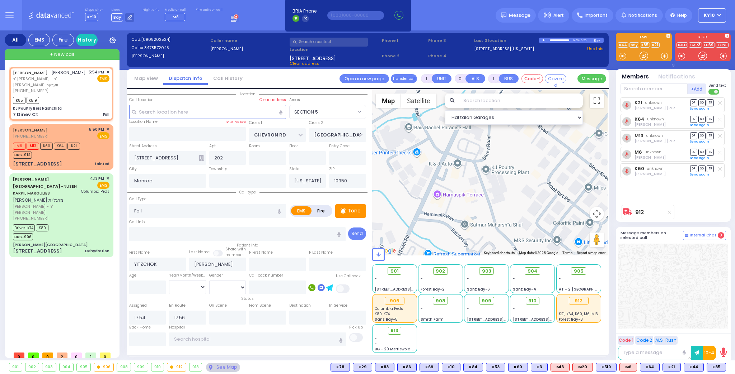
select select "Hatzalah Garages"
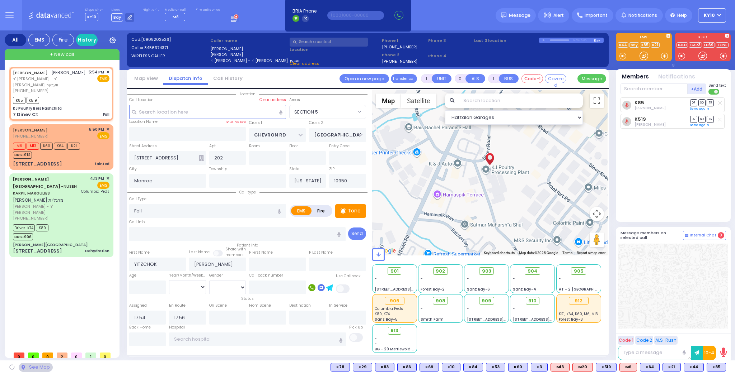
type input "KJ Poultry Beis Hashchita"
type input "DINEV RD"
type input "7 Dinev Ct"
select select "BEIRECH MOSHE"
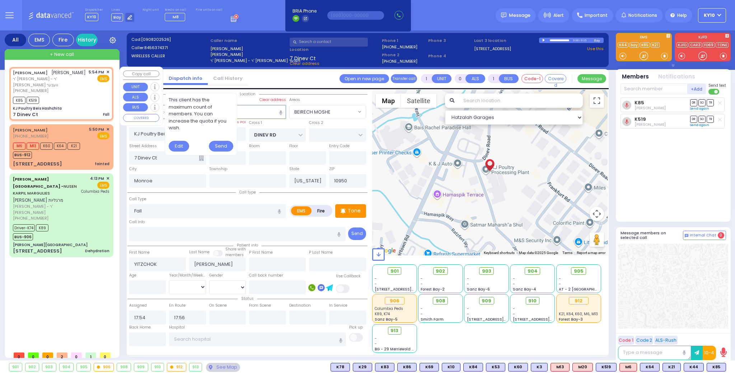
click at [87, 95] on div "K85 K519" at bounding box center [61, 99] width 96 height 9
select select
radio input "true"
select select
select select "BEIRECH MOSHE"
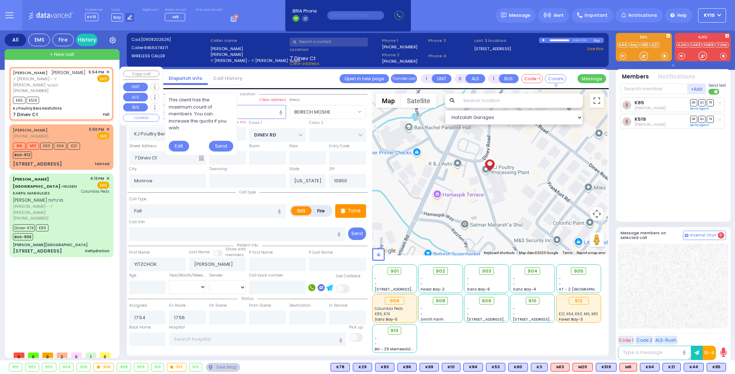
select select "Hatzalah Garages"
click at [91, 95] on div "K85 K519" at bounding box center [61, 99] width 96 height 9
select select
radio input "true"
select select
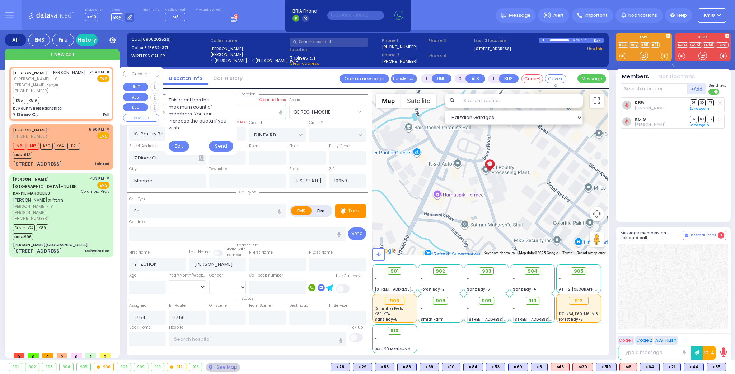
select select "Hatzalah Garages"
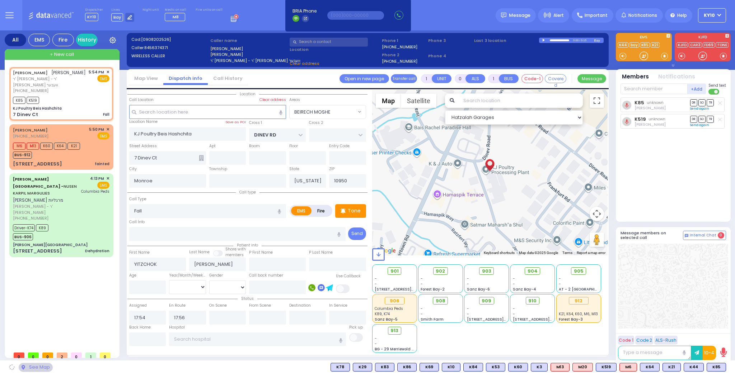
select select "BEIRECH MOSHE"
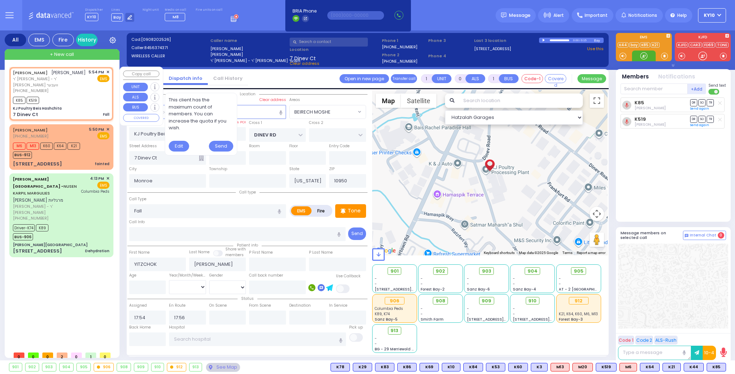
type input "6"
select select
radio input "true"
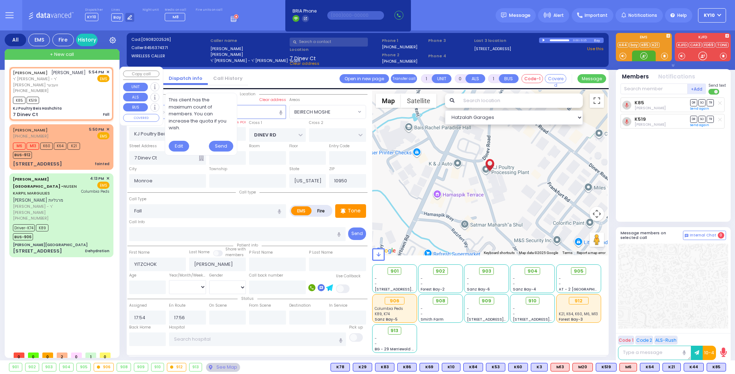
type input "Unknown"
select select "Year"
select select "Hatzalah Garages"
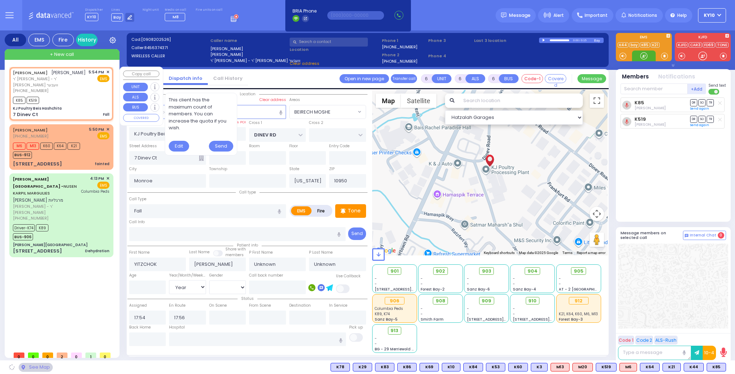
select select "BEIRECH MOSHE"
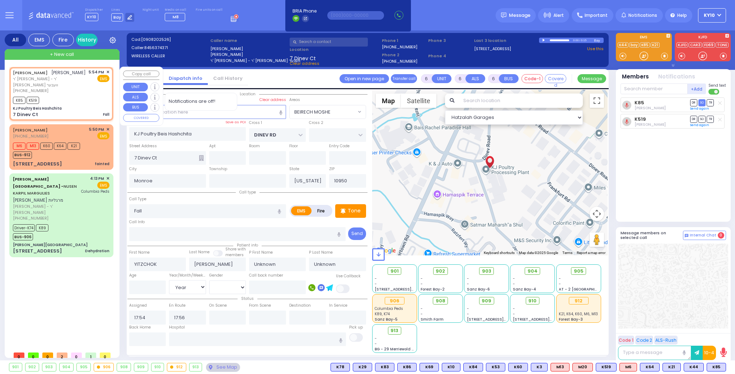
click at [66, 95] on div "K85 K519" at bounding box center [61, 99] width 96 height 9
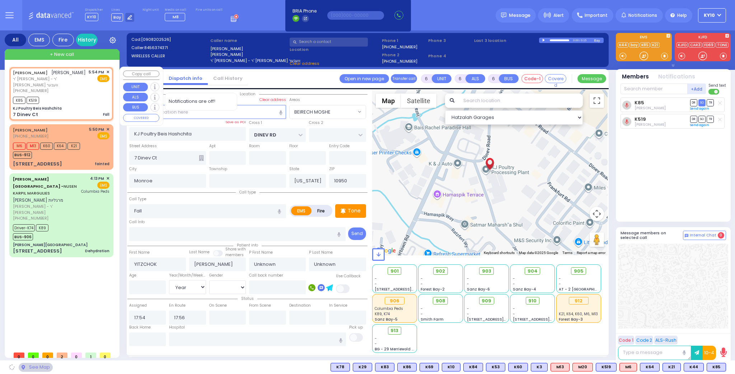
select select
radio input "true"
select select "Year"
select select "Hatzalah Garages"
select select "BEIRECH MOSHE"
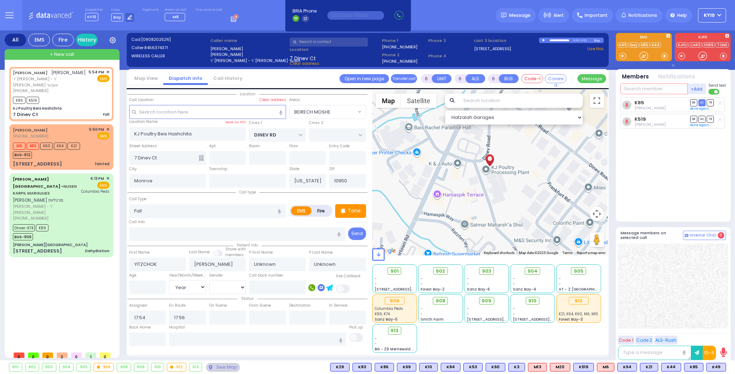
click at [631, 89] on input "text" at bounding box center [653, 89] width 67 height 11
click at [715, 365] on span "K49" at bounding box center [715, 368] width 19 height 8
click at [638, 91] on input "text" at bounding box center [653, 89] width 67 height 11
select select
radio input "true"
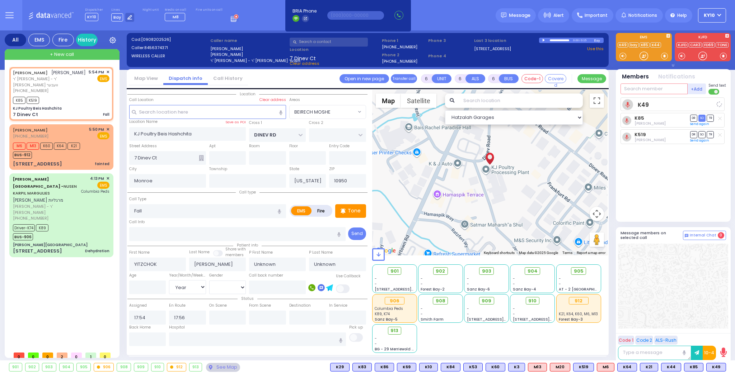
select select "Year"
select select "Hatzalah Garages"
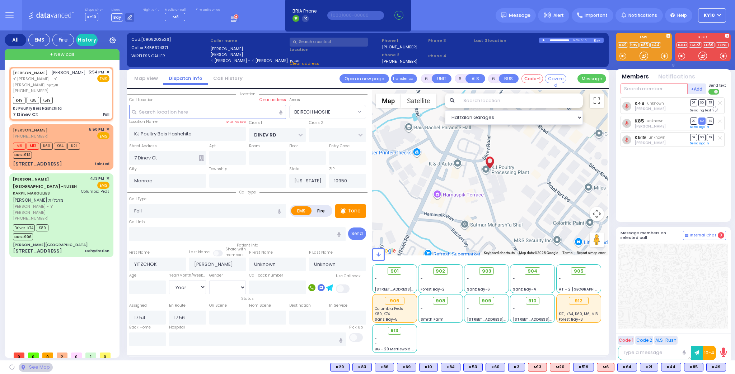
select select "BEIRECH MOSHE"
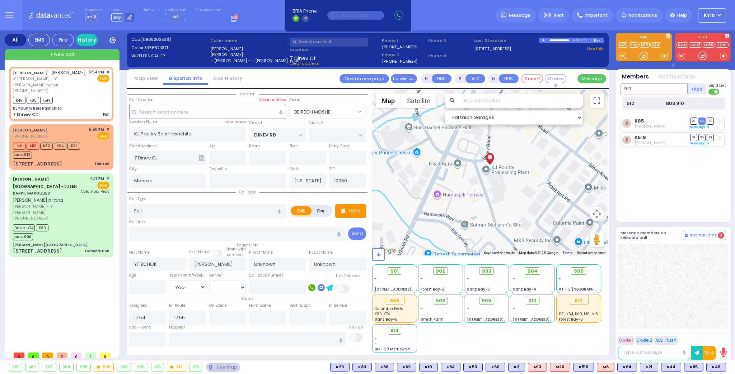
type input "910"
click at [648, 105] on div "910" at bounding box center [644, 103] width 36 height 7
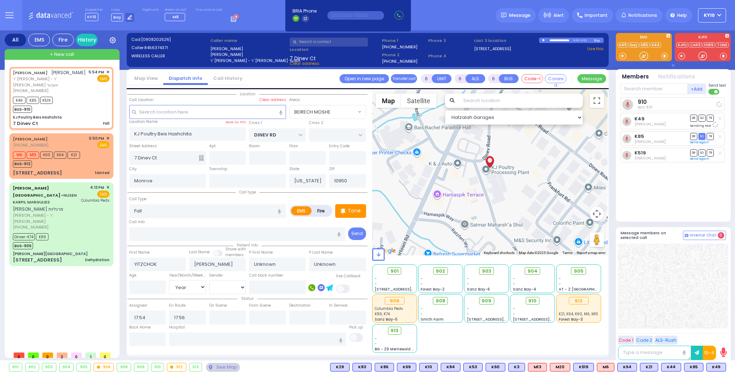
select select
radio input "true"
select select "Year"
select select "Hatzalah Garages"
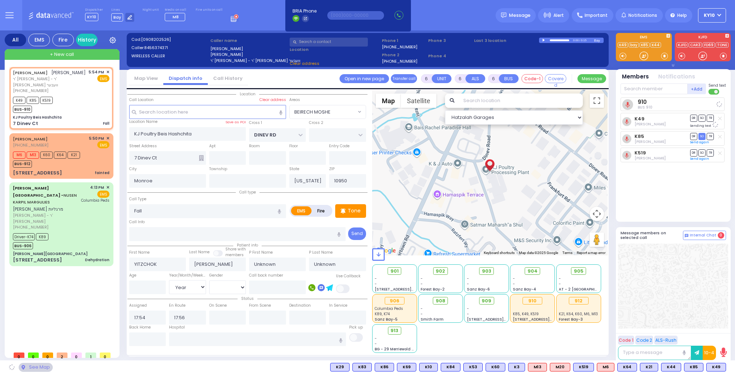
select select "BEIRECH MOSHE"
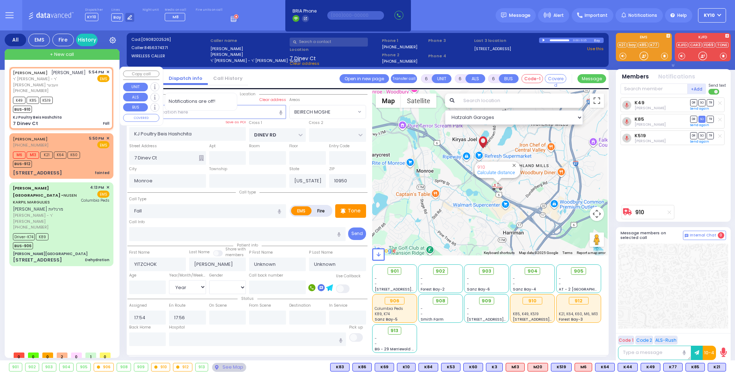
click at [65, 89] on div "[PERSON_NAME] [PERSON_NAME] ר' [PERSON_NAME] - ר' [PERSON_NAME] וועבער [PHONE_N…" at bounding box center [61, 98] width 101 height 60
select select
radio input "true"
select select "Year"
select select "Hatzalah Garages"
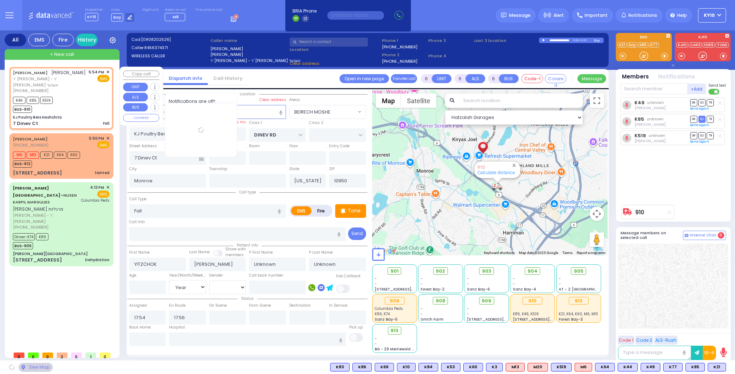
select select "BEIRECH MOSHE"
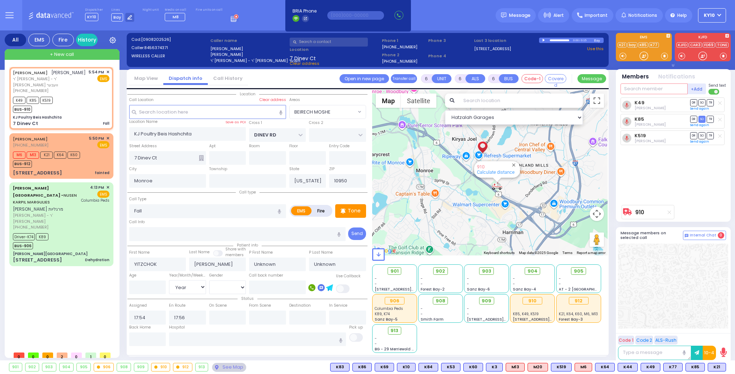
click at [646, 88] on input "text" at bounding box center [653, 89] width 67 height 11
click at [95, 152] on div "M6 M13 K21 K64 K60 BUS-912" at bounding box center [61, 159] width 96 height 18
select select
type input "fainted"
radio input "true"
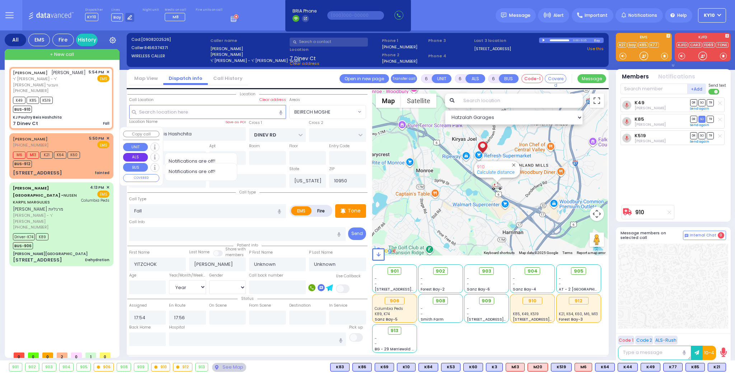
select select "Year"
type input "17:50"
type input "17:52"
type input "CHEVRON RD"
type input "[GEOGRAPHIC_DATA]"
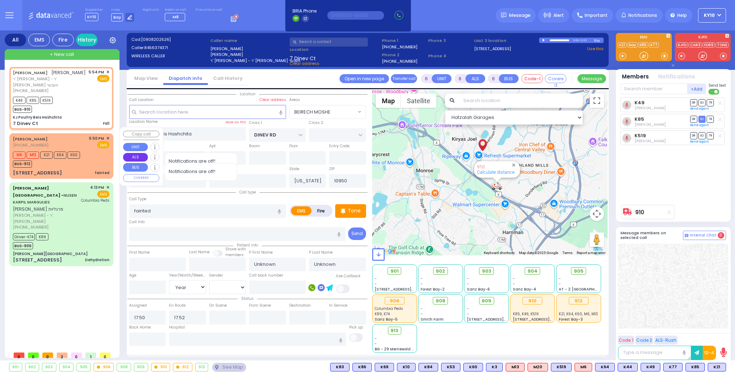
type input "[STREET_ADDRESS]"
type input "202"
select select "Hatzalah Garages"
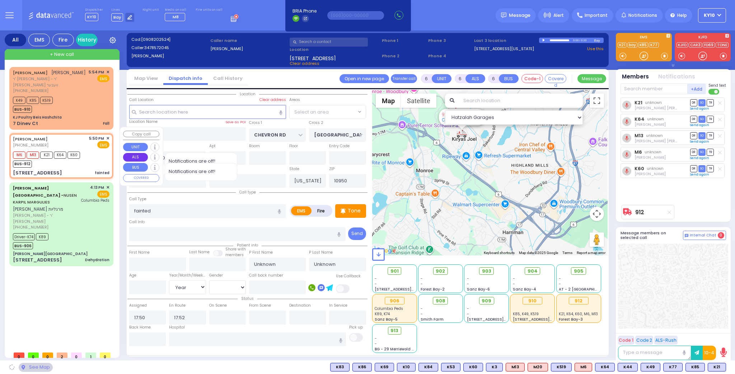
select select "SECTION 5"
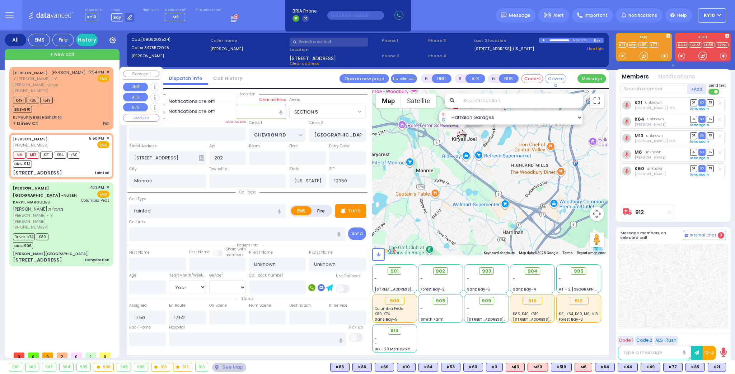
click at [91, 100] on div "K49 K85 K519 BUS-910" at bounding box center [61, 104] width 96 height 18
select select
type input "Fall"
radio input "true"
type input "YITZCHOK"
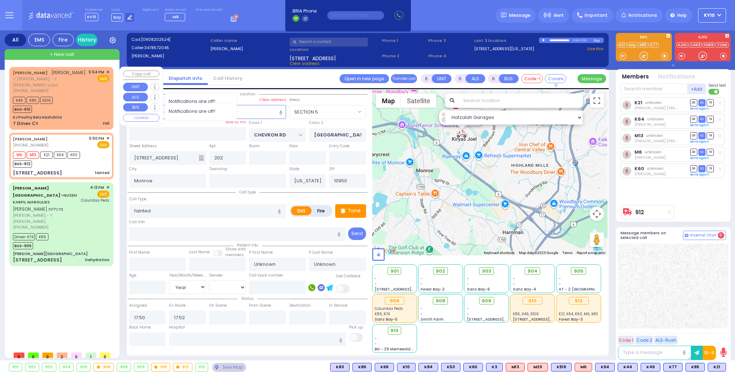
type input "[PERSON_NAME]"
select select "Year"
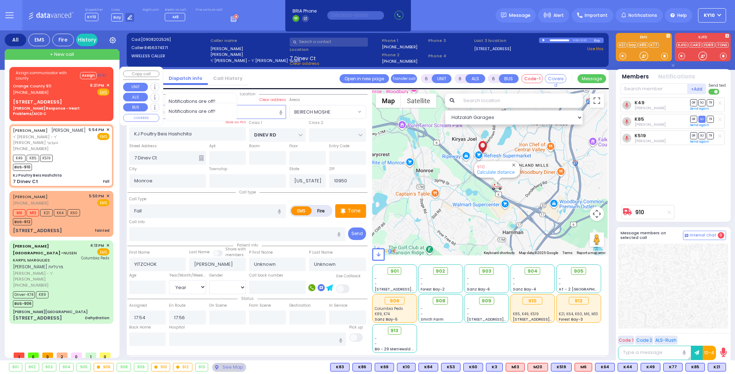
click at [59, 97] on div "Assign communicator with county Assign 01:42 Orange County 911 (845) 469-0911 6…" at bounding box center [61, 92] width 101 height 49
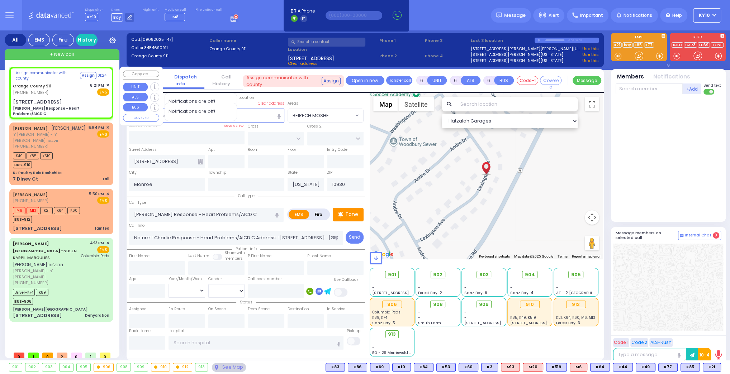
click at [55, 93] on div "Orange County 911 (845) 469-0911 6:21 PM ✕ Fire EMS" at bounding box center [61, 88] width 96 height 13
drag, startPoint x: 64, startPoint y: 91, endPoint x: 178, endPoint y: 95, distance: 114.1
click at [63, 90] on div "Orange County 911 (845) 469-0911 6:21 PM ✕ Fire EMS" at bounding box center [61, 88] width 96 height 13
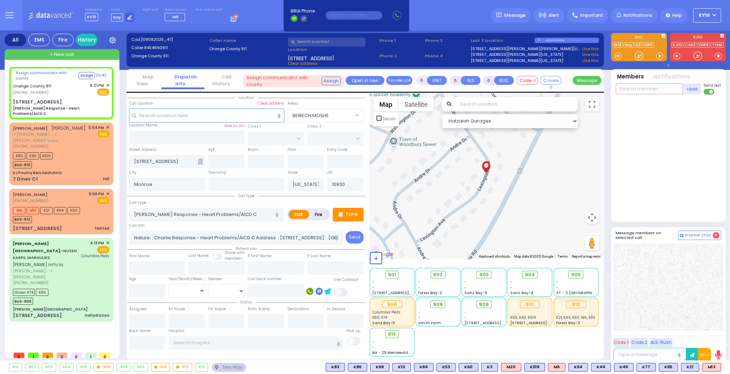
click at [638, 88] on input "text" at bounding box center [649, 89] width 67 height 11
click at [711, 368] on span "M13" at bounding box center [712, 368] width 18 height 8
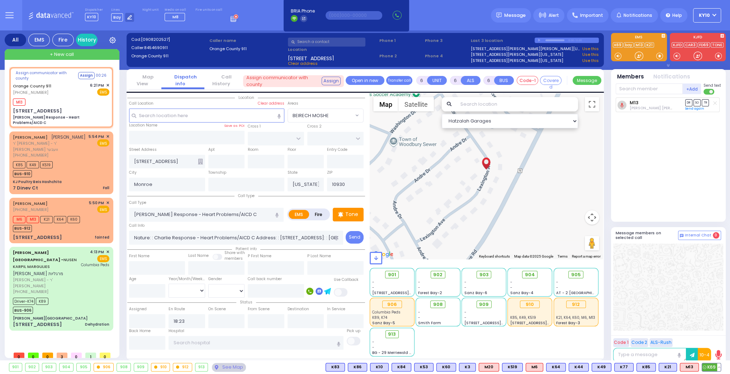
click at [719, 367] on button at bounding box center [719, 368] width 4 height 8
click at [716, 337] on icon at bounding box center [714, 336] width 8 height 8
click at [628, 89] on input "text" at bounding box center [649, 89] width 67 height 11
click at [710, 366] on span "K69" at bounding box center [711, 368] width 19 height 8
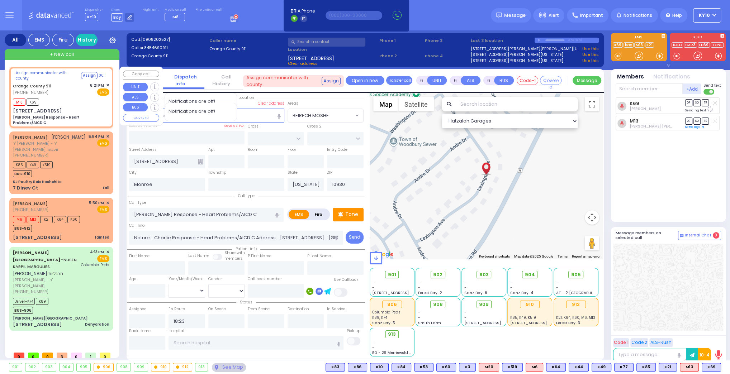
click at [69, 97] on div "M13 K69" at bounding box center [61, 101] width 96 height 9
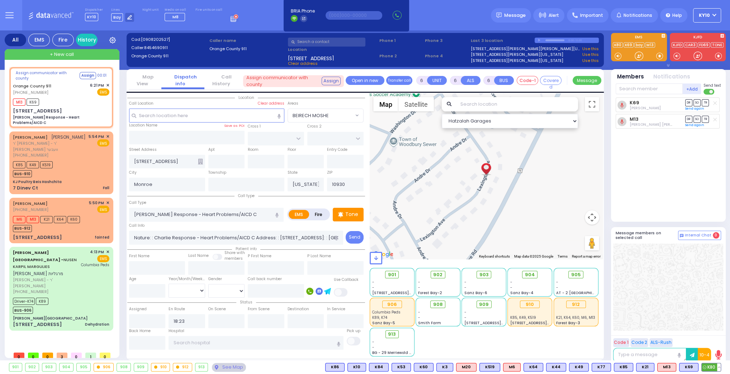
click at [718, 367] on button at bounding box center [719, 368] width 4 height 8
click at [717, 334] on icon at bounding box center [714, 336] width 8 height 8
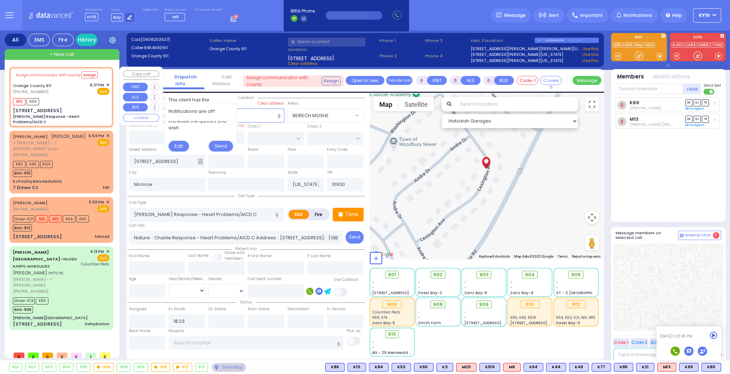
click at [72, 96] on div "M13 K69" at bounding box center [61, 100] width 96 height 9
click at [85, 76] on button "Assign" at bounding box center [89, 74] width 16 height 7
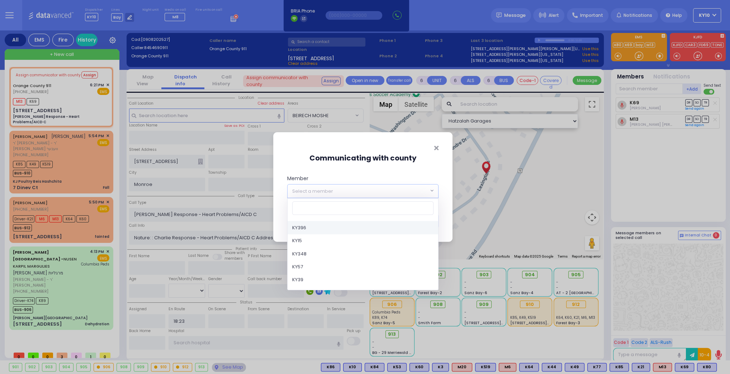
click at [324, 191] on span "Select a member" at bounding box center [312, 191] width 41 height 7
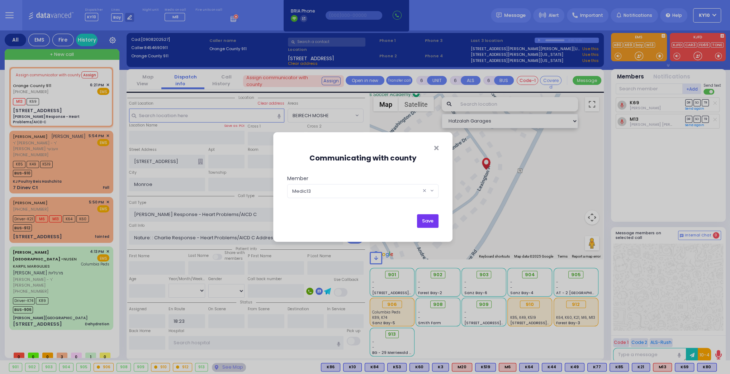
click at [431, 223] on button "Save" at bounding box center [428, 221] width 22 height 14
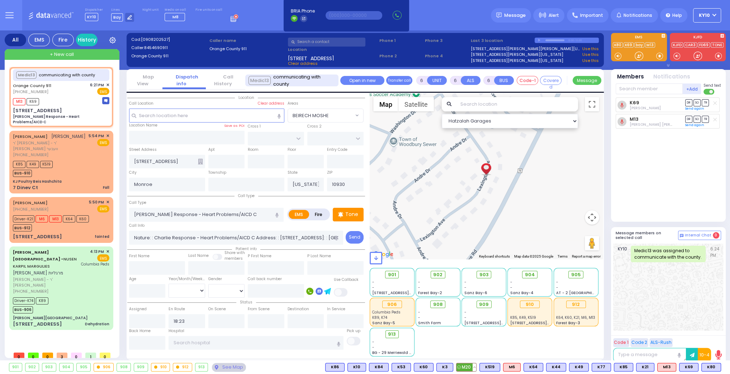
click at [476, 369] on button at bounding box center [475, 368] width 4 height 8
click at [473, 336] on icon at bounding box center [470, 336] width 8 height 8
select select
click at [90, 179] on div "KJ Poultry Beis Hashchita" at bounding box center [61, 181] width 96 height 5
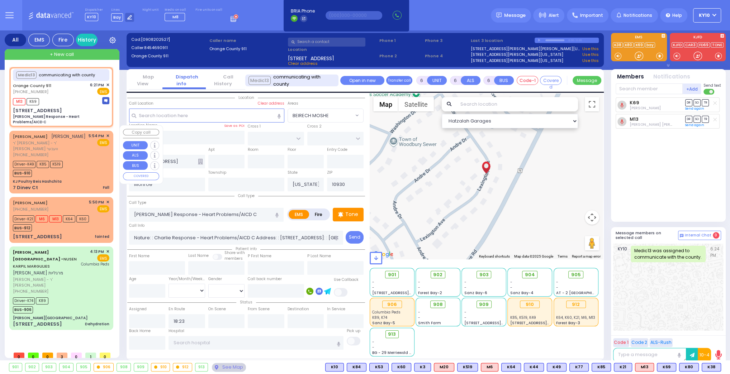
select select
type input "Fall"
radio input "true"
type input "YITZCHOK"
type input "[PERSON_NAME]"
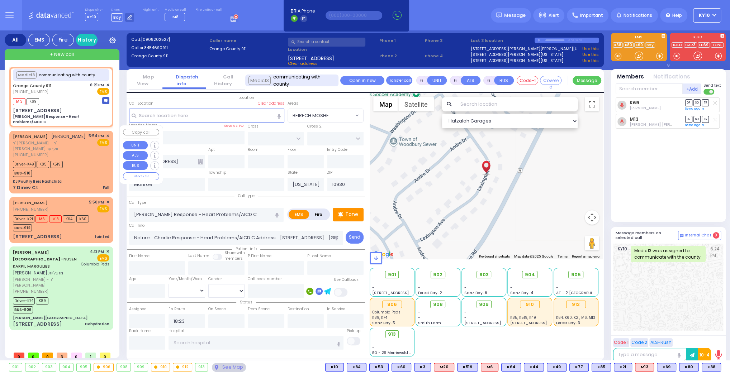
type input "Solomon"
type input "Minz"
type input "56"
select select "Year"
select select "[DEMOGRAPHIC_DATA]"
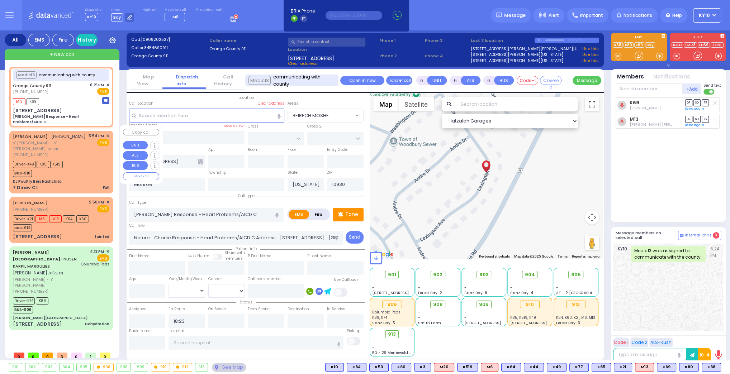
type input "17:54"
type input "17:56"
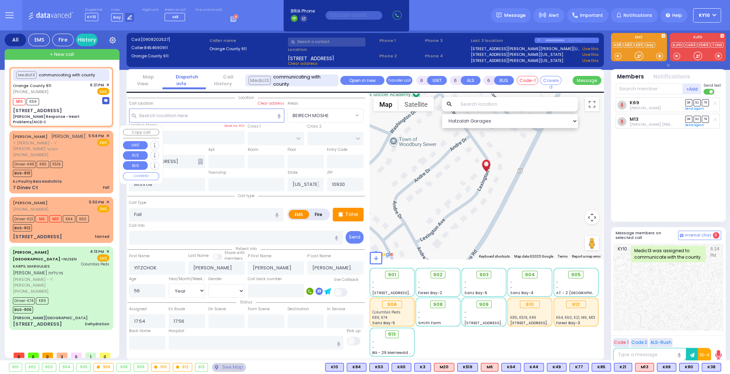
select select "Hatzalah Garages"
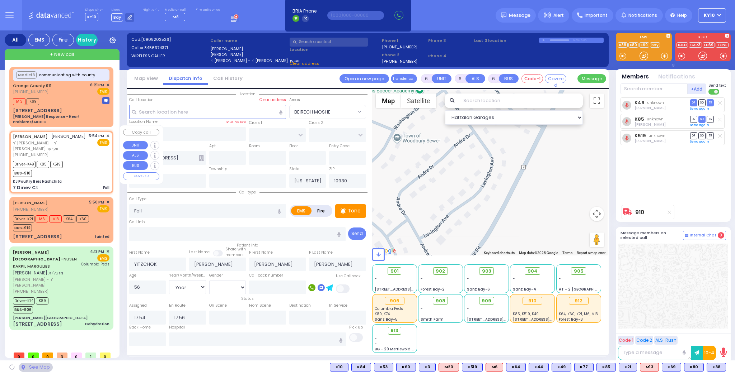
type input "KJ Poultry Beis Hashchita"
type input "DINEV RD"
type input "7 Dinev Ct"
type input "10950"
select select "BEIRECH MOSHE"
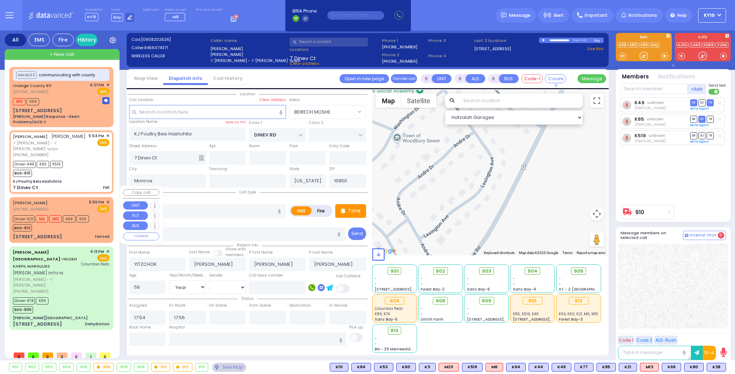
click at [95, 214] on div "Driver-K21 M6 M13 K64 K60 BUS-912" at bounding box center [61, 223] width 96 height 18
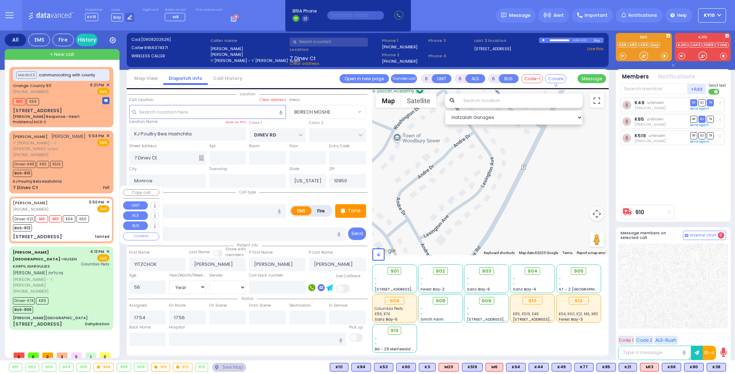
select select
type input "fainted"
radio input "true"
type input "Yiksiel"
type input "Schwartz"
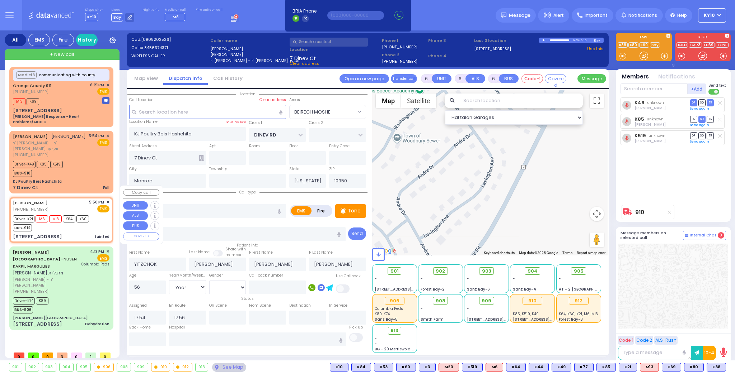
type input "1"
select select "Year"
select select "[DEMOGRAPHIC_DATA]"
type input "17:50"
type input "17:52"
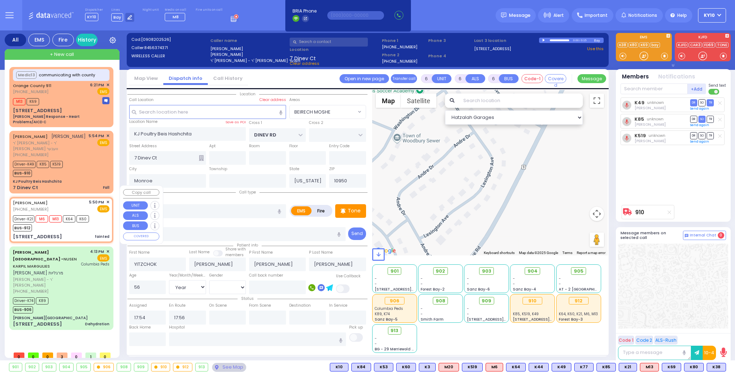
type input "17:55"
type input "18:05"
type input "19:10"
type input "19:20"
type input "New York Presbyterian Hospital- Columbia Campus 622, West 168th Street New York…"
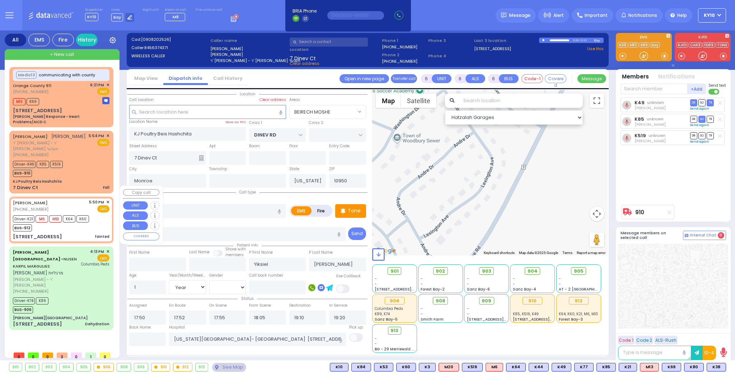
select select "Hatzalah Garages"
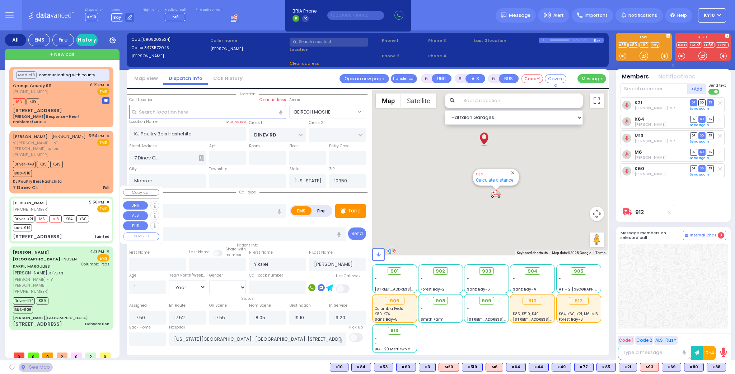
select select
radio input "true"
select select "Year"
select select "[DEMOGRAPHIC_DATA]"
select select "Hatzalah Garages"
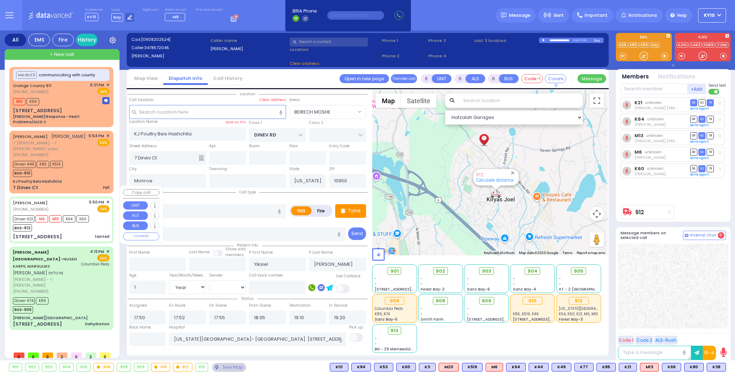
type input "CHEVRON RD"
type input "[GEOGRAPHIC_DATA]"
type input "[STREET_ADDRESS]"
type input "202"
select select "SECTION 5"
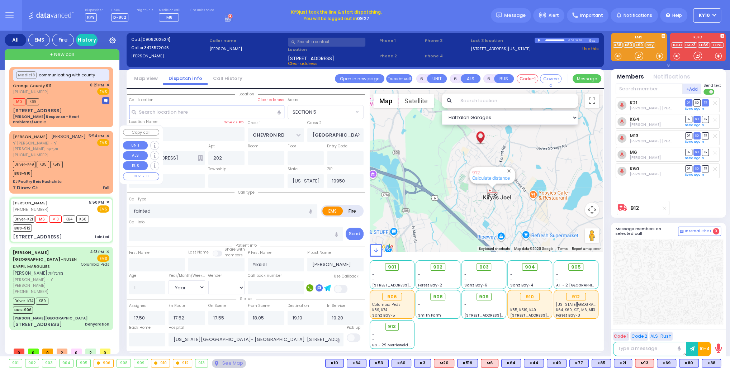
click at [79, 160] on div "Driver-K49 K85 K519 BUS-910" at bounding box center [61, 168] width 96 height 18
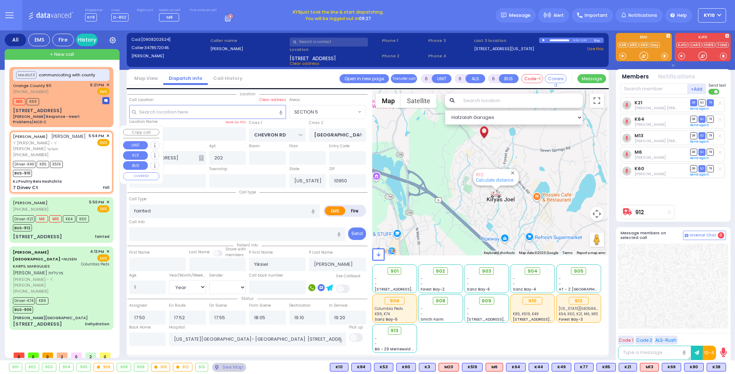
select select
type input "Fall"
radio input "true"
type input "YITZCHOK"
type input "[PERSON_NAME]"
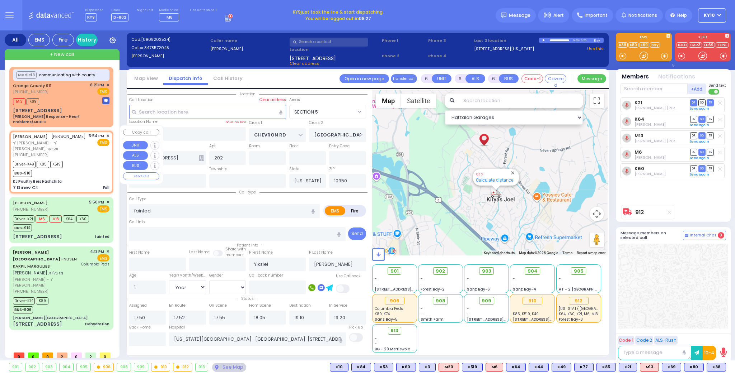
type input "Solomon"
type input "Minz"
type input "56"
select select "Year"
select select "[DEMOGRAPHIC_DATA]"
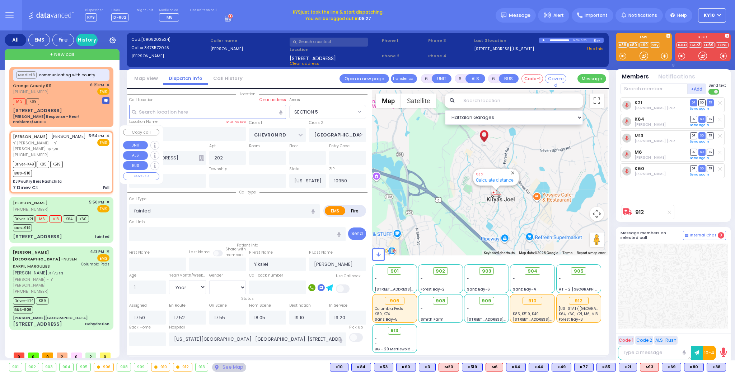
type input "17:54"
type input "17:56"
type input "KJ Poultry Beis Hashchita"
type input "DINEV RD"
type input "7 Dinev Ct"
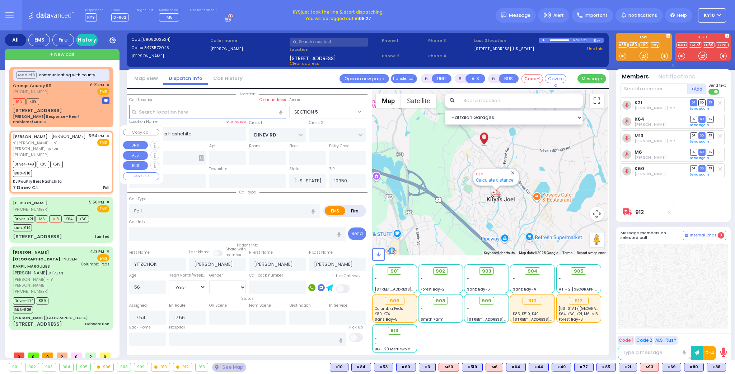
select select "BEIRECH MOSHE"
select select "Hatzalah Garages"
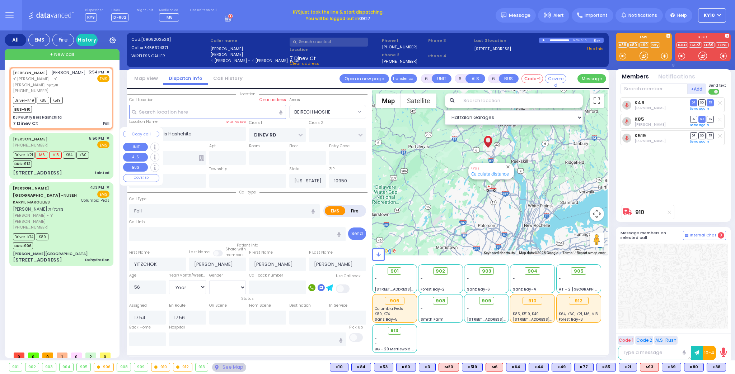
select select
radio input "true"
select select "Year"
select select "[DEMOGRAPHIC_DATA]"
select select "Hatzalah Garages"
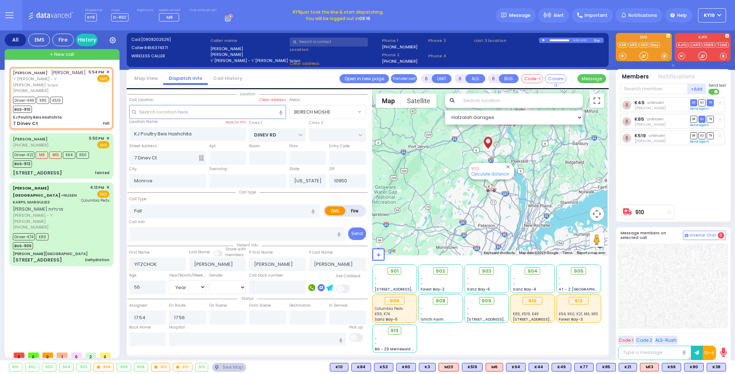
select select
radio input "true"
select select "Year"
select select "[DEMOGRAPHIC_DATA]"
select select "Hatzalah Garages"
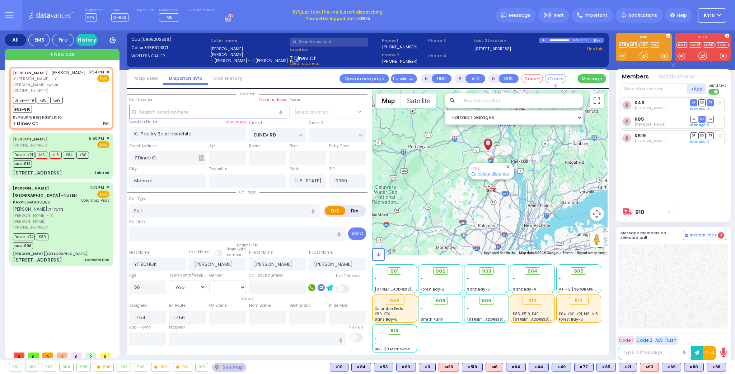
select select "BEIRECH MOSHE"
select select
radio input "true"
select select "Year"
select select "[DEMOGRAPHIC_DATA]"
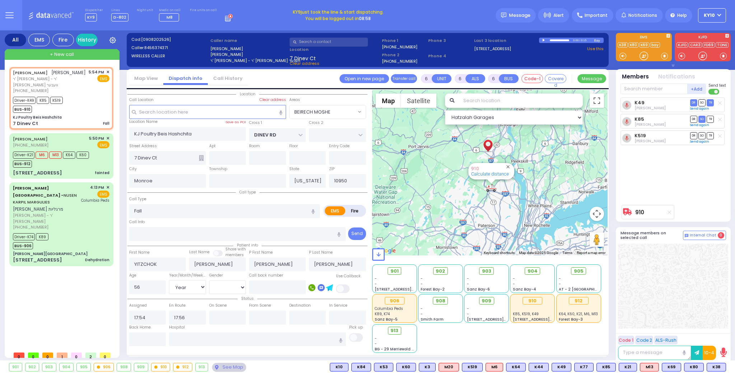
select select "Hatzalah Garages"
select select "BEIRECH MOSHE"
select select
radio input "true"
select select "Year"
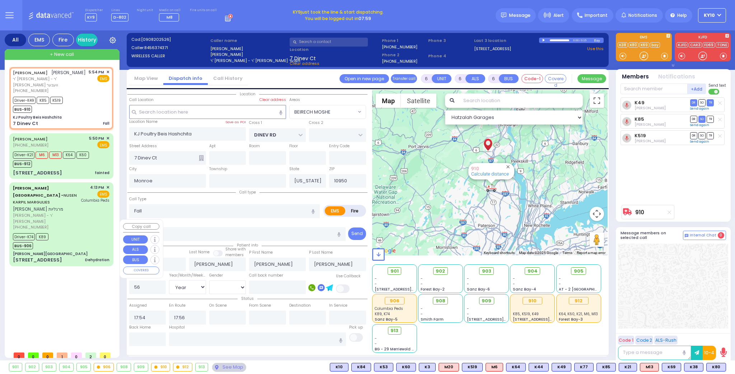
select select "[DEMOGRAPHIC_DATA]"
select select "Hatzalah Garages"
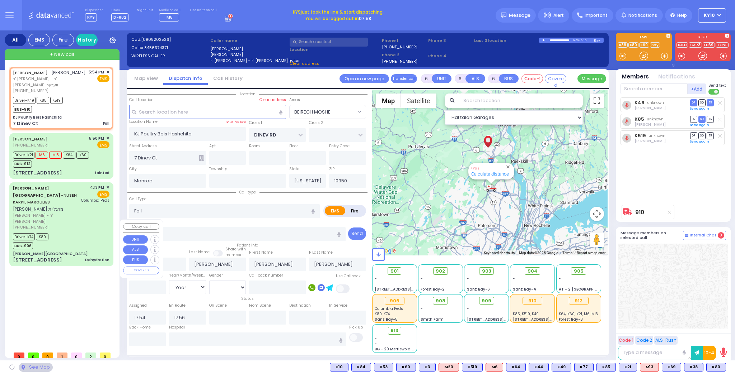
select select "BEIRECH MOSHE"
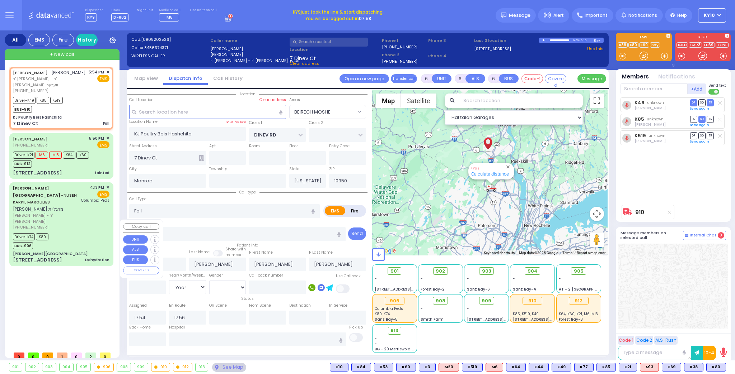
select select
radio input "true"
select select "Year"
select select "[DEMOGRAPHIC_DATA]"
select select "Hatzalah Garages"
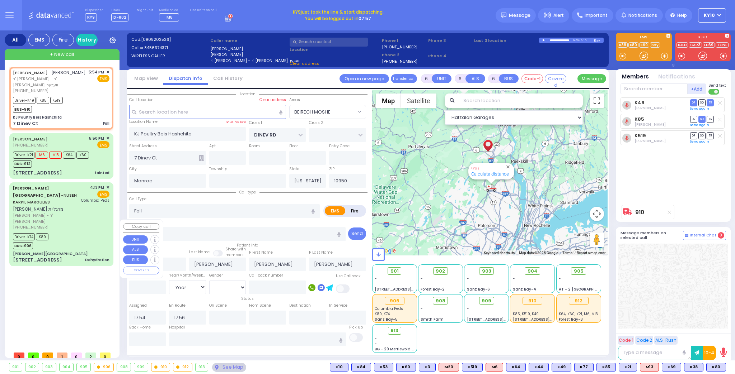
select select "BEIRECH MOSHE"
select select
radio input "true"
select select "Year"
select select "[DEMOGRAPHIC_DATA]"
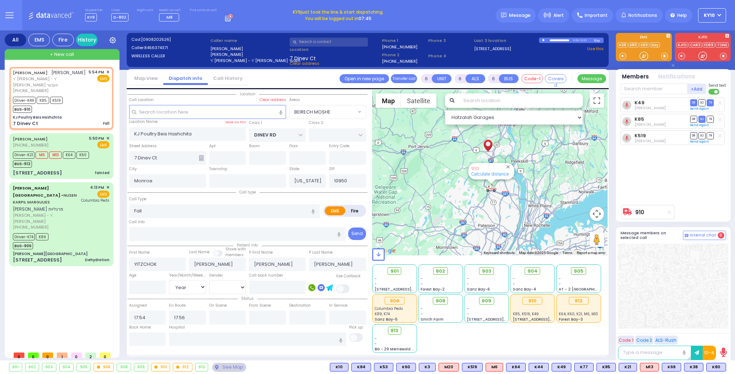
select select "Hatzalah Garages"
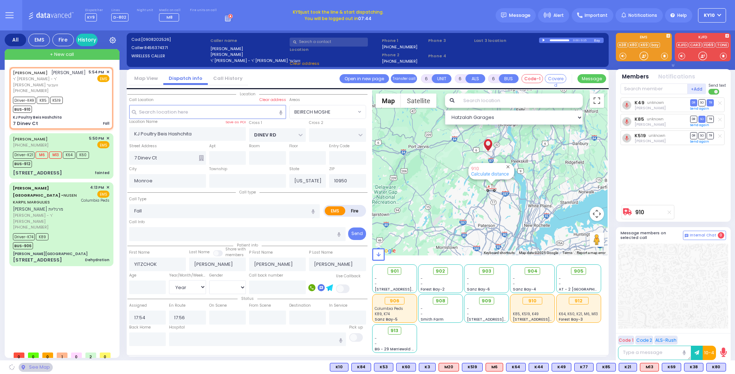
select select "BEIRECH MOSHE"
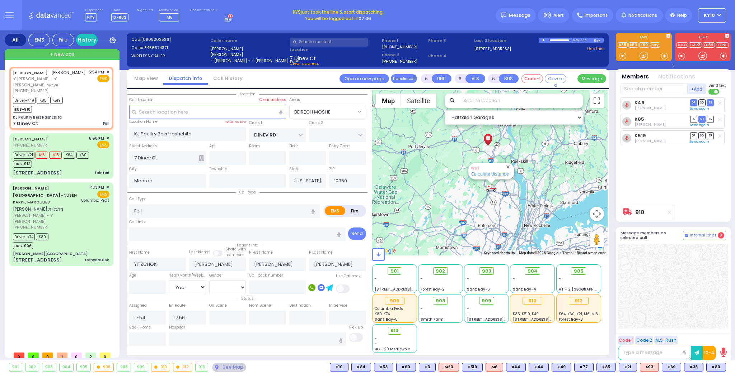
select select
radio input "true"
type input "56"
select select "Year"
select select "[DEMOGRAPHIC_DATA]"
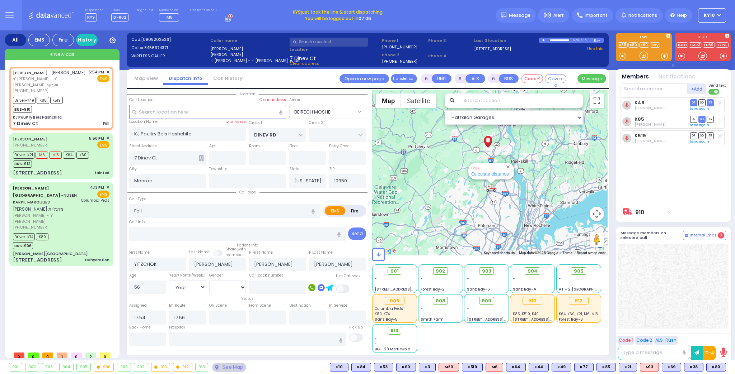
select select "Hatzalah Garages"
select select "BEIRECH MOSHE"
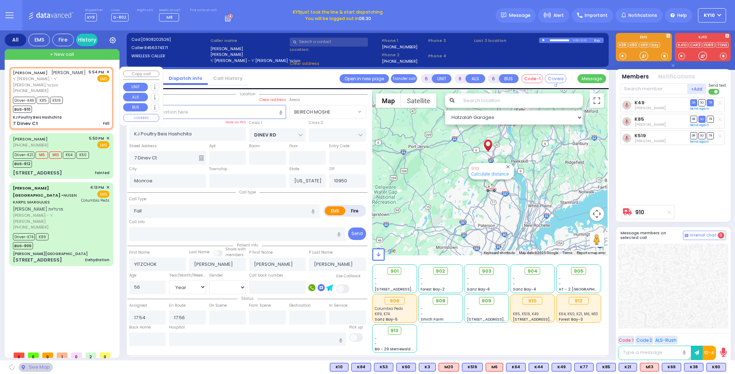
select select
radio input "true"
select select "Year"
select select "[DEMOGRAPHIC_DATA]"
type input "Good Samaritan Hospital 257 Lafayette Avenue 8457909405 Suffern"
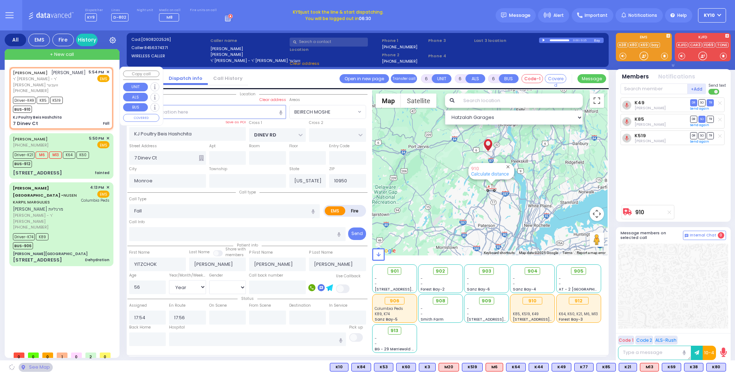
select select "Hatzalah Garages"
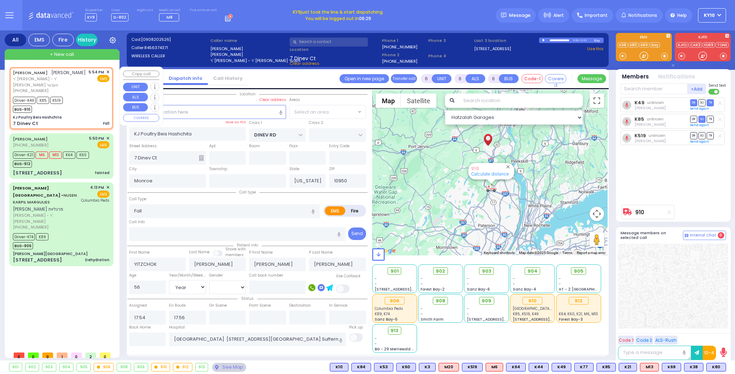
select select "BEIRECH MOSHE"
select select
radio input "true"
select select "Year"
select select "[DEMOGRAPHIC_DATA]"
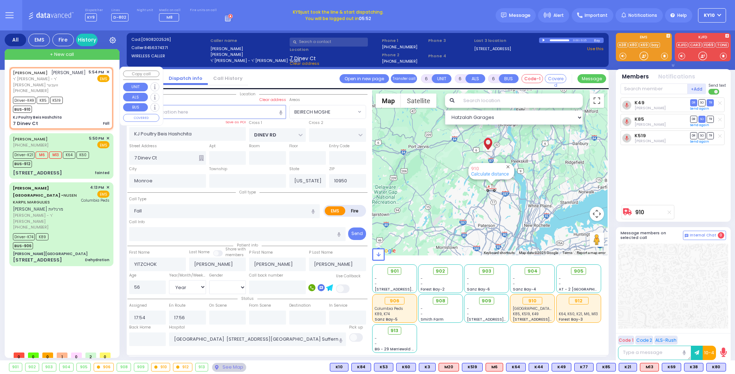
select select "Hatzalah Garages"
select select "BEIRECH MOSHE"
select select
radio input "true"
select select "Year"
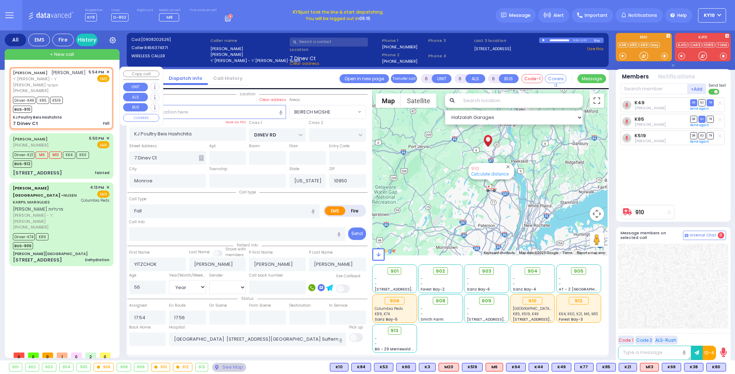
select select "[DEMOGRAPHIC_DATA]"
select select "Hatzalah Garages"
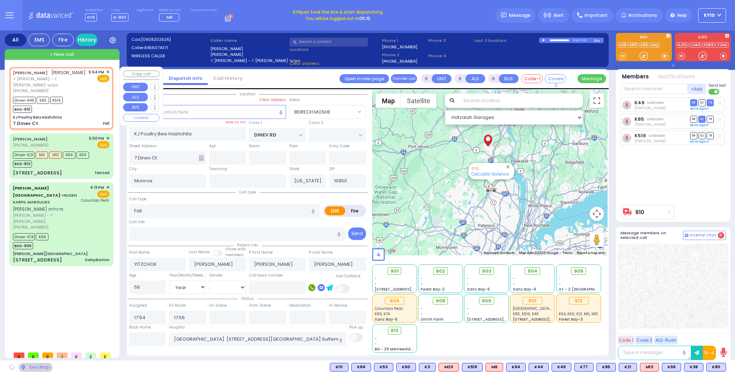
select select "BEIRECH MOSHE"
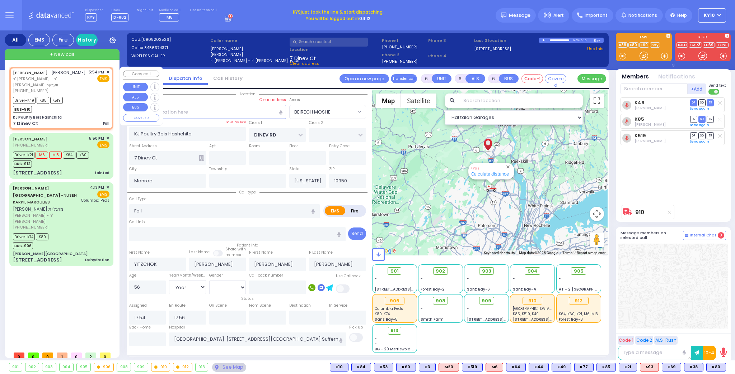
select select
radio input "true"
select select "Year"
select select "[DEMOGRAPHIC_DATA]"
select select "Hatzalah Garages"
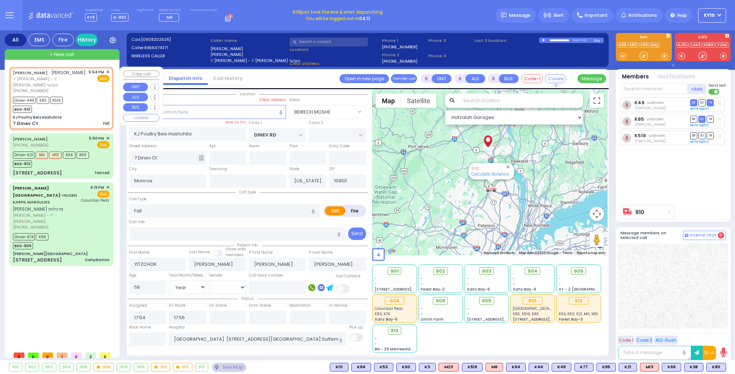
select select "BEIRECH MOSHE"
select select
radio input "true"
select select "Year"
select select "[DEMOGRAPHIC_DATA]"
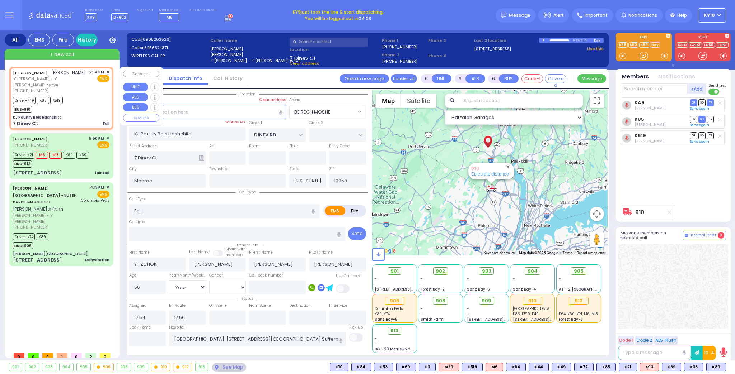
select select "Hatzalah Garages"
select select "BEIRECH MOSHE"
select select
radio input "true"
select select "Year"
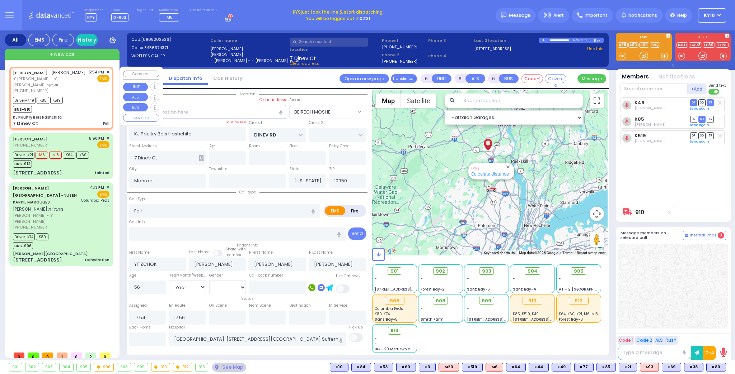
select select "[DEMOGRAPHIC_DATA]"
select select "Hatzalah Garages"
select select "BEIRECH MOSHE"
select select
radio input "true"
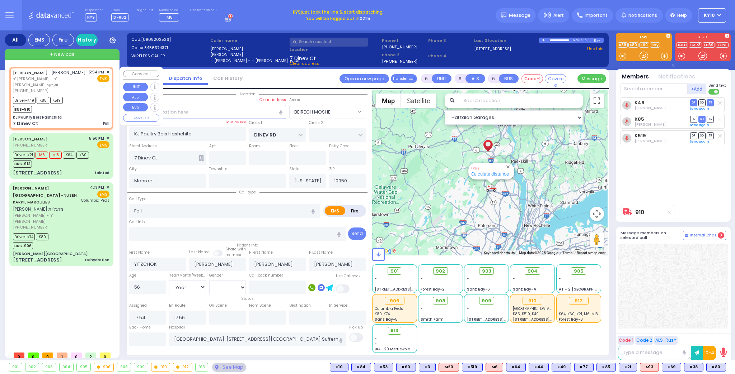
select select "Year"
select select "[DEMOGRAPHIC_DATA]"
select select "Hatzalah Garages"
select select "BEIRECH MOSHE"
select select
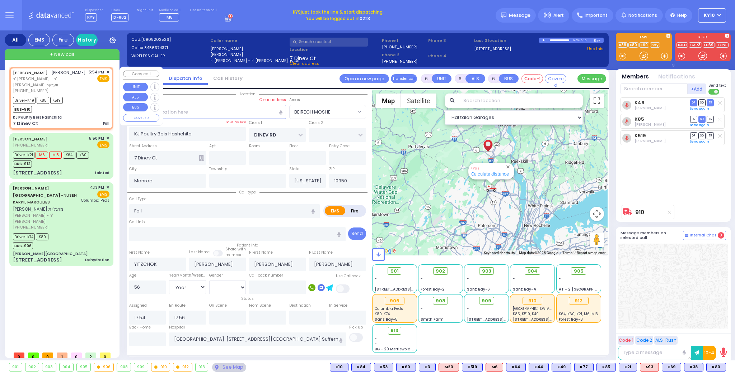
radio input "true"
select select "Year"
select select "[DEMOGRAPHIC_DATA]"
select select "Hatzalah Garages"
select select "BEIRECH MOSHE"
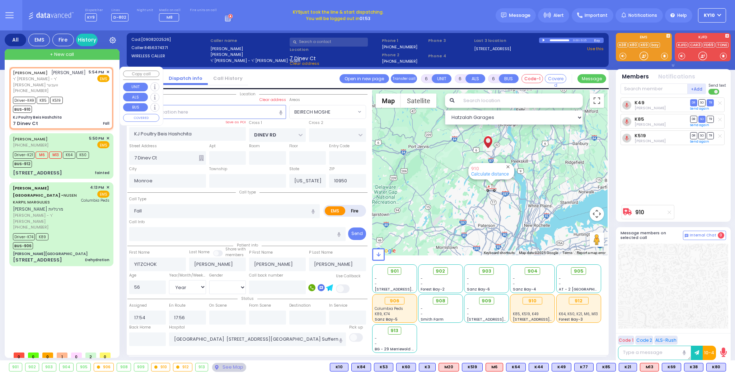
select select
radio input "true"
select select "Year"
select select "[DEMOGRAPHIC_DATA]"
select select "Hatzalah Garages"
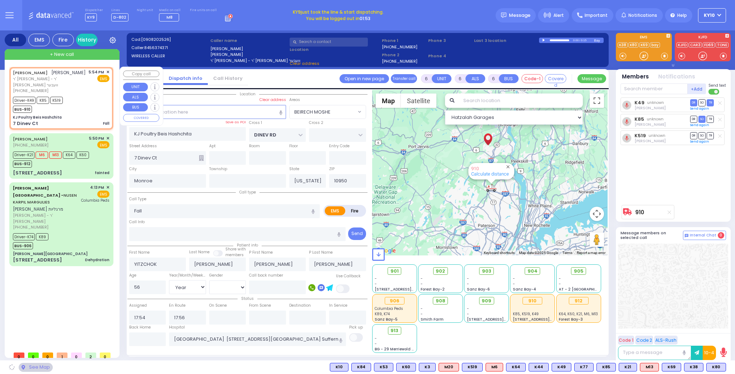
select select "BEIRECH MOSHE"
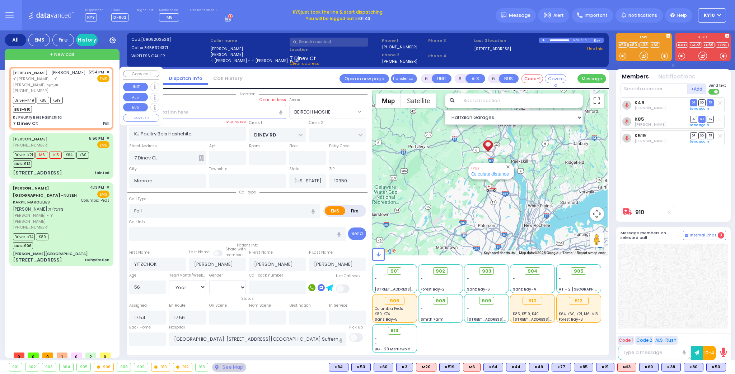
select select
radio input "true"
select select "Year"
select select "[DEMOGRAPHIC_DATA]"
select select "Hatzalah Garages"
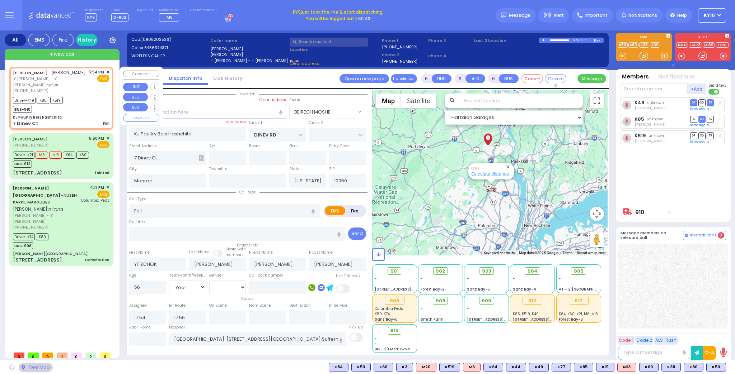
select select "BEIRECH MOSHE"
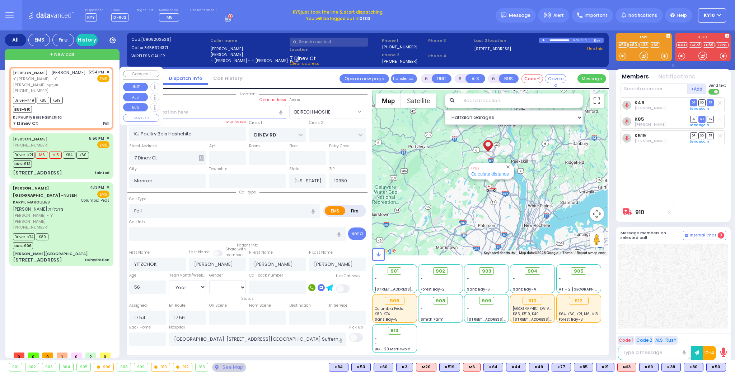
select select
radio input "true"
select select "Year"
select select "[DEMOGRAPHIC_DATA]"
select select "Hatzalah Garages"
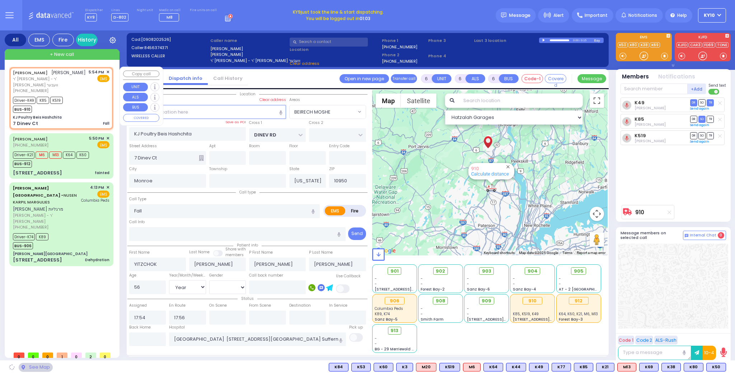
select select "BEIRECH MOSHE"
